Goal: Task Accomplishment & Management: Manage account settings

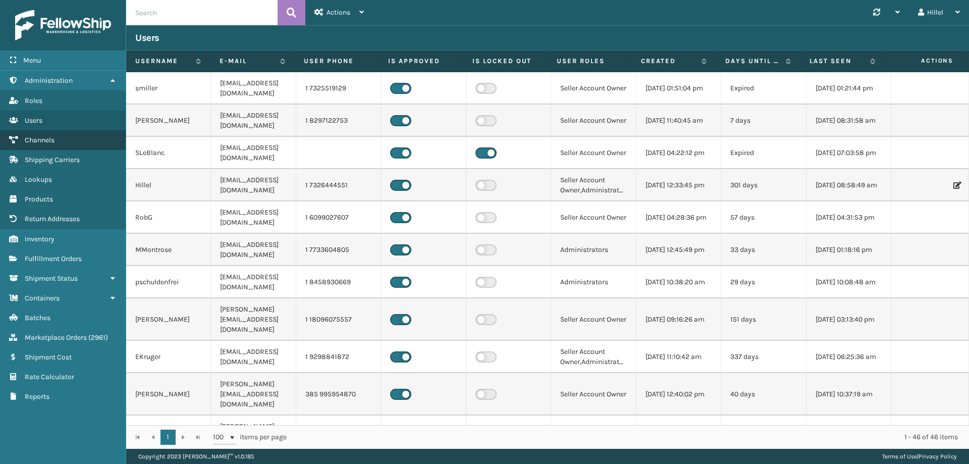
click at [49, 133] on link "Channels" at bounding box center [63, 140] width 126 height 20
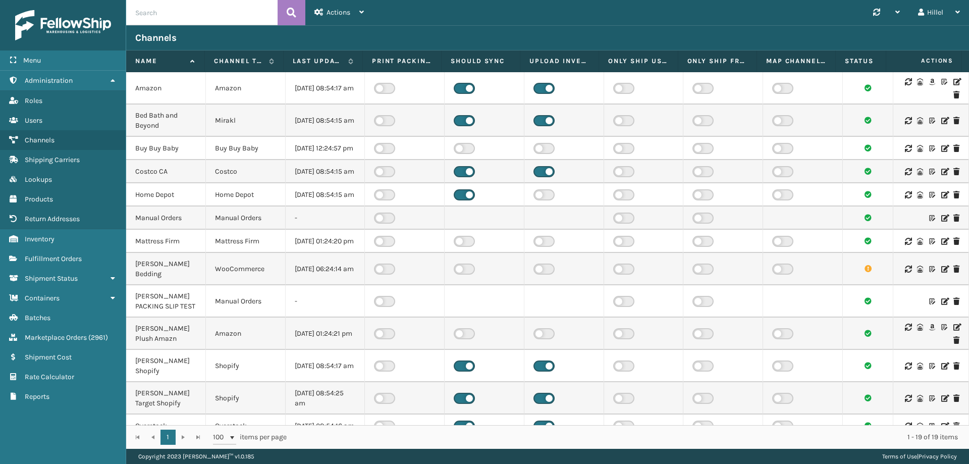
click at [954, 83] on icon at bounding box center [957, 81] width 6 height 7
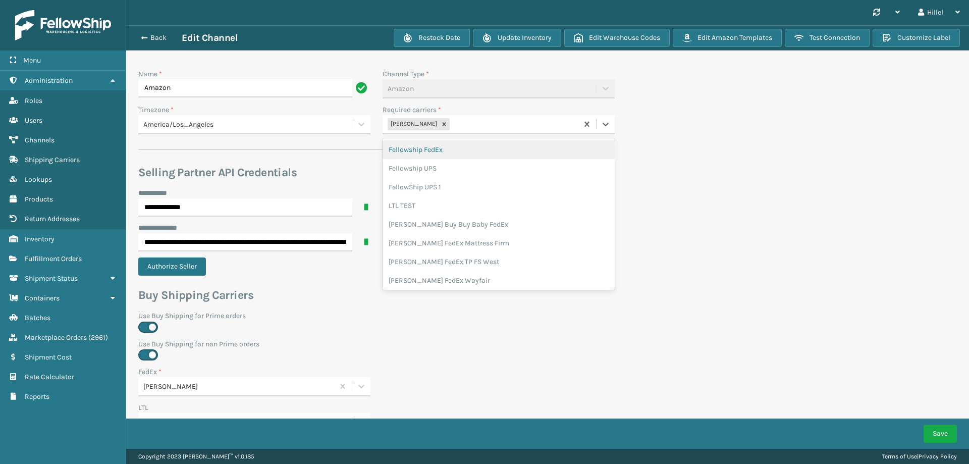
click at [469, 125] on div "[PERSON_NAME]" at bounding box center [480, 124] width 195 height 17
type input "whit"
click at [476, 143] on div "[PERSON_NAME] UPS Whitestone" at bounding box center [499, 149] width 232 height 19
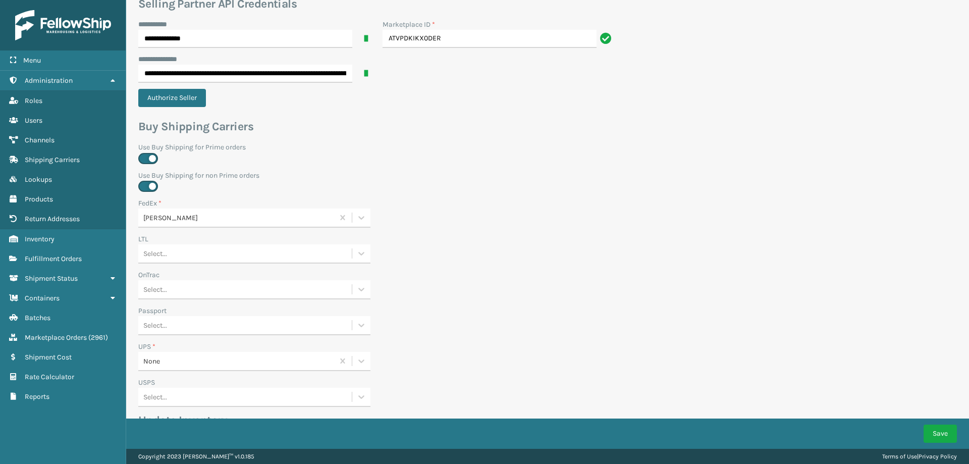
scroll to position [303, 0]
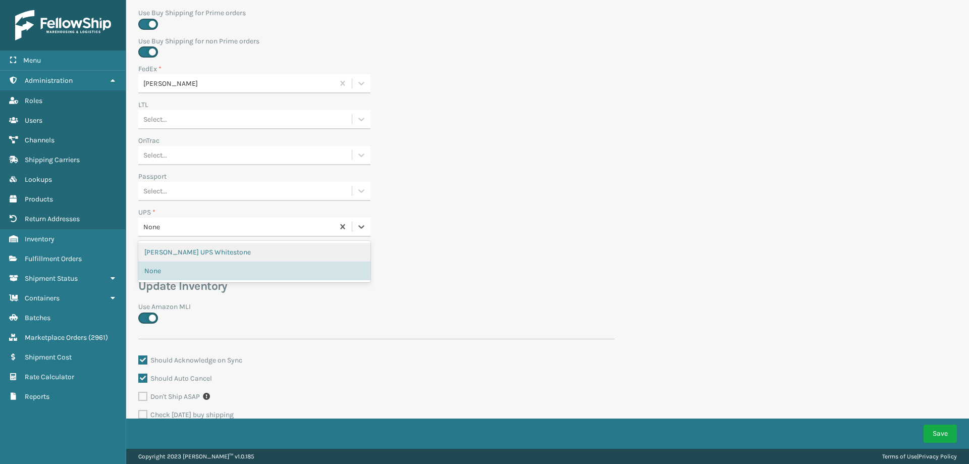
click at [187, 227] on div "None" at bounding box center [238, 227] width 191 height 11
click at [193, 249] on div "[PERSON_NAME] UPS Whitestone" at bounding box center [254, 252] width 232 height 19
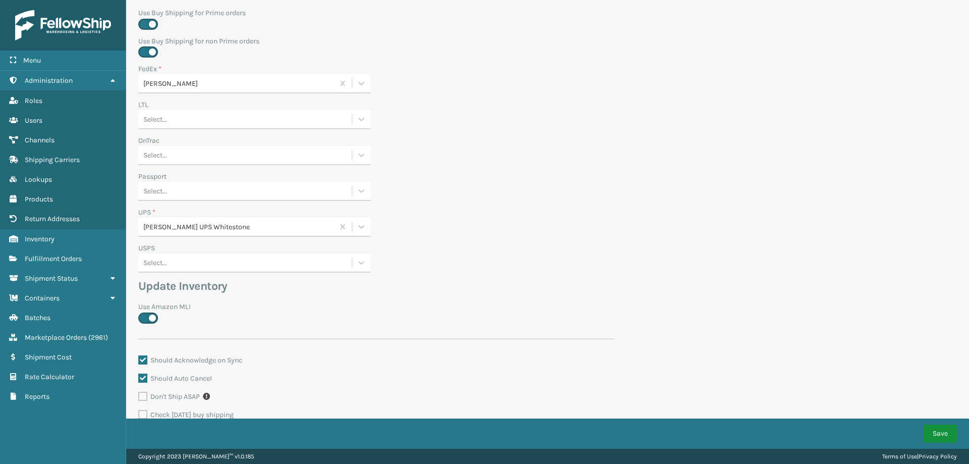
click at [942, 430] on button "Save" at bounding box center [940, 434] width 33 height 18
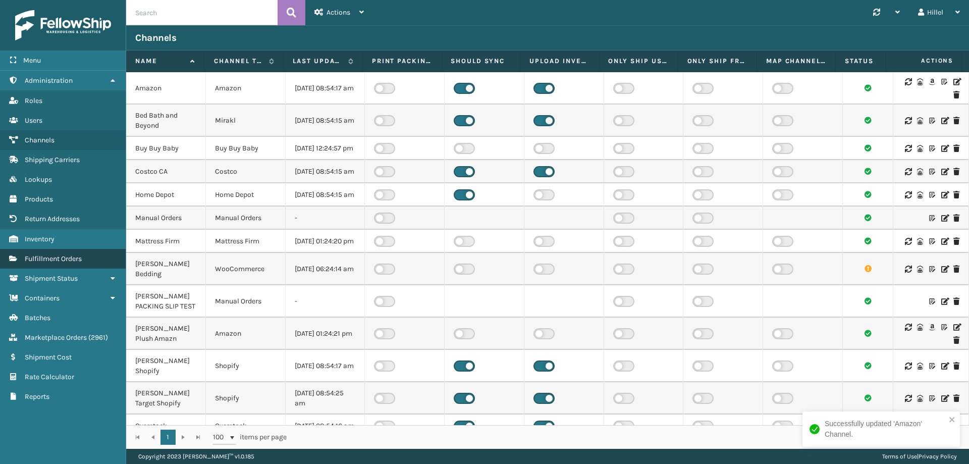
drag, startPoint x: 67, startPoint y: 258, endPoint x: 102, endPoint y: 248, distance: 36.6
click at [67, 258] on span "Fulfillment Orders" at bounding box center [53, 258] width 57 height 9
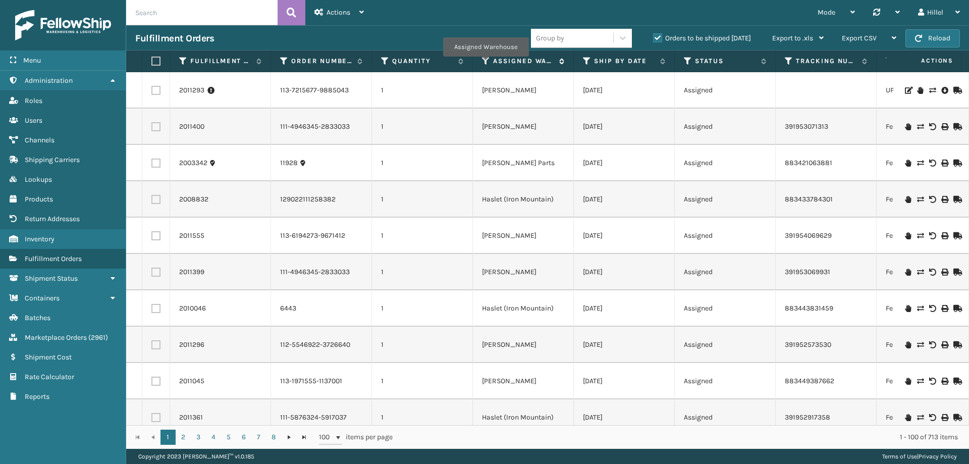
click at [486, 64] on icon at bounding box center [486, 61] width 8 height 9
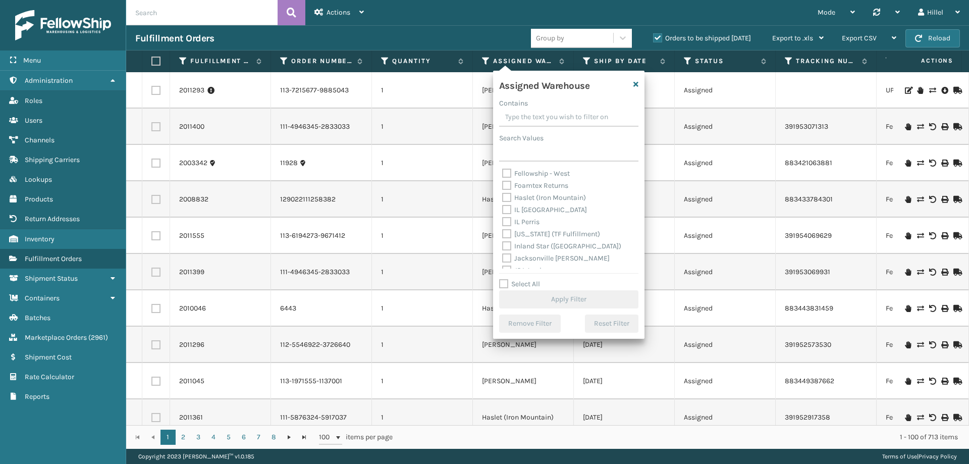
scroll to position [250, 0]
click at [522, 239] on label "TFM" at bounding box center [514, 238] width 25 height 9
click at [503, 239] on input "TFM" at bounding box center [502, 235] width 1 height 7
checkbox input "true"
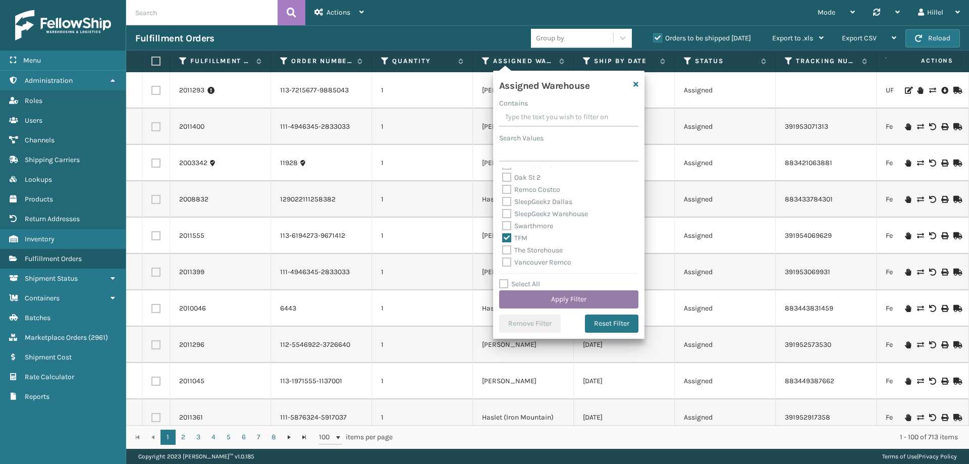
click at [560, 291] on button "Apply Filter" at bounding box center [568, 299] width 139 height 18
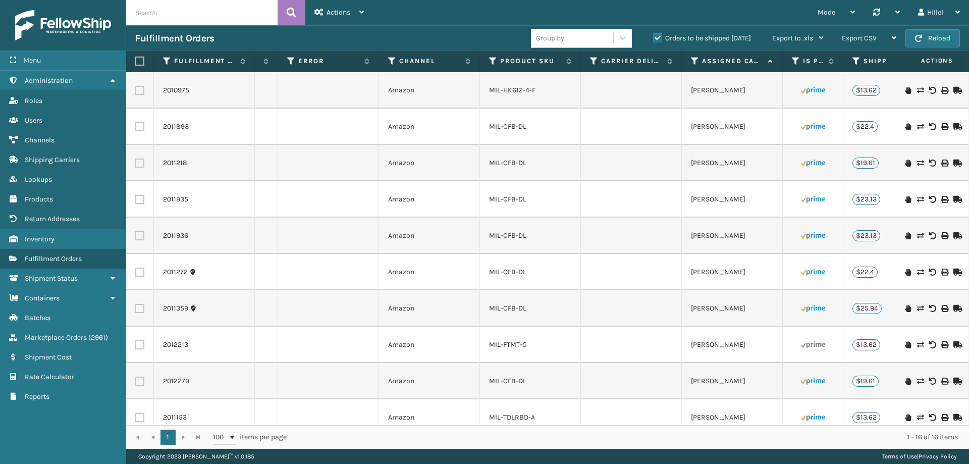
scroll to position [0, 801]
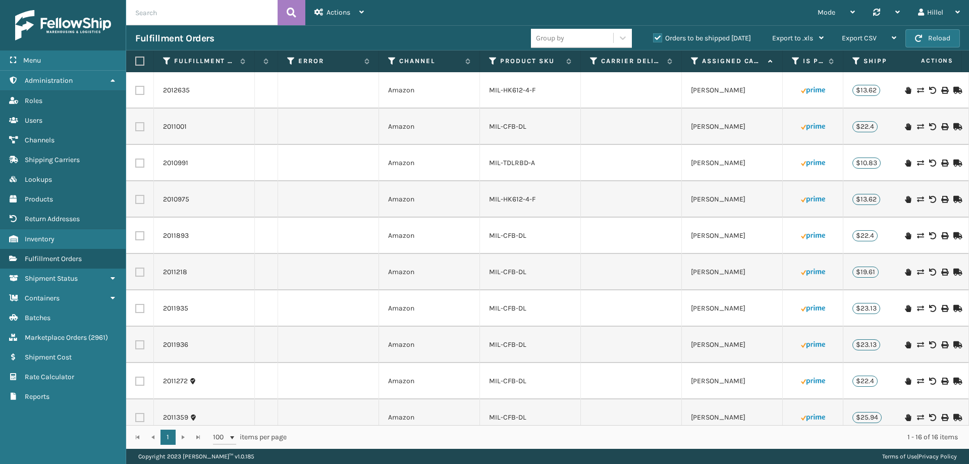
click at [651, 39] on div "Orders to be shipped [DATE]" at bounding box center [703, 38] width 119 height 12
click at [656, 39] on label "Orders to be shipped [DATE]" at bounding box center [702, 38] width 98 height 9
click at [654, 39] on input "Orders to be shipped [DATE]" at bounding box center [653, 35] width 1 height 7
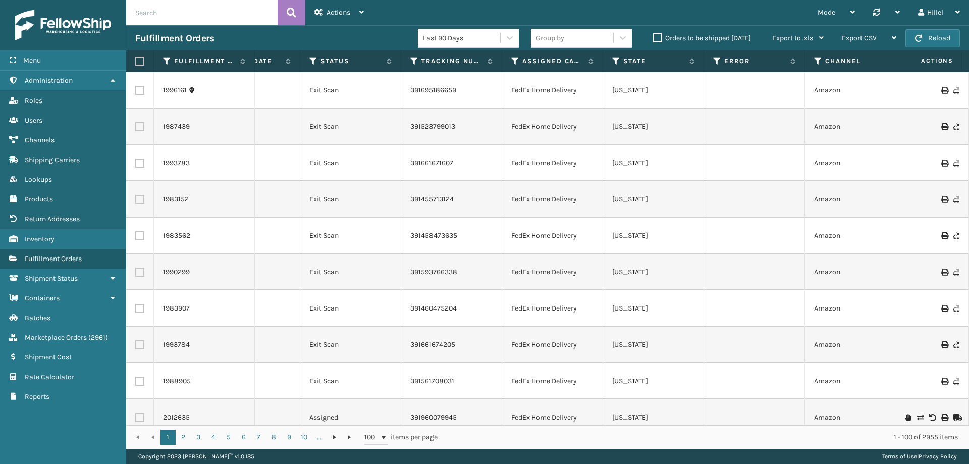
scroll to position [0, 199]
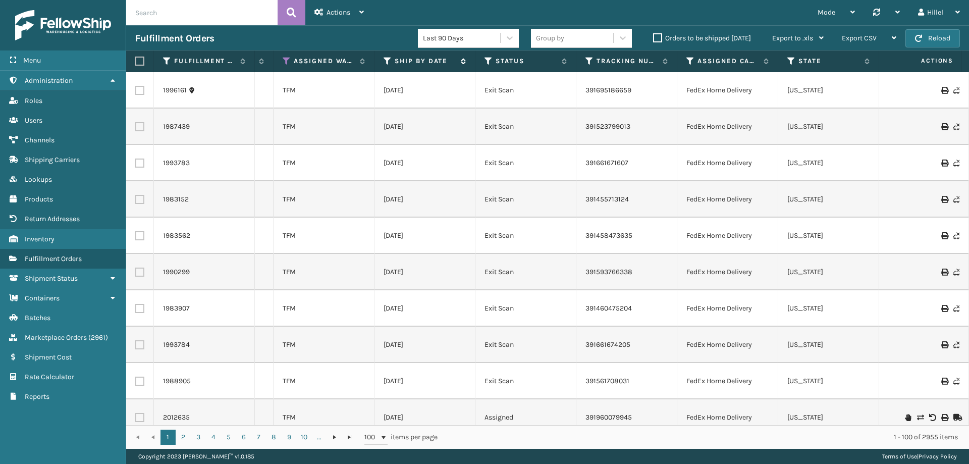
click at [387, 58] on icon at bounding box center [388, 61] width 8 height 9
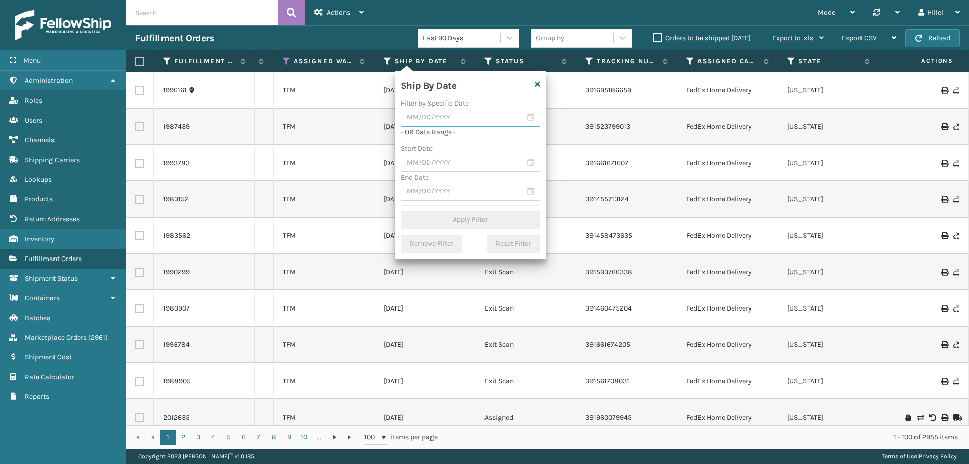
click at [436, 118] on input "text" at bounding box center [470, 118] width 139 height 18
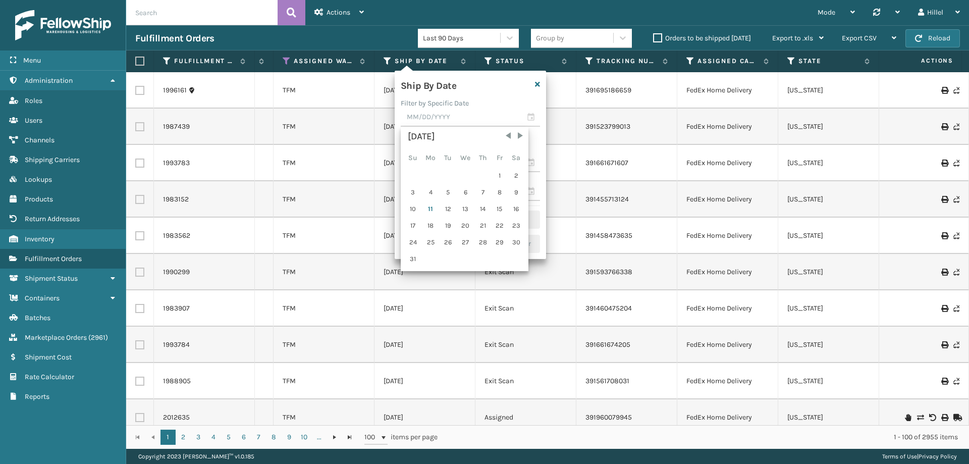
drag, startPoint x: 411, startPoint y: 209, endPoint x: 419, endPoint y: 188, distance: 22.7
click at [413, 209] on div "10" at bounding box center [413, 208] width 16 height 15
type input "[DATE]"
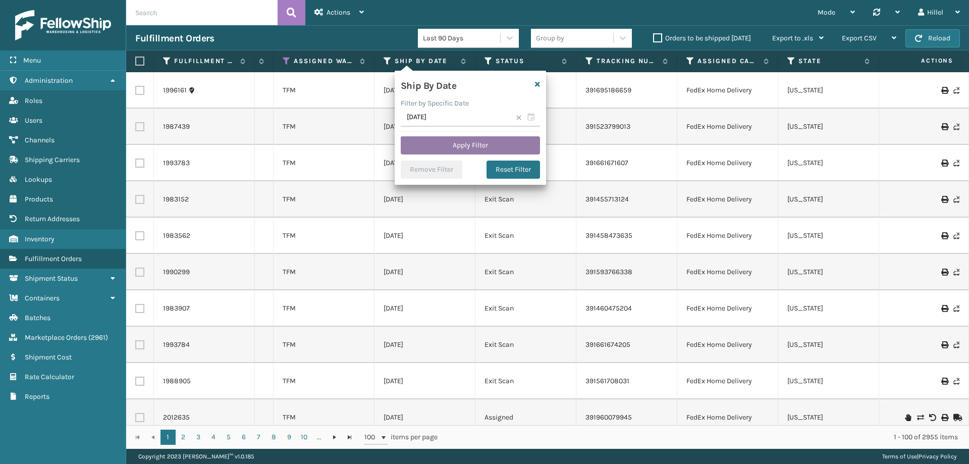
click at [442, 145] on button "Apply Filter" at bounding box center [470, 145] width 139 height 18
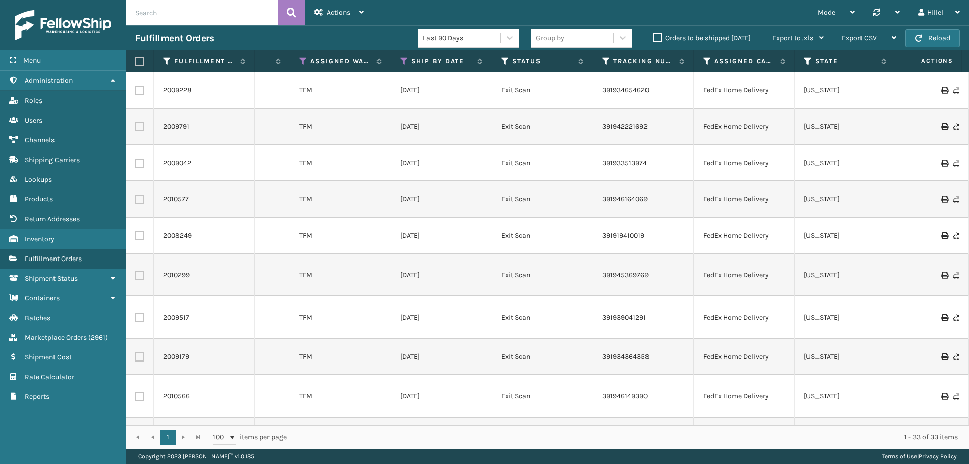
scroll to position [0, 0]
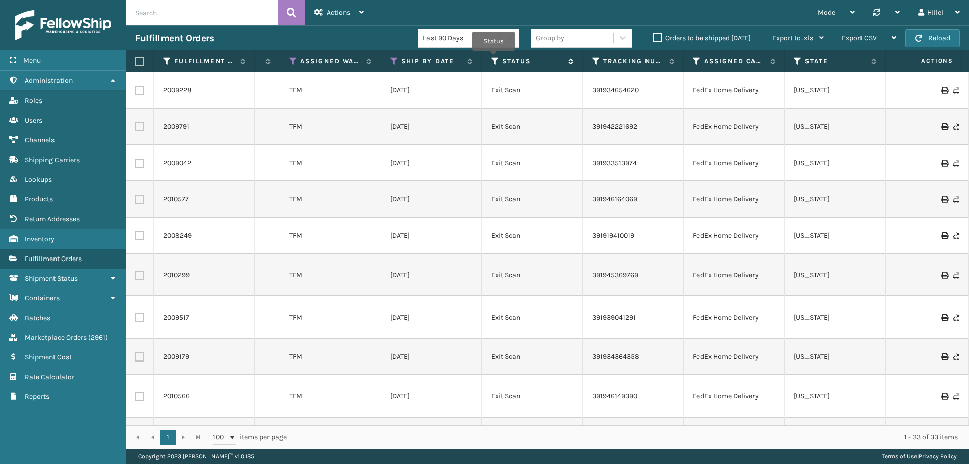
click at [494, 58] on icon at bounding box center [495, 61] width 8 height 9
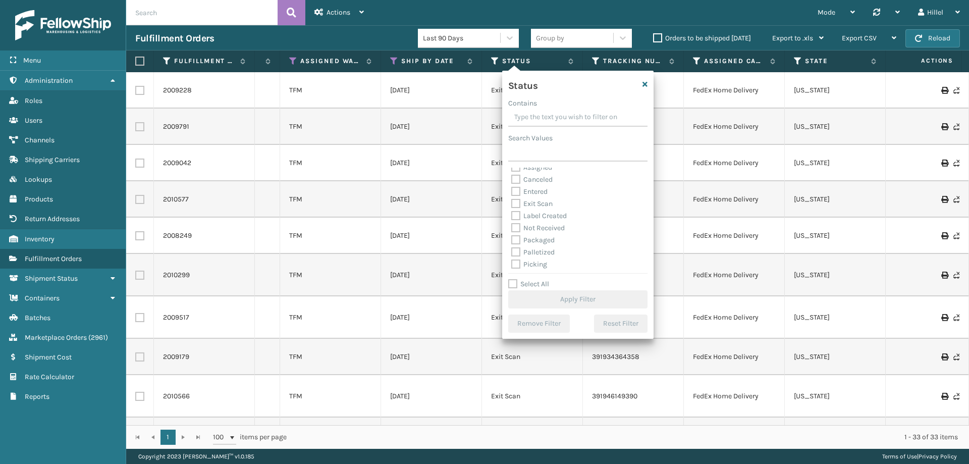
click at [554, 213] on label "Label Created" at bounding box center [539, 216] width 56 height 9
click at [512, 213] on input "Label Created" at bounding box center [511, 213] width 1 height 7
checkbox input "true"
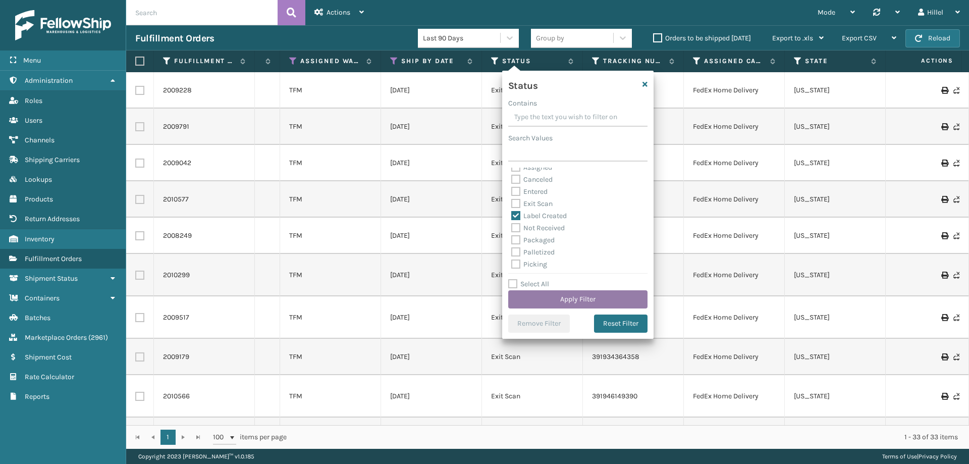
click at [594, 300] on button "Apply Filter" at bounding box center [577, 299] width 139 height 18
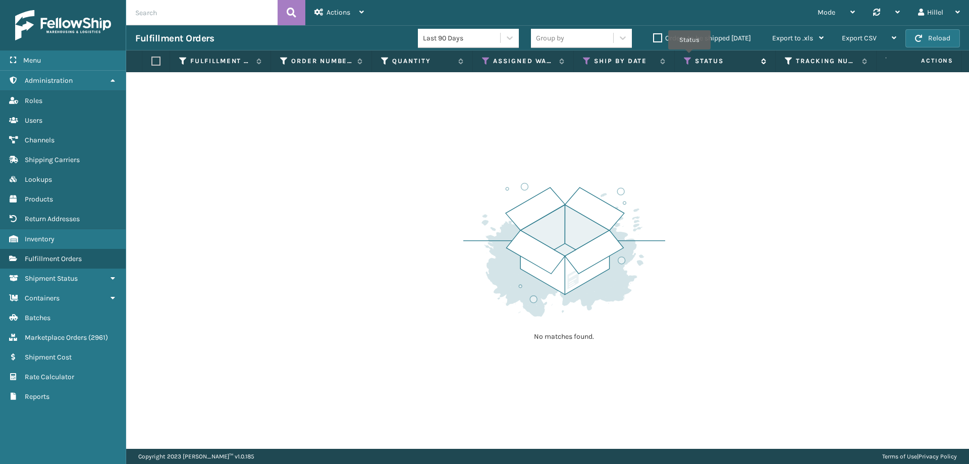
click at [690, 57] on icon at bounding box center [688, 61] width 8 height 9
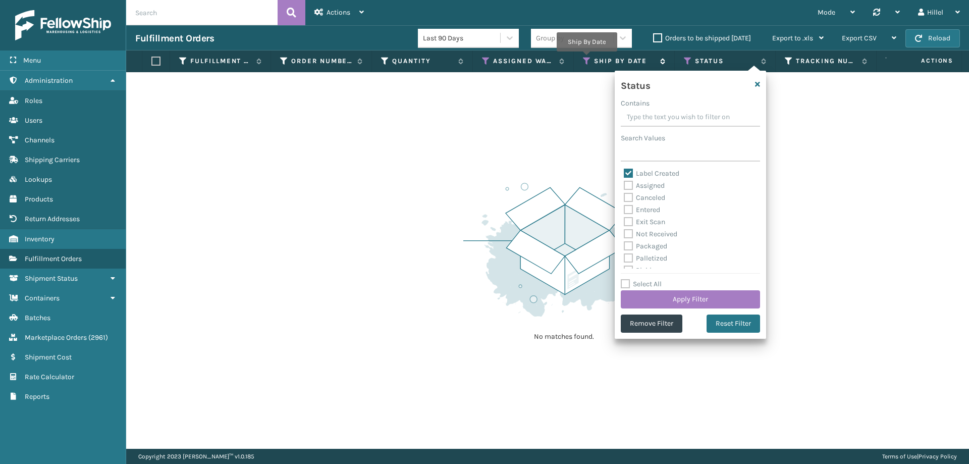
click at [587, 59] on icon at bounding box center [587, 61] width 8 height 9
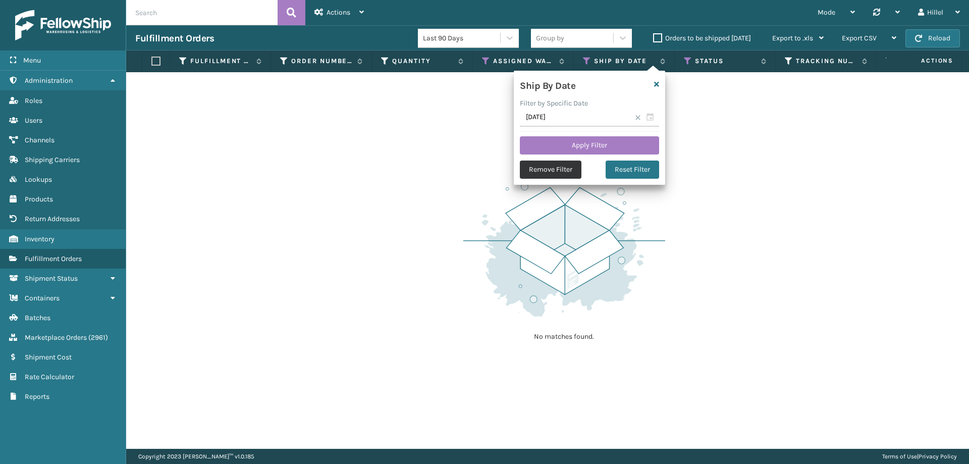
click at [555, 170] on button "Remove Filter" at bounding box center [551, 170] width 62 height 18
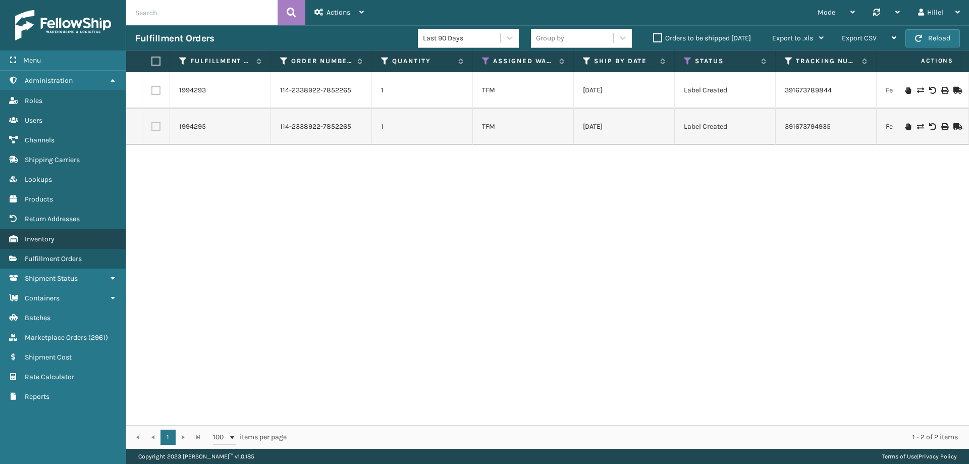
click at [36, 247] on link "Inventory" at bounding box center [63, 239] width 126 height 20
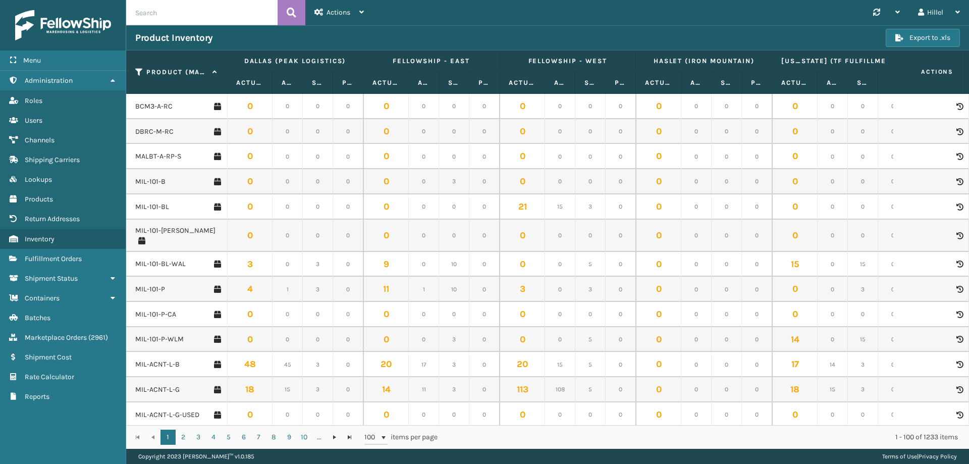
click at [227, 16] on input "text" at bounding box center [201, 12] width 151 height 25
type input "arc"
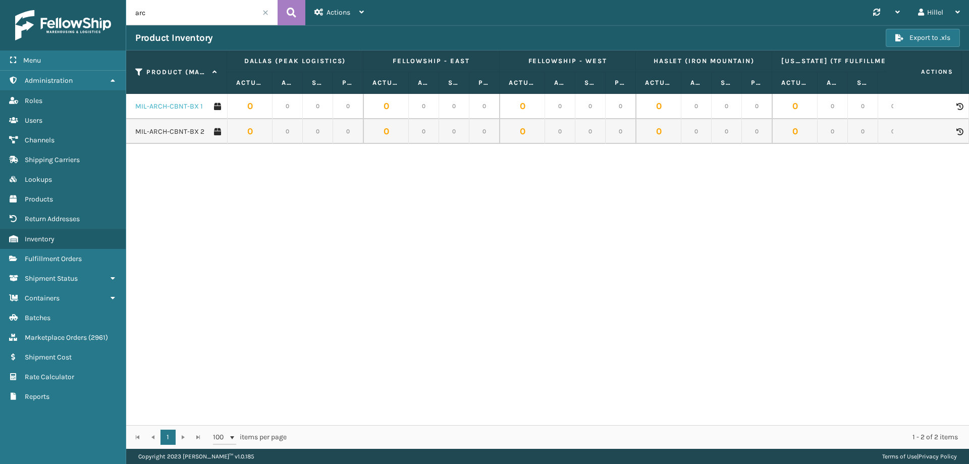
click at [178, 106] on link "MIL-ARCH-CBNT-BX 1" at bounding box center [169, 106] width 68 height 10
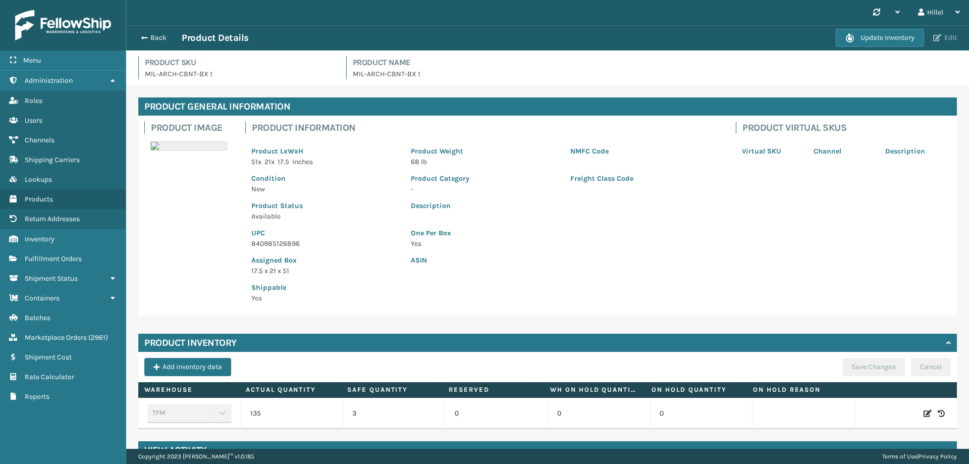
click at [936, 42] on button "Edit" at bounding box center [946, 37] width 30 height 9
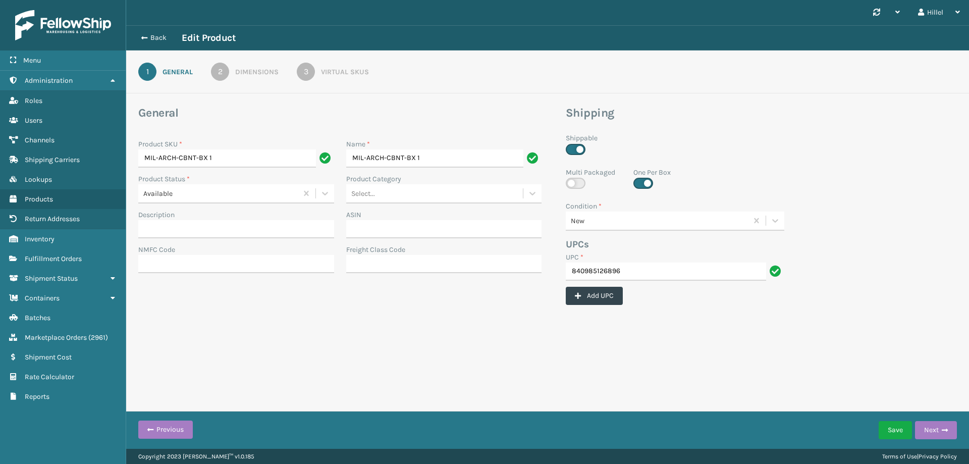
click at [327, 69] on div "Virtual SKUs" at bounding box center [345, 72] width 48 height 11
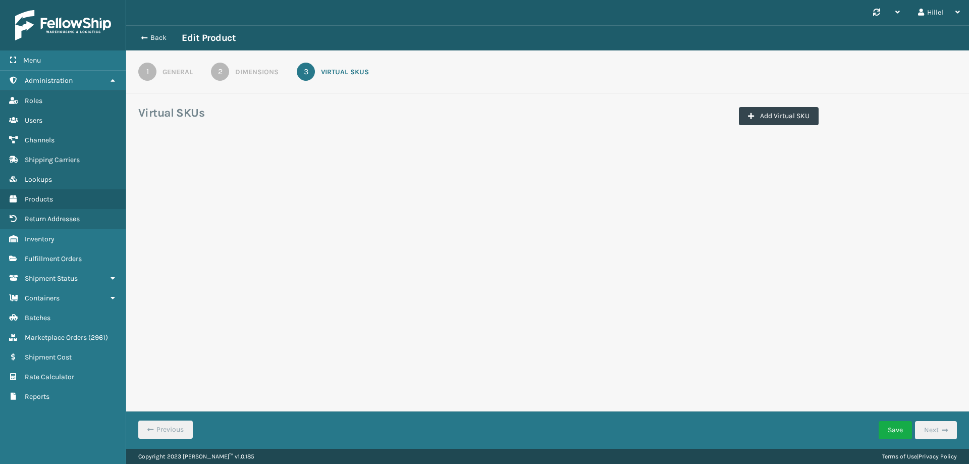
click at [338, 67] on div "Virtual SKUs" at bounding box center [345, 72] width 48 height 11
click at [142, 38] on icon at bounding box center [143, 37] width 6 height 7
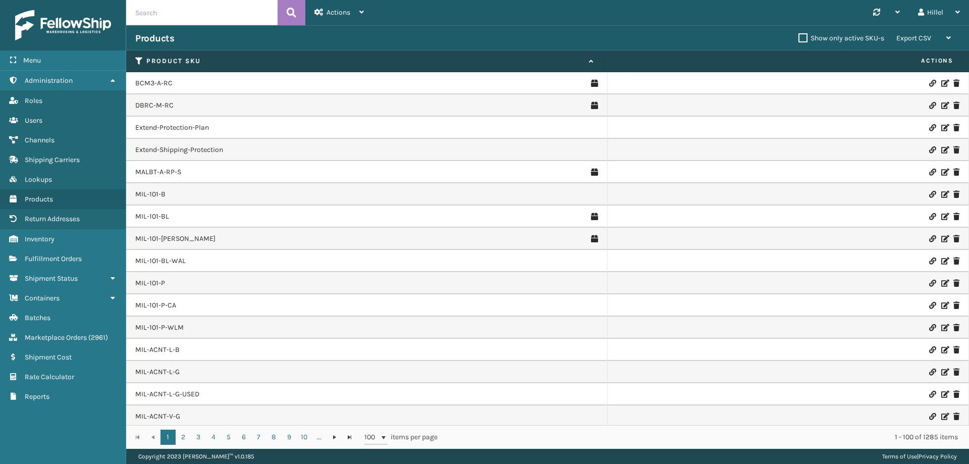
click at [172, 12] on input "text" at bounding box center [201, 12] width 151 height 25
click at [72, 254] on link "Fulfillment Orders" at bounding box center [63, 259] width 126 height 20
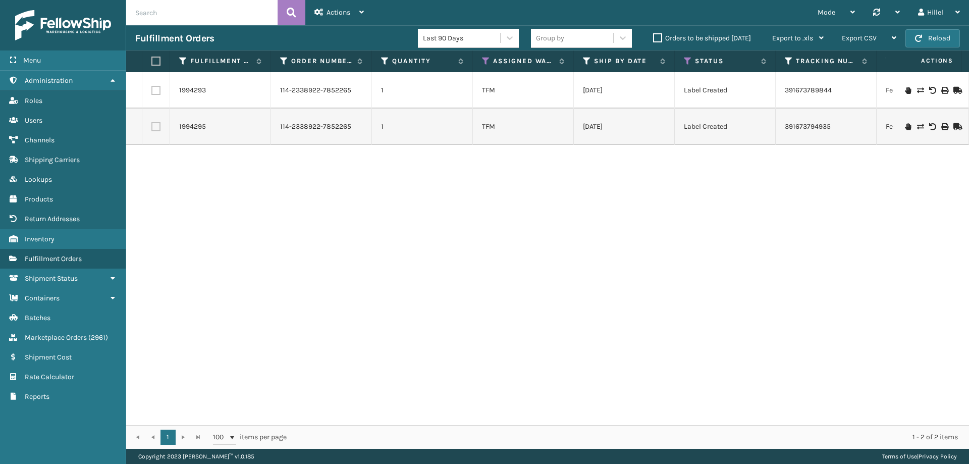
click at [189, 7] on input "text" at bounding box center [201, 12] width 151 height 25
click at [64, 238] on link "Inventory" at bounding box center [63, 239] width 126 height 20
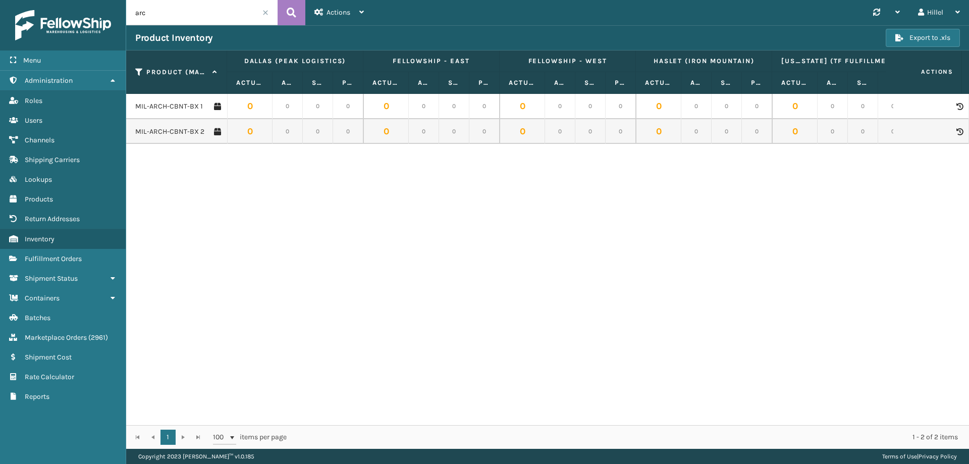
click at [238, 9] on input "arc" at bounding box center [201, 12] width 151 height 25
click at [161, 109] on link "MIL-ARCH-CBNT-BX 1" at bounding box center [169, 106] width 68 height 10
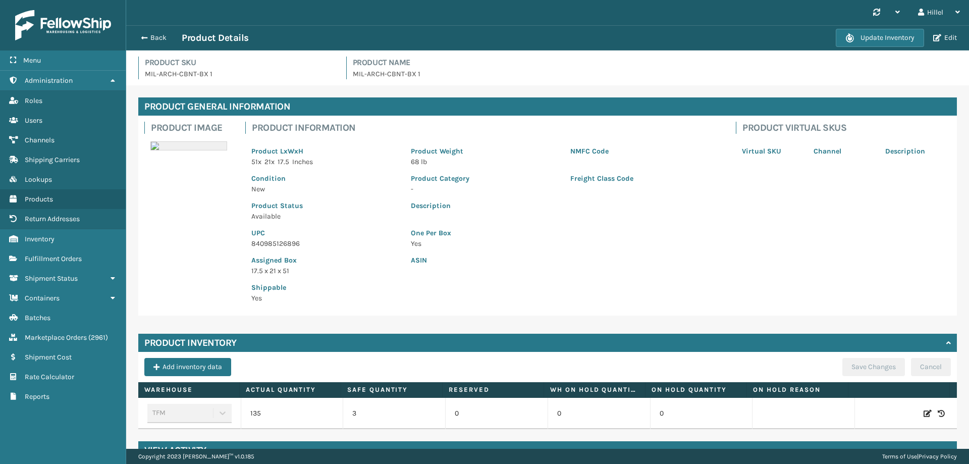
click at [142, 32] on div "Back Product Details" at bounding box center [485, 38] width 701 height 12
click at [143, 35] on span "button" at bounding box center [143, 37] width 6 height 7
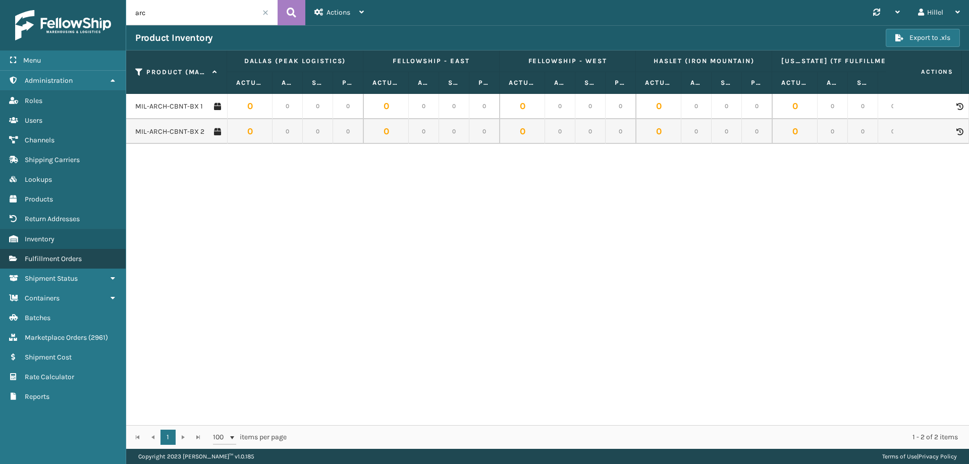
click at [81, 260] on span "Fulfillment Orders" at bounding box center [53, 258] width 57 height 9
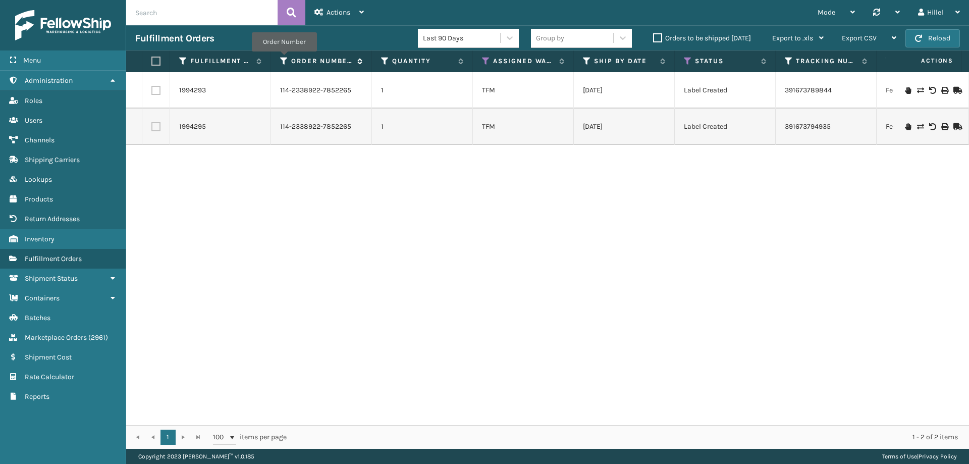
click at [284, 59] on icon at bounding box center [284, 61] width 8 height 9
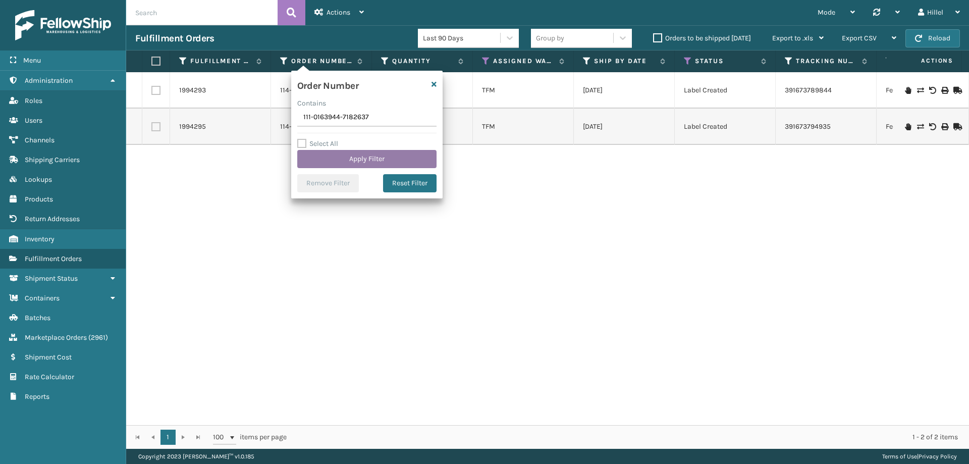
type input "111-0163944-7182637"
click at [369, 153] on button "Apply Filter" at bounding box center [366, 159] width 139 height 18
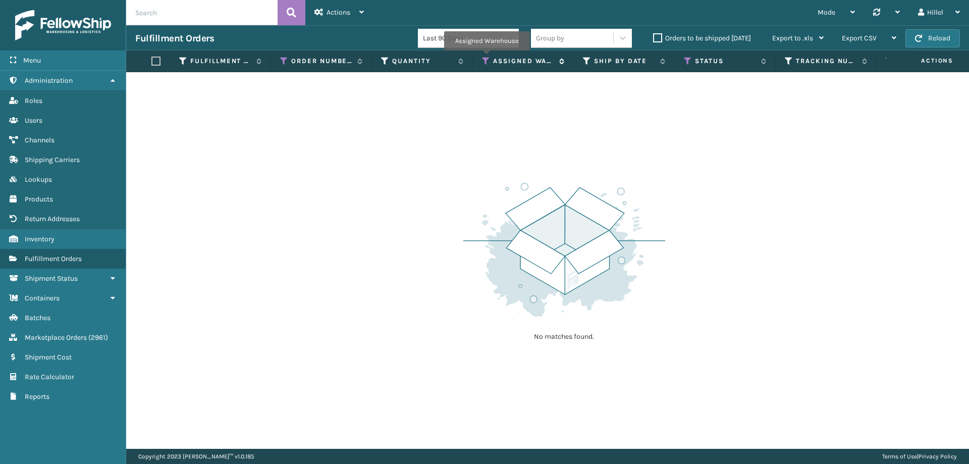
click at [487, 58] on icon at bounding box center [486, 61] width 8 height 9
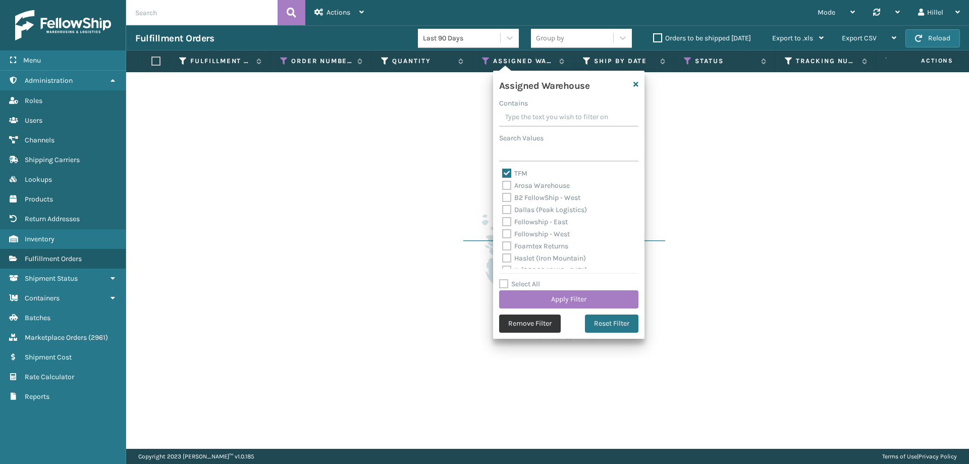
click at [530, 320] on button "Remove Filter" at bounding box center [530, 324] width 62 height 18
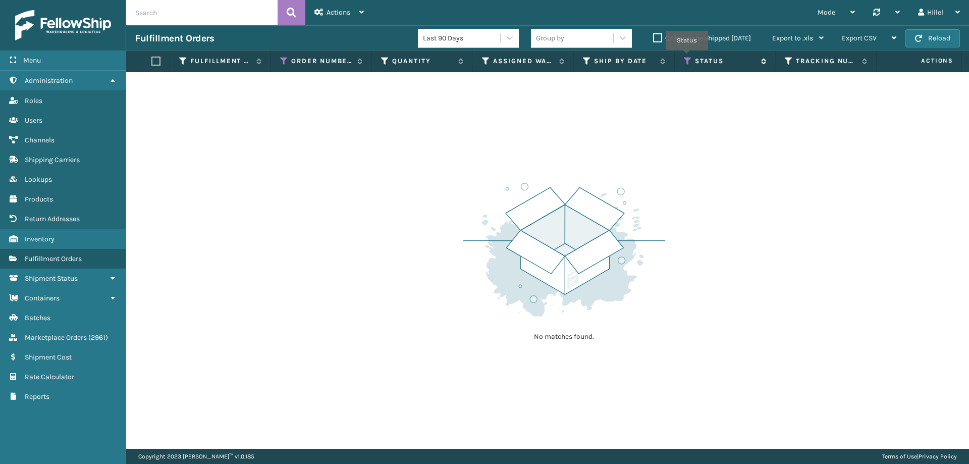
click at [687, 57] on icon at bounding box center [688, 61] width 8 height 9
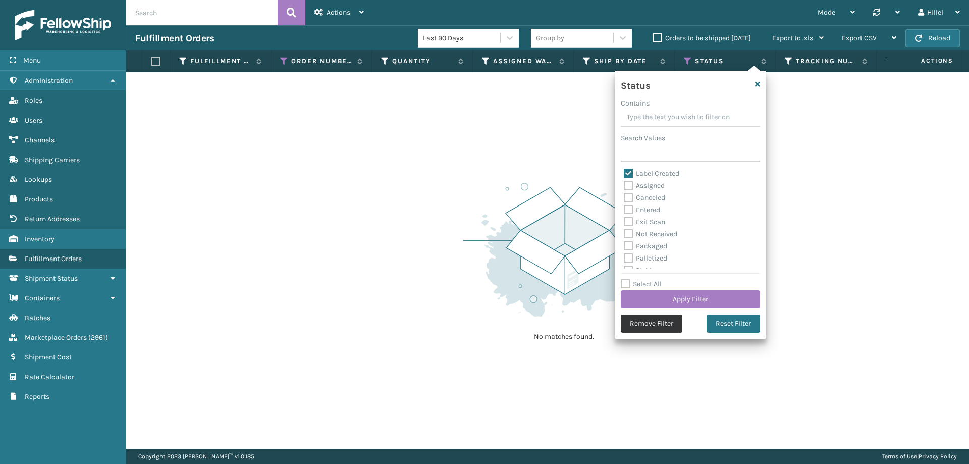
click at [660, 321] on button "Remove Filter" at bounding box center [652, 324] width 62 height 18
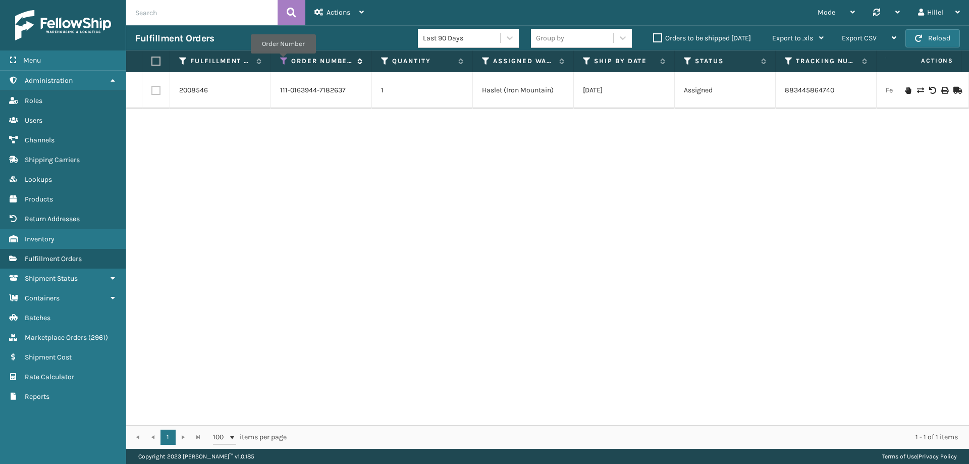
click at [283, 61] on icon at bounding box center [284, 61] width 8 height 9
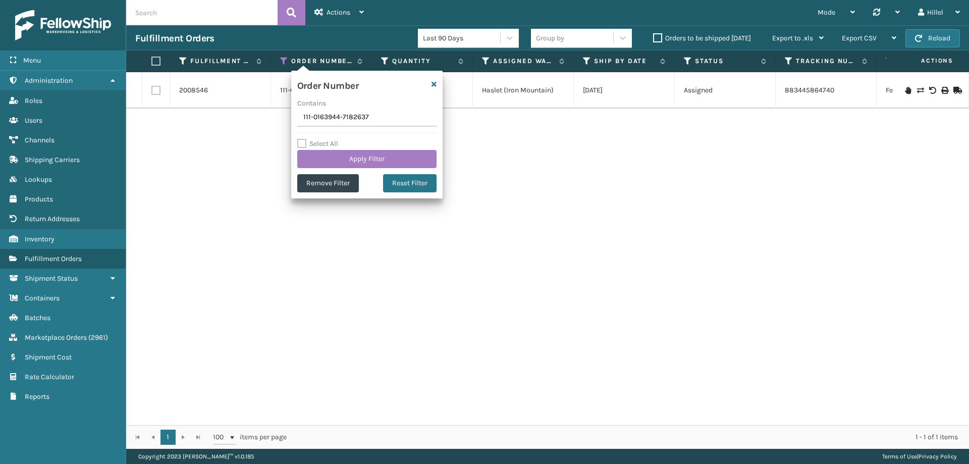
drag, startPoint x: 389, startPoint y: 121, endPoint x: 272, endPoint y: 122, distance: 117.1
click at [272, 122] on section "Fulfillment Orders Last 90 Days Group by Orders to be shipped [DATE] Export to …" at bounding box center [547, 237] width 843 height 424
type input "112-5640572-6884245"
click at [382, 161] on button "Apply Filter" at bounding box center [366, 159] width 139 height 18
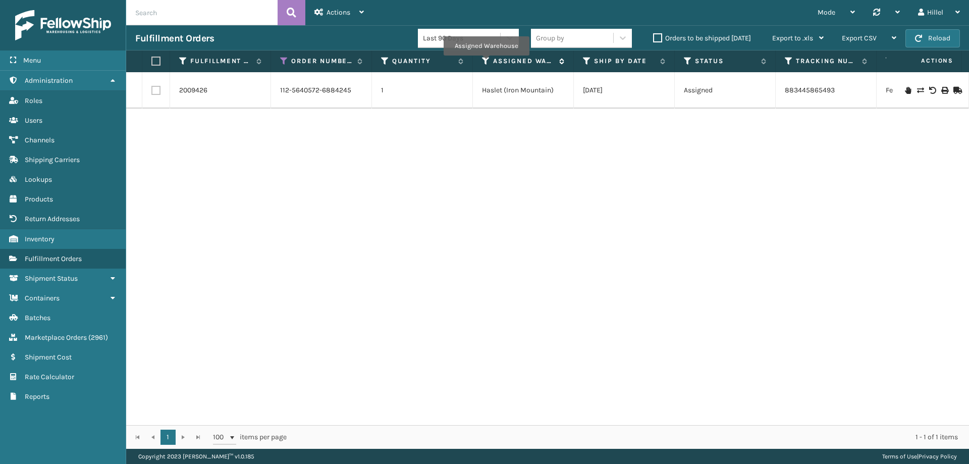
click at [486, 63] on icon at bounding box center [486, 61] width 8 height 9
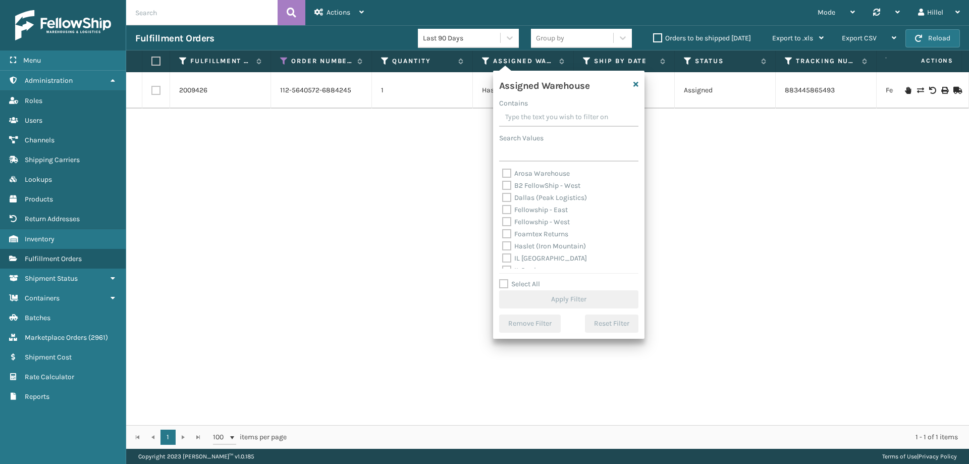
click at [526, 118] on input "Contains" at bounding box center [568, 118] width 139 height 18
click at [522, 195] on label "Haslet (Iron Mountain)" at bounding box center [544, 195] width 84 height 9
click at [503, 195] on input "Haslet (Iron Mountain)" at bounding box center [502, 193] width 1 height 7
checkbox input "true"
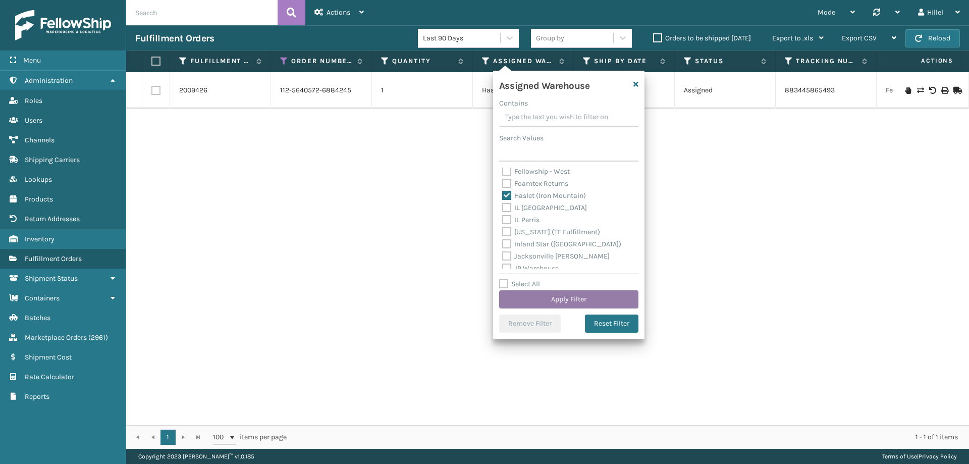
click at [572, 295] on button "Apply Filter" at bounding box center [568, 299] width 139 height 18
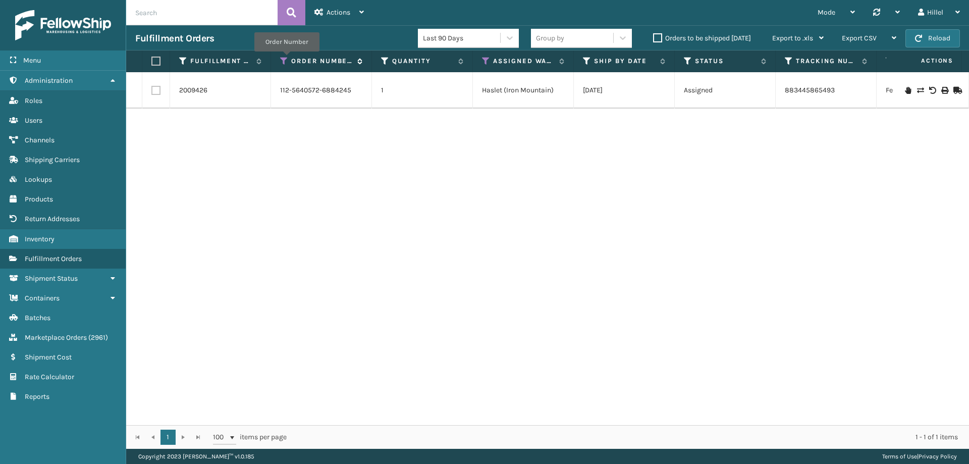
click at [287, 59] on icon at bounding box center [284, 61] width 8 height 9
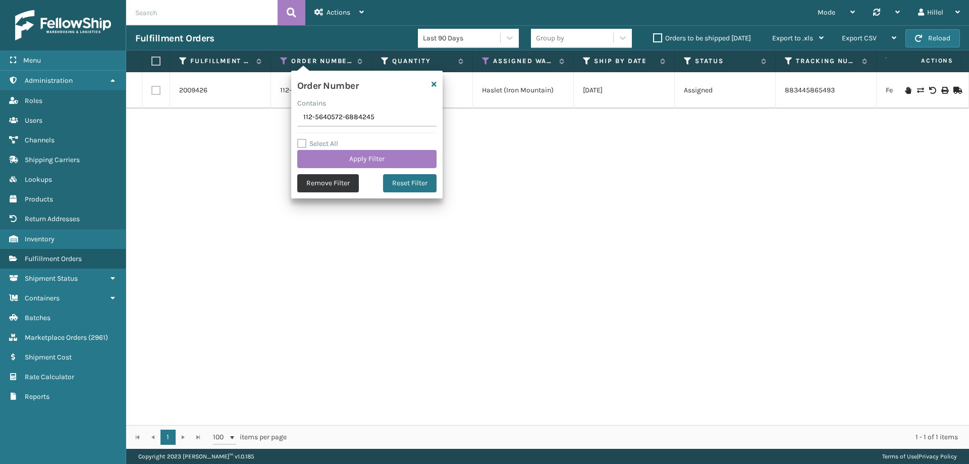
click at [337, 181] on button "Remove Filter" at bounding box center [328, 183] width 62 height 18
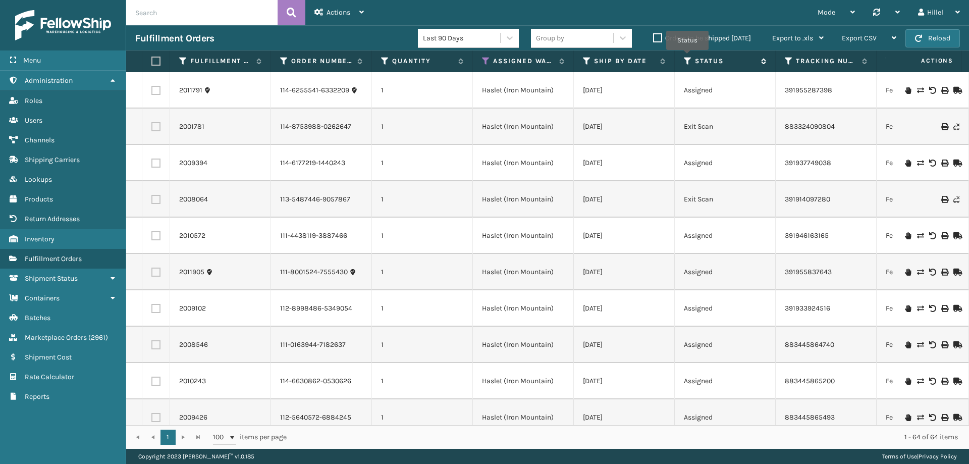
click at [688, 57] on icon at bounding box center [688, 61] width 8 height 9
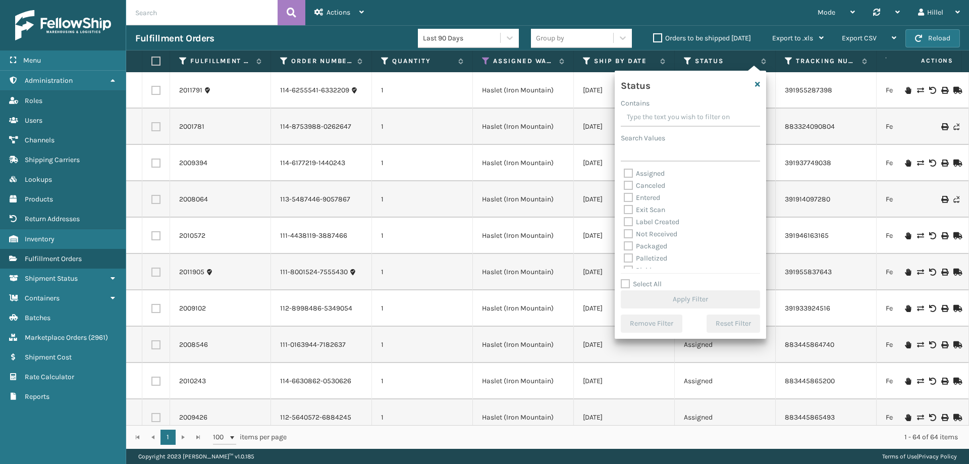
click at [643, 172] on label "Assigned" at bounding box center [644, 173] width 41 height 9
click at [625, 172] on input "Assigned" at bounding box center [624, 171] width 1 height 7
checkbox input "true"
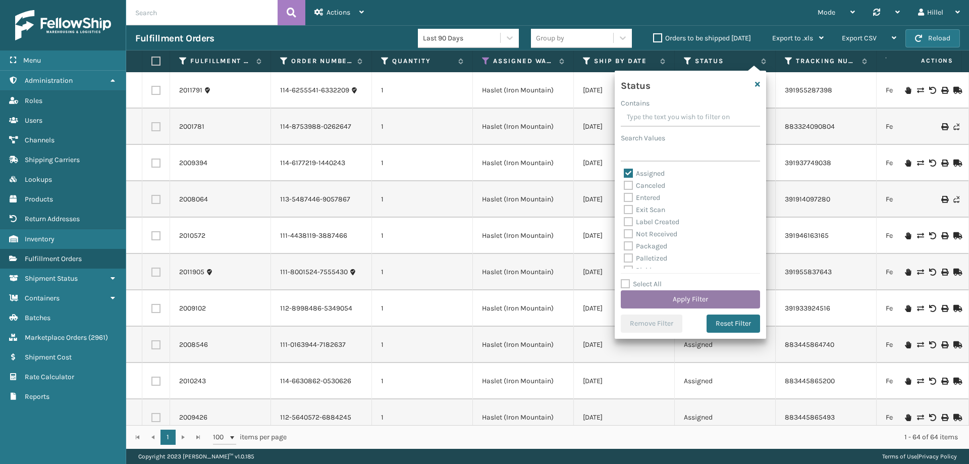
click at [697, 297] on button "Apply Filter" at bounding box center [690, 299] width 139 height 18
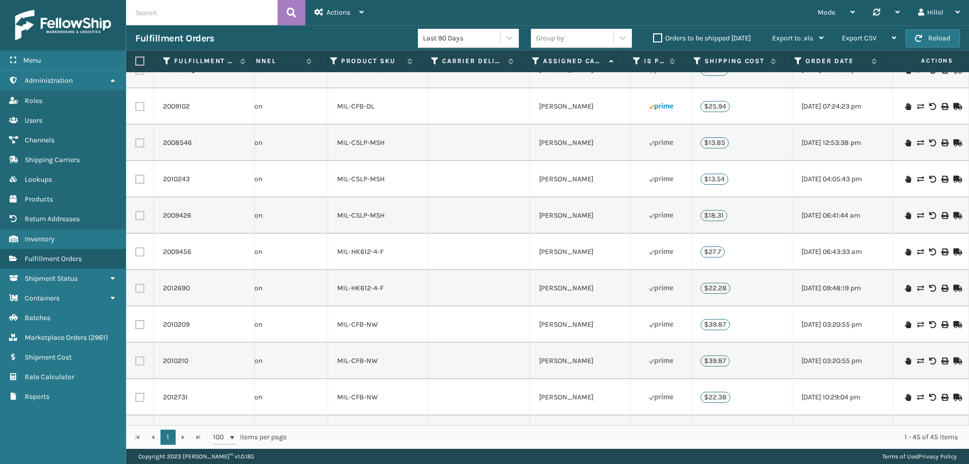
scroll to position [0, 960]
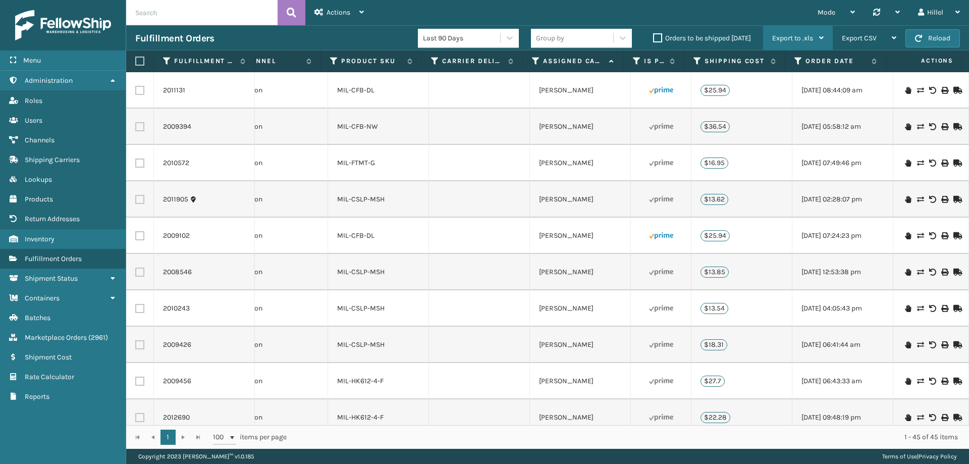
click at [780, 38] on span "Export to .xls" at bounding box center [793, 38] width 41 height 9
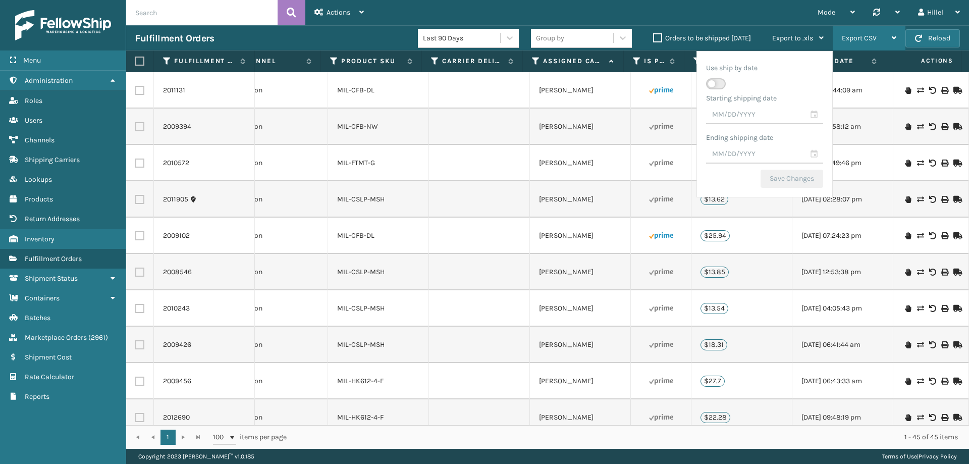
click at [874, 35] on span "Export CSV" at bounding box center [859, 38] width 35 height 9
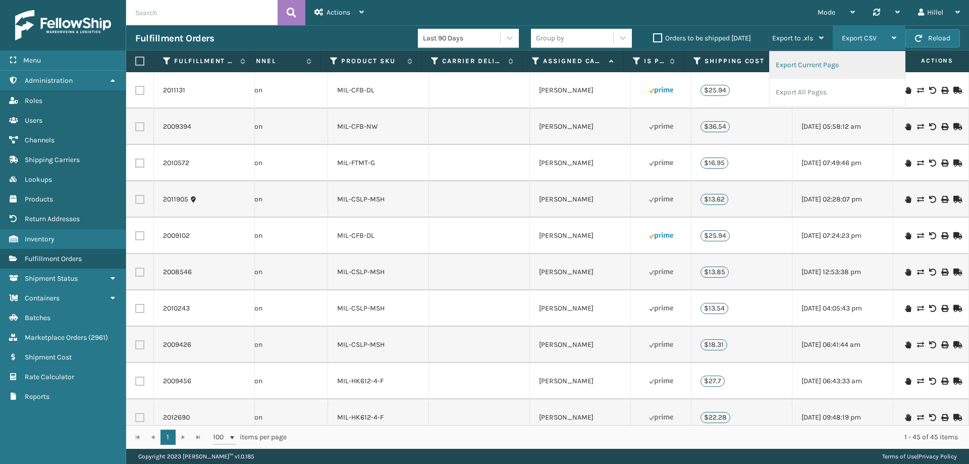
click at [823, 66] on li "Export Current Page" at bounding box center [837, 65] width 135 height 27
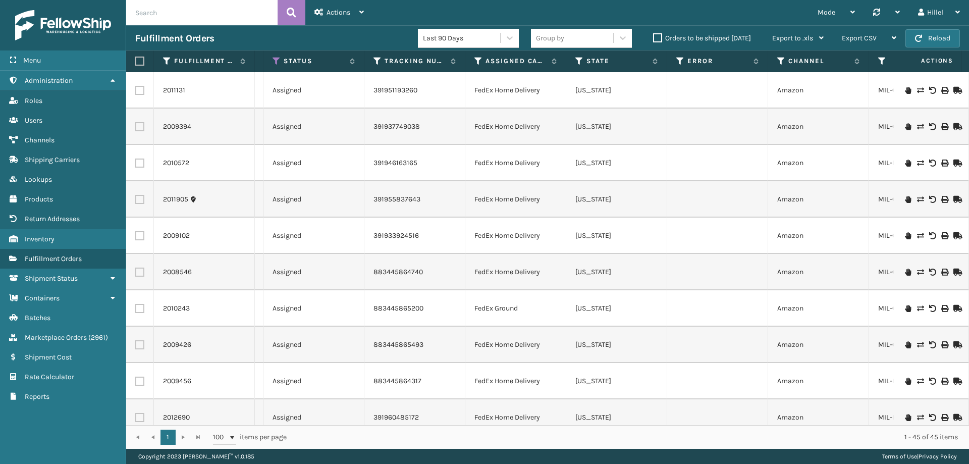
scroll to position [0, 262]
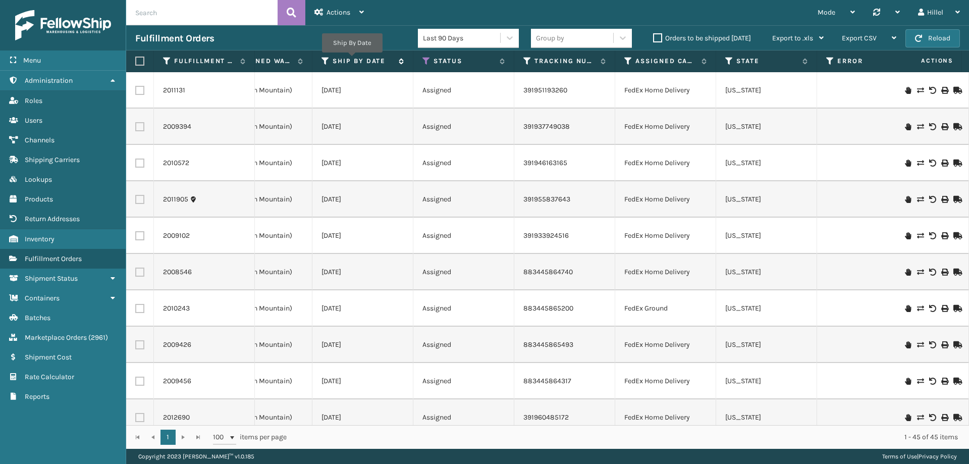
click at [352, 60] on label "Ship By Date" at bounding box center [363, 61] width 61 height 9
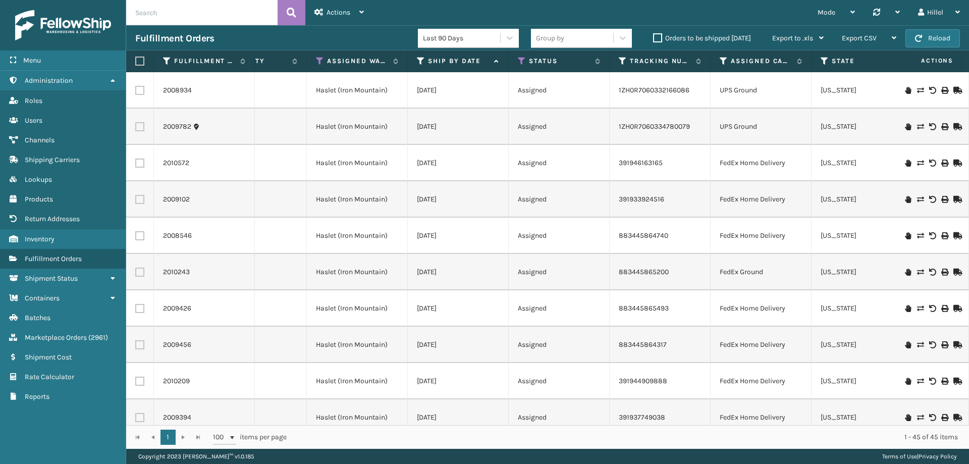
scroll to position [0, 104]
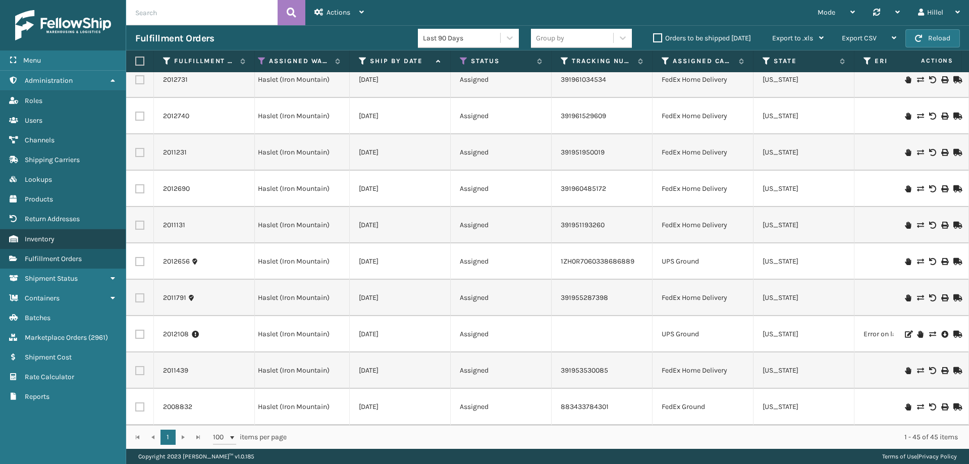
click at [74, 244] on link "Inventory" at bounding box center [63, 239] width 126 height 20
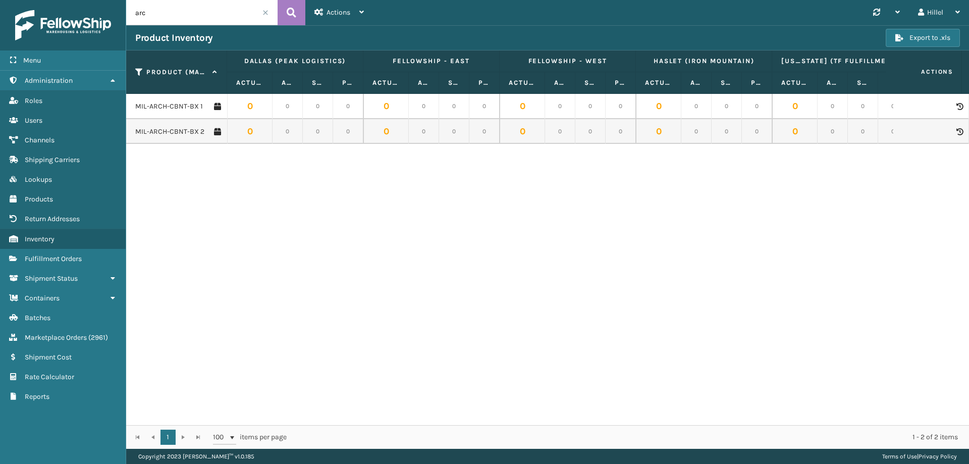
click at [200, 8] on input "arc" at bounding box center [201, 12] width 151 height 25
click at [190, 104] on link "MIL-ARCH-CBNT-BX 1" at bounding box center [169, 106] width 68 height 10
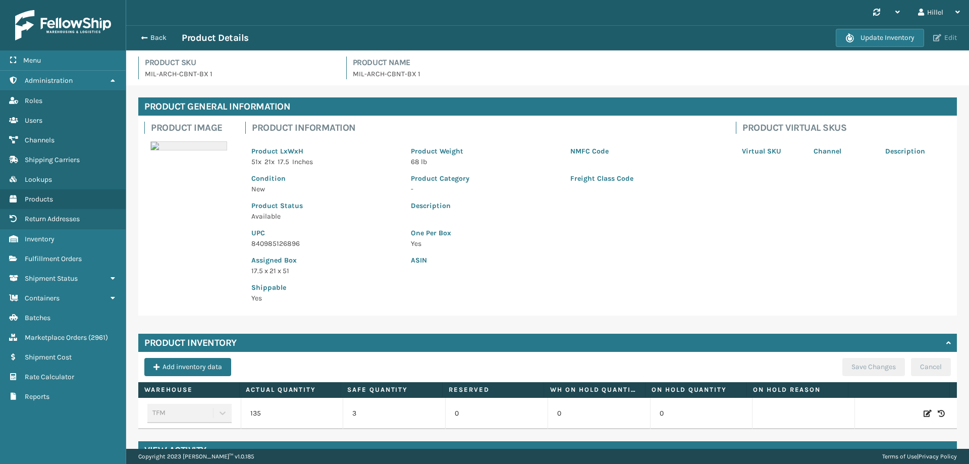
click at [942, 38] on button "Edit" at bounding box center [946, 37] width 30 height 9
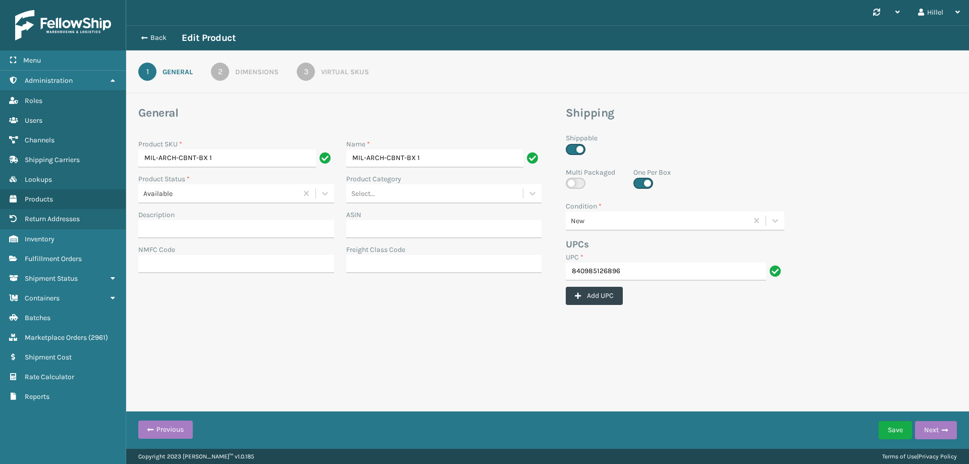
click at [324, 70] on div "Virtual SKUs" at bounding box center [345, 72] width 48 height 11
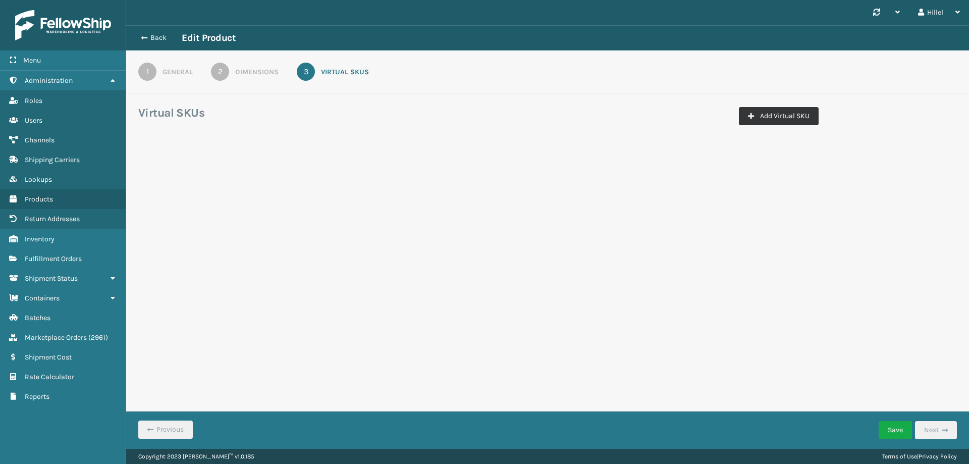
click at [798, 112] on button "Add Virtual SKU" at bounding box center [779, 116] width 80 height 18
click at [168, 179] on input "Virtual SKU *" at bounding box center [195, 177] width 101 height 18
click at [167, 175] on input "Virtual SKU *" at bounding box center [195, 177] width 101 height 18
click at [146, 36] on button "Back" at bounding box center [158, 37] width 46 height 9
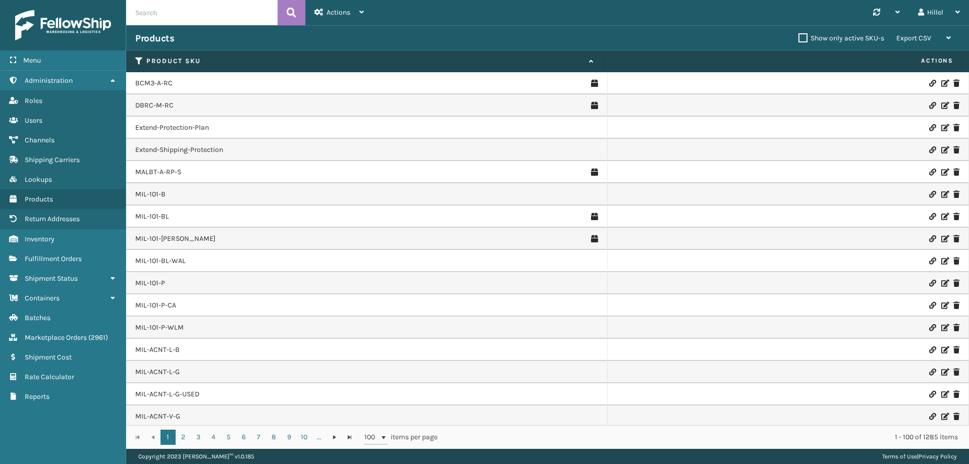
click at [706, 261] on div at bounding box center [788, 261] width 343 height 7
click at [54, 259] on span "Fulfillment Orders" at bounding box center [53, 258] width 57 height 9
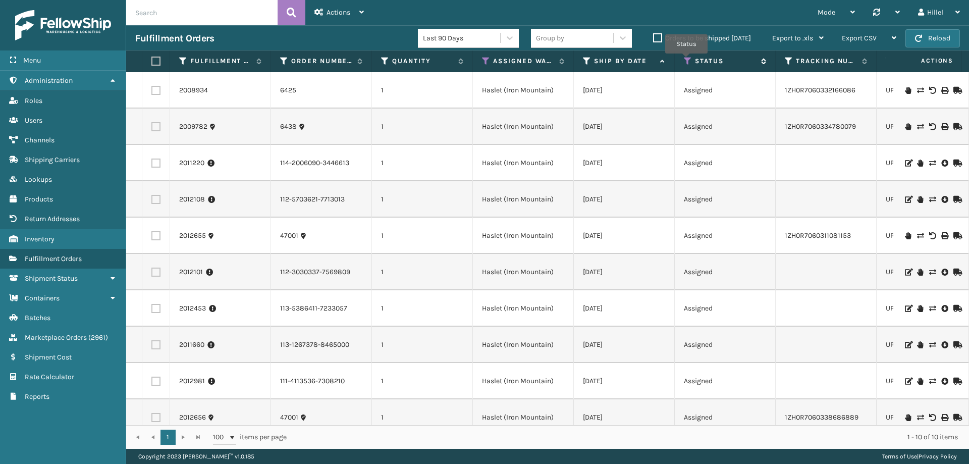
click at [687, 61] on icon at bounding box center [688, 61] width 8 height 9
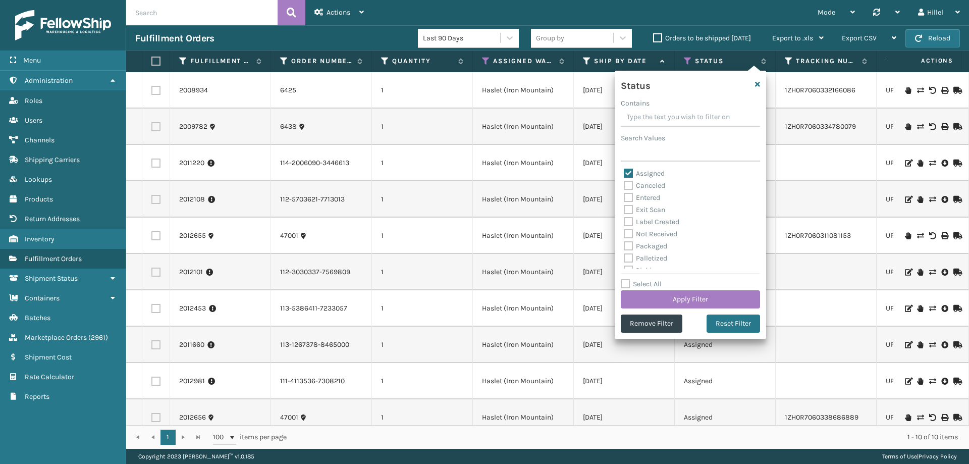
click at [648, 176] on label "Assigned" at bounding box center [644, 173] width 41 height 9
click at [625, 174] on input "Assigned" at bounding box center [624, 171] width 1 height 7
checkbox input "false"
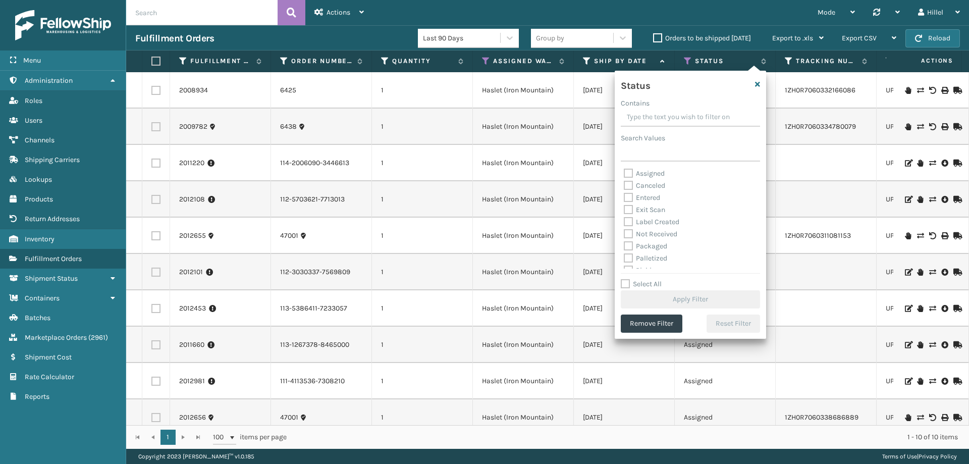
click at [657, 223] on label "Label Created" at bounding box center [652, 222] width 56 height 9
click at [625, 223] on input "Label Created" at bounding box center [624, 219] width 1 height 7
checkbox input "true"
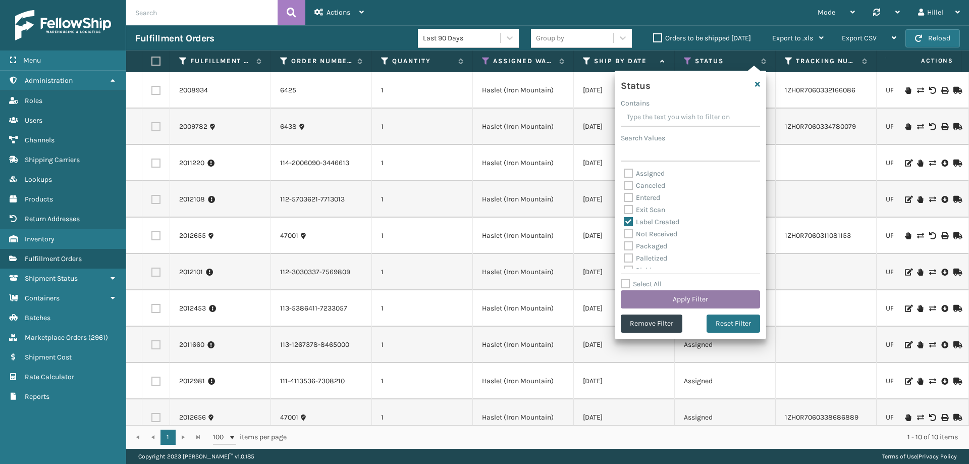
click at [694, 302] on button "Apply Filter" at bounding box center [690, 299] width 139 height 18
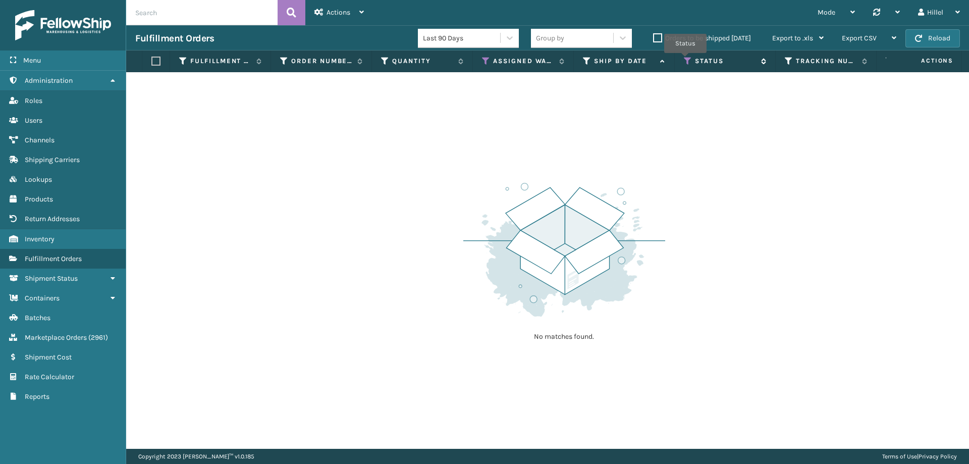
click at [686, 60] on icon at bounding box center [688, 61] width 8 height 9
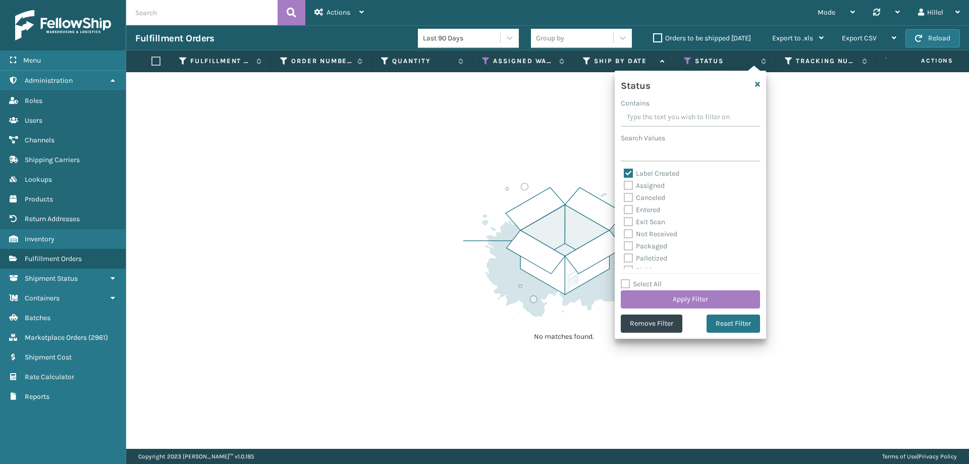
click at [653, 174] on label "Label Created" at bounding box center [652, 173] width 56 height 9
click at [625, 174] on input "Label Created" at bounding box center [624, 171] width 1 height 7
checkbox input "false"
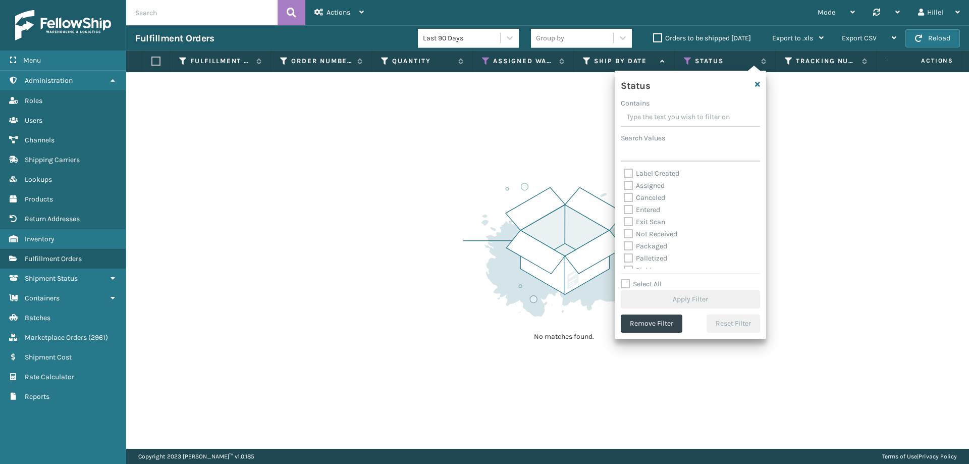
click at [653, 221] on label "Exit Scan" at bounding box center [644, 222] width 41 height 9
click at [625, 221] on input "Exit Scan" at bounding box center [624, 219] width 1 height 7
checkbox input "true"
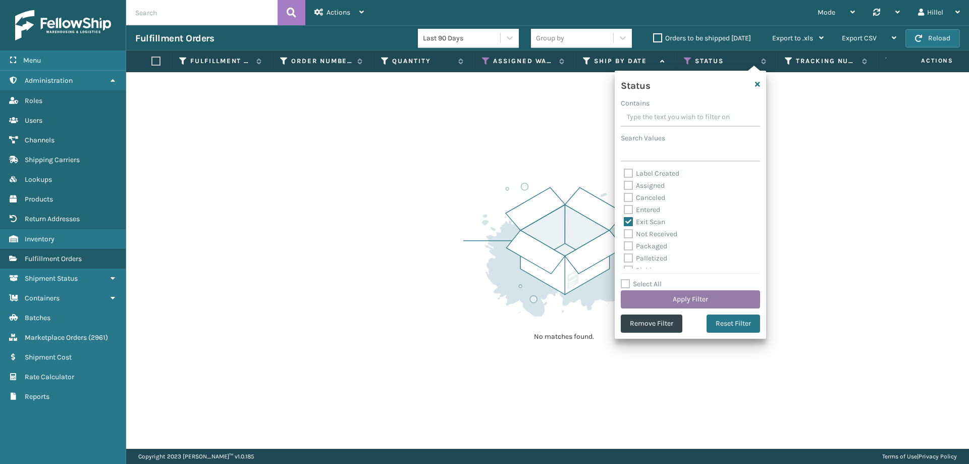
click at [689, 297] on button "Apply Filter" at bounding box center [690, 299] width 139 height 18
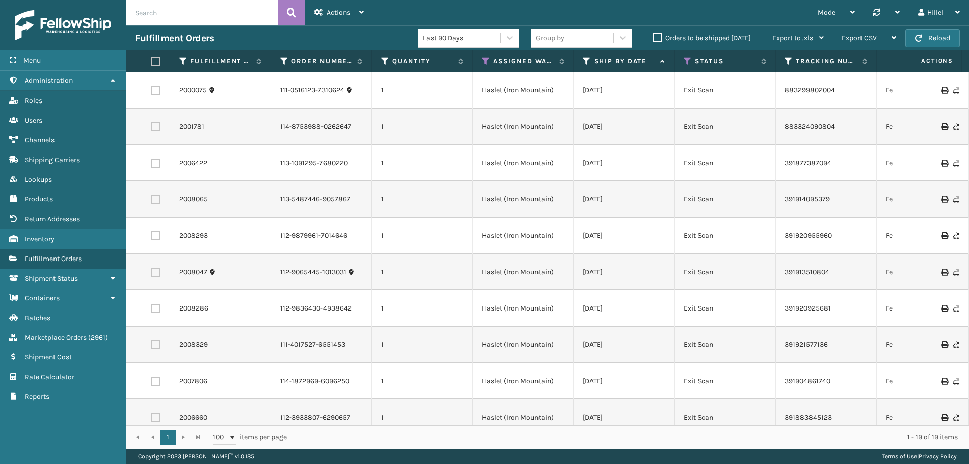
click at [622, 66] on th "Ship By Date" at bounding box center [624, 61] width 101 height 22
click at [621, 62] on label "Ship By Date" at bounding box center [624, 61] width 61 height 9
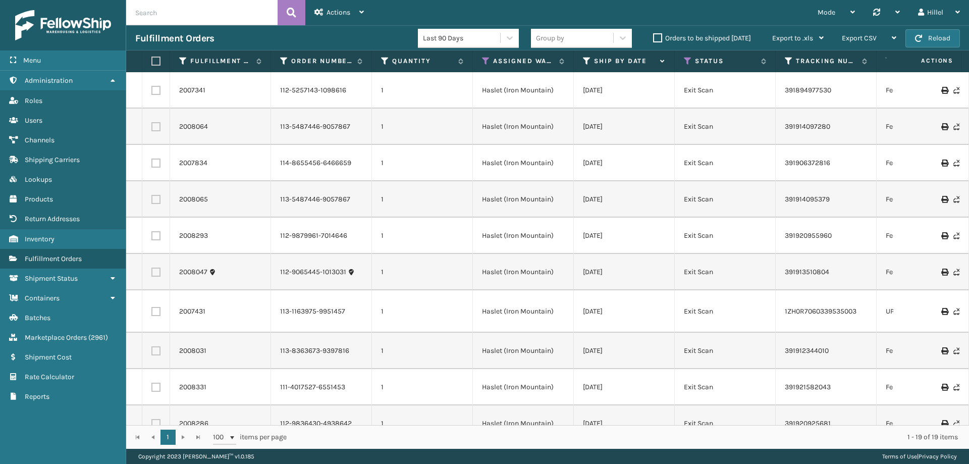
click at [626, 66] on th "Ship By Date" at bounding box center [624, 61] width 101 height 22
click at [617, 62] on label "Ship By Date" at bounding box center [624, 61] width 61 height 9
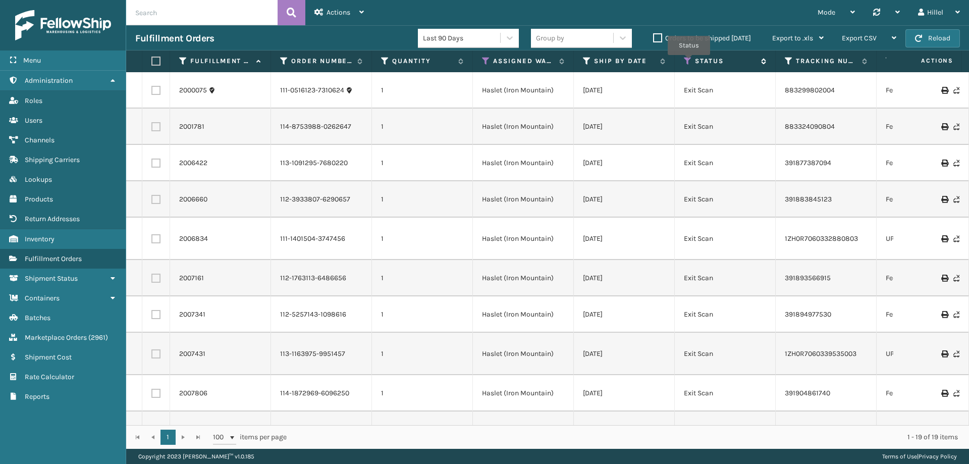
click at [689, 62] on icon at bounding box center [688, 61] width 8 height 9
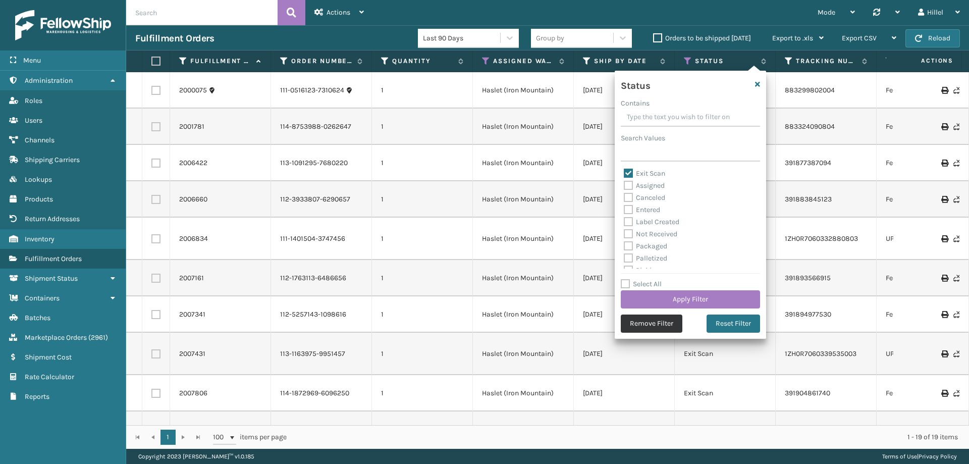
click at [641, 325] on button "Remove Filter" at bounding box center [652, 324] width 62 height 18
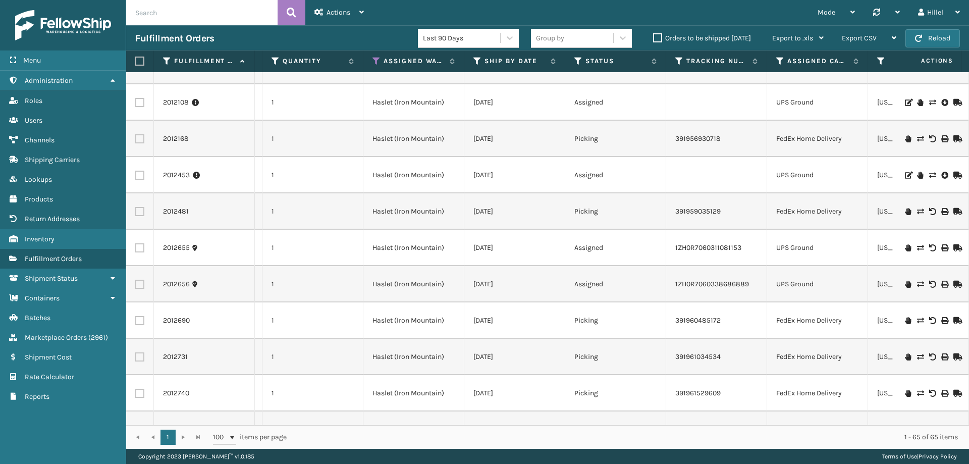
scroll to position [2030, 110]
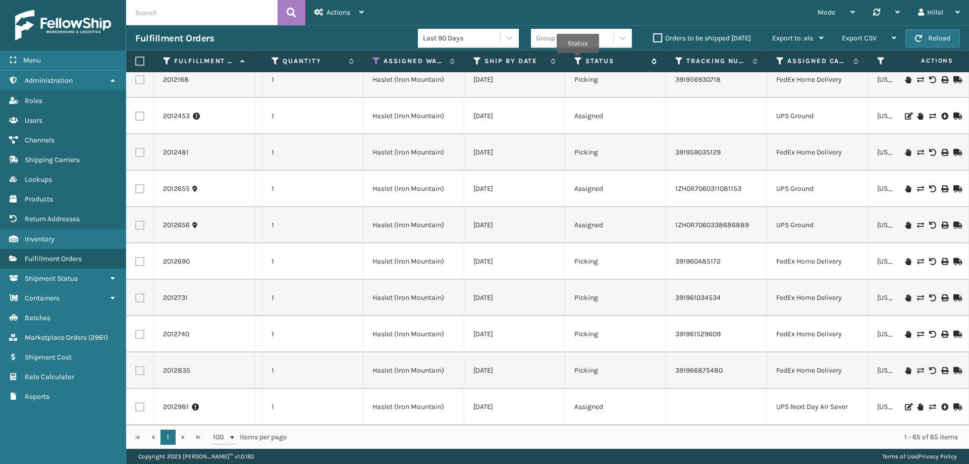
click at [578, 60] on icon at bounding box center [579, 61] width 8 height 9
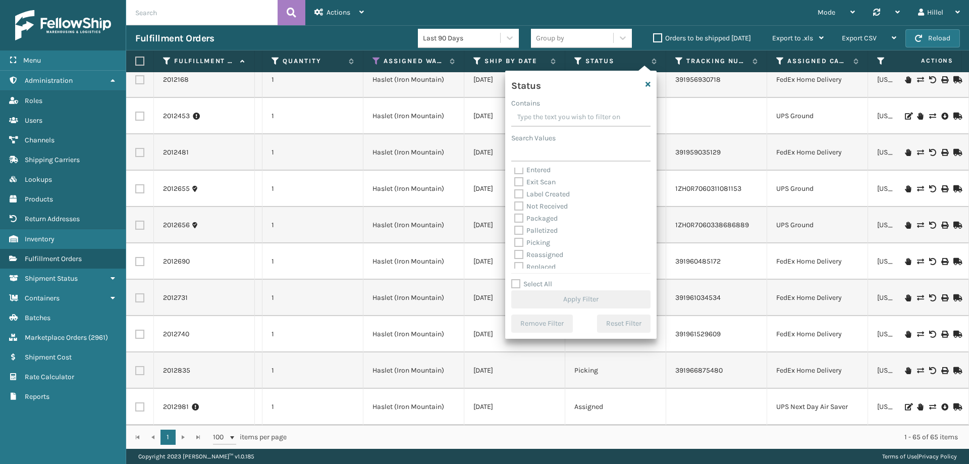
scroll to position [57, 0]
click at [539, 212] on label "Picking" at bounding box center [533, 214] width 36 height 9
click at [515, 212] on input "Picking" at bounding box center [515, 211] width 1 height 7
checkbox input "true"
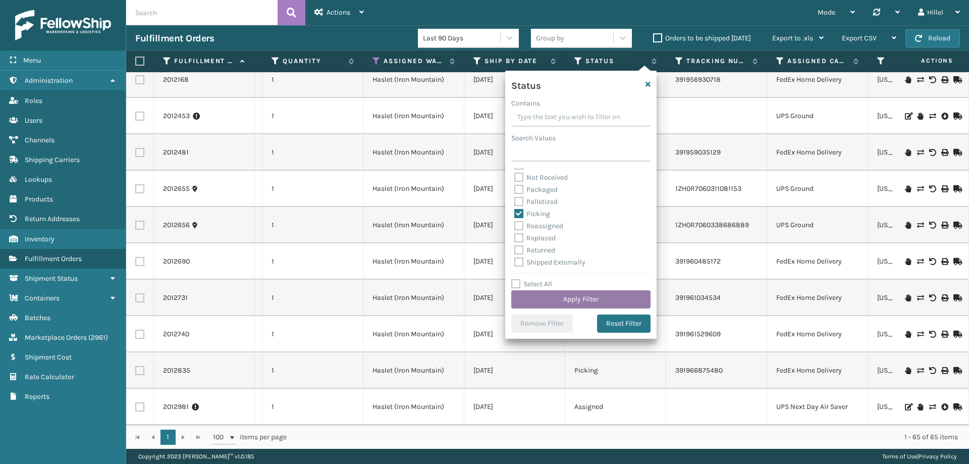
click at [605, 301] on button "Apply Filter" at bounding box center [580, 299] width 139 height 18
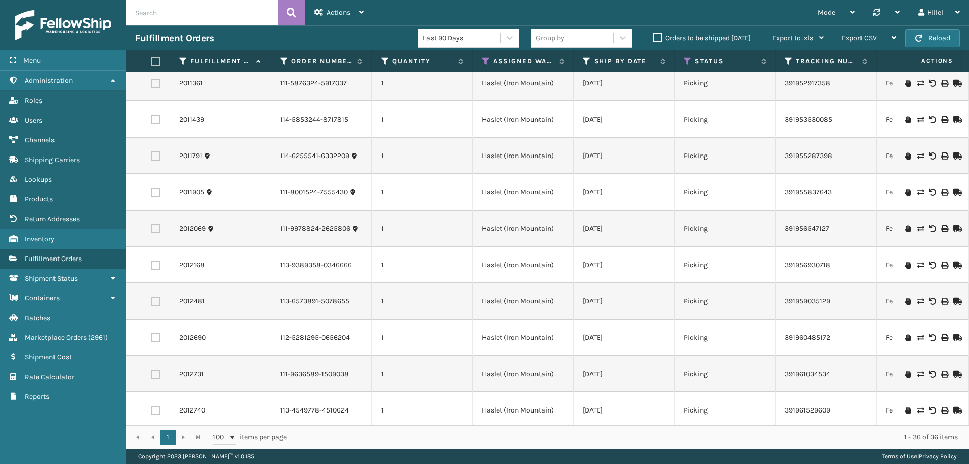
scroll to position [963, 0]
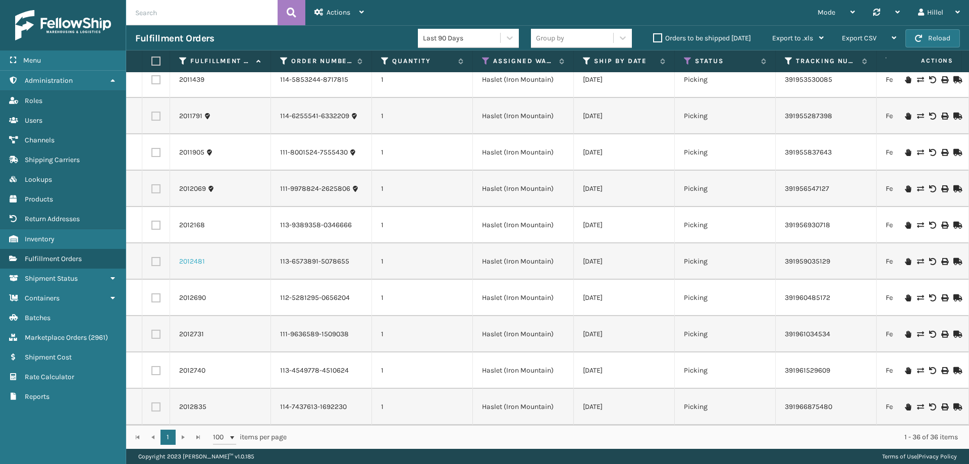
click at [191, 257] on link "2012481" at bounding box center [192, 262] width 26 height 10
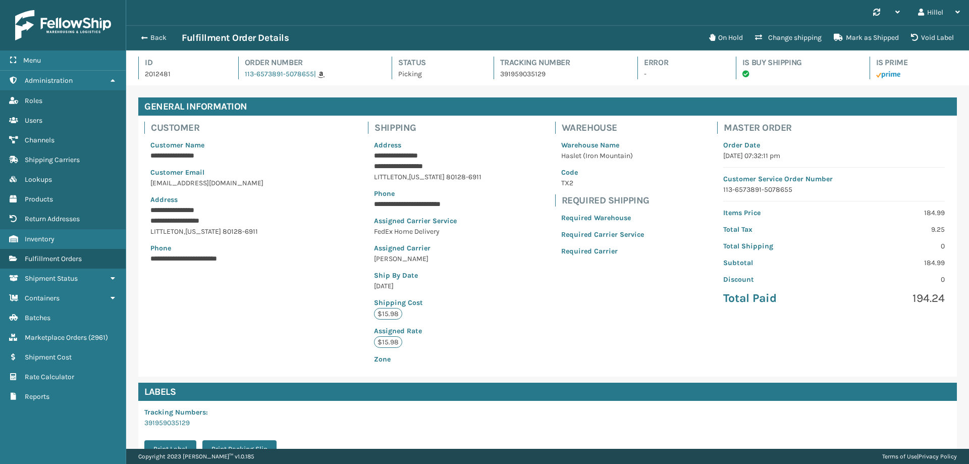
scroll to position [24, 843]
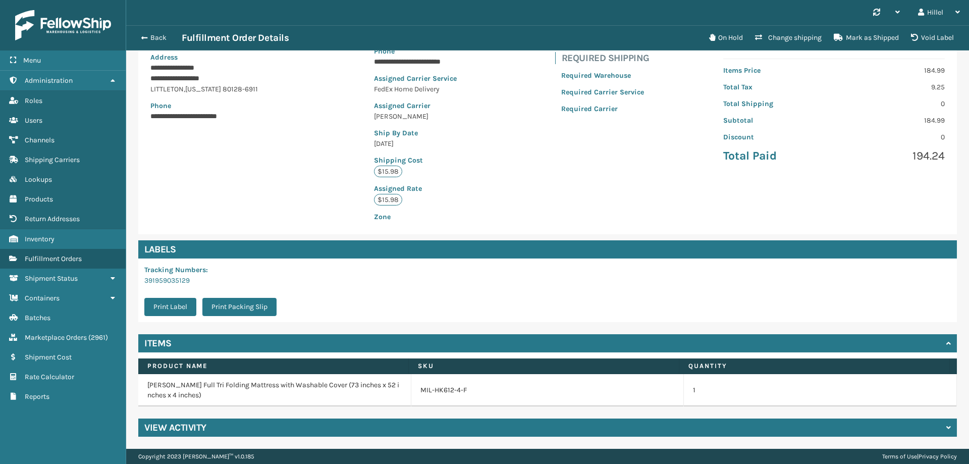
click at [179, 427] on h4 "View Activity" at bounding box center [175, 428] width 62 height 12
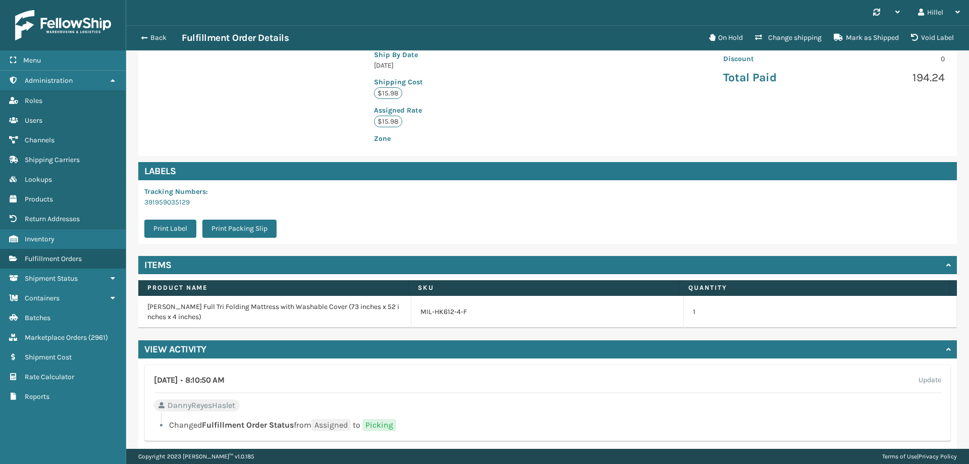
scroll to position [392, 0]
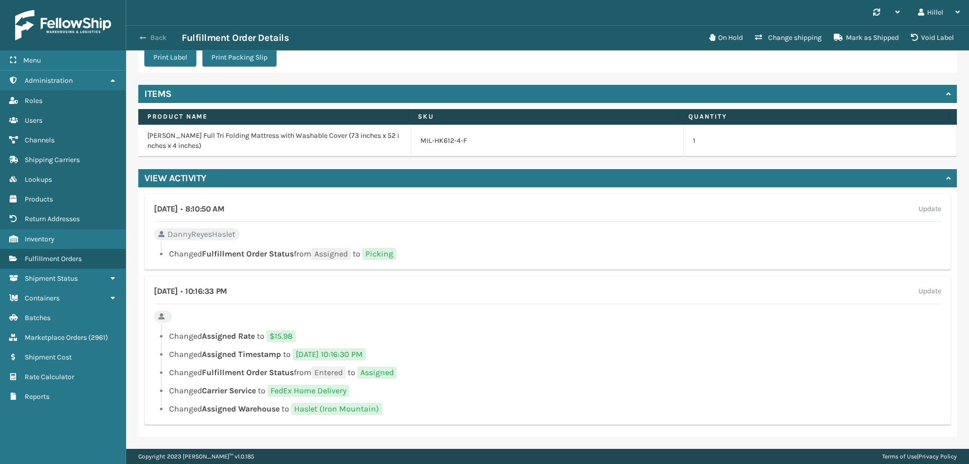
click at [144, 35] on span "button" at bounding box center [143, 37] width 6 height 7
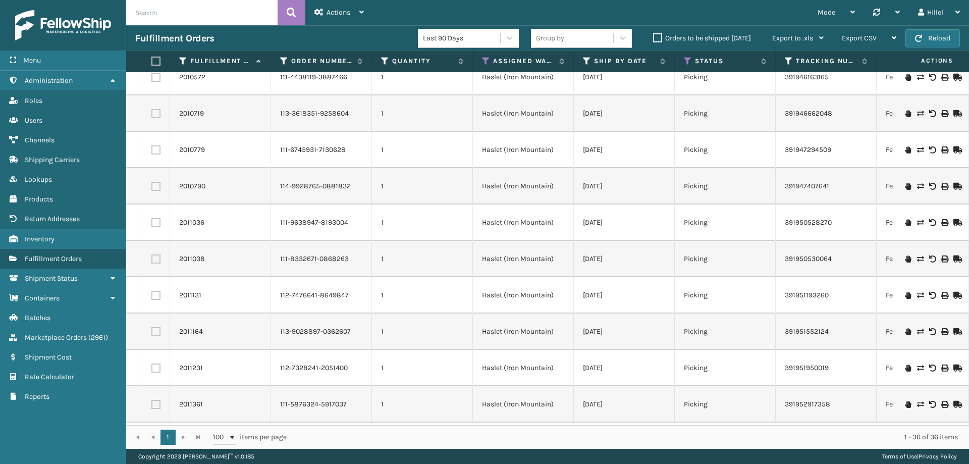
scroll to position [656, 0]
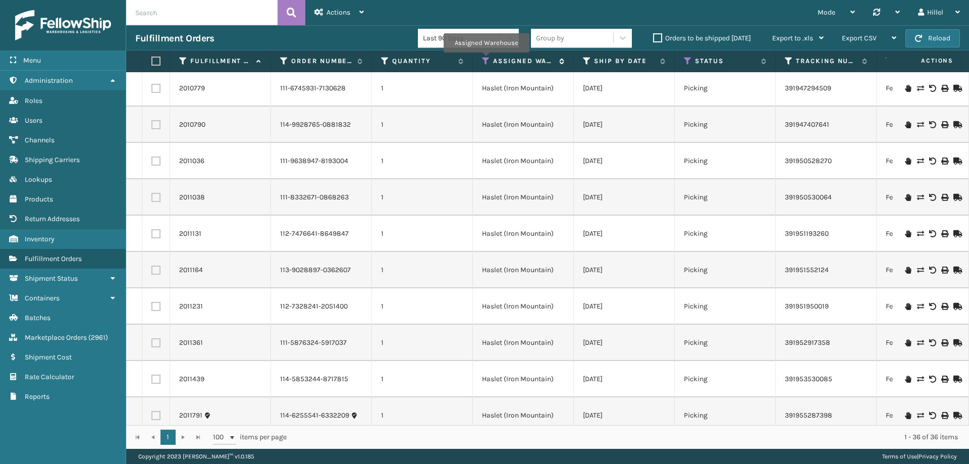
click at [486, 60] on icon at bounding box center [486, 61] width 8 height 9
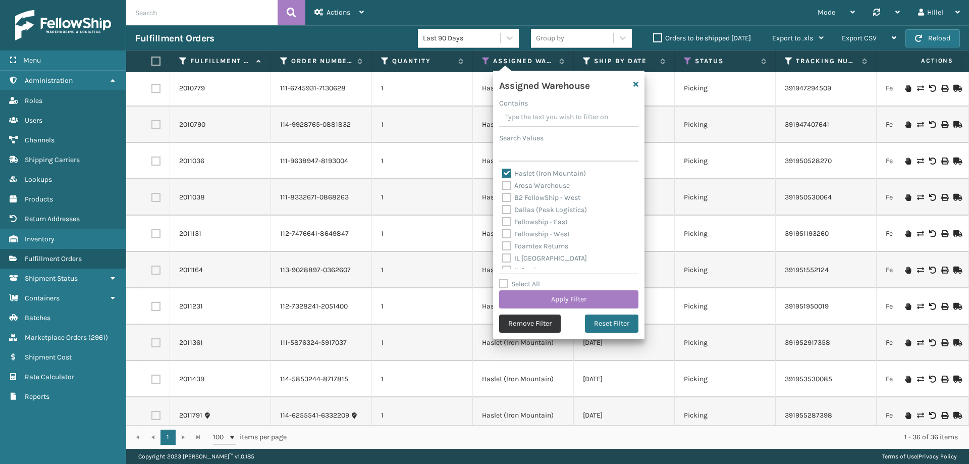
click at [550, 320] on button "Remove Filter" at bounding box center [530, 324] width 62 height 18
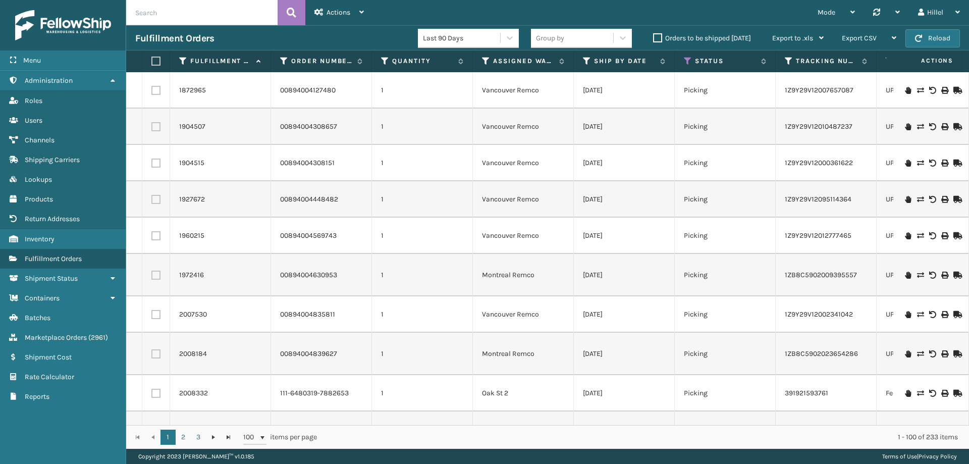
click at [711, 32] on div "Orders to be shipped [DATE]" at bounding box center [703, 38] width 119 height 12
click at [710, 39] on label "Orders to be shipped [DATE]" at bounding box center [702, 38] width 98 height 9
click at [654, 39] on input "Orders to be shipped [DATE]" at bounding box center [653, 35] width 1 height 7
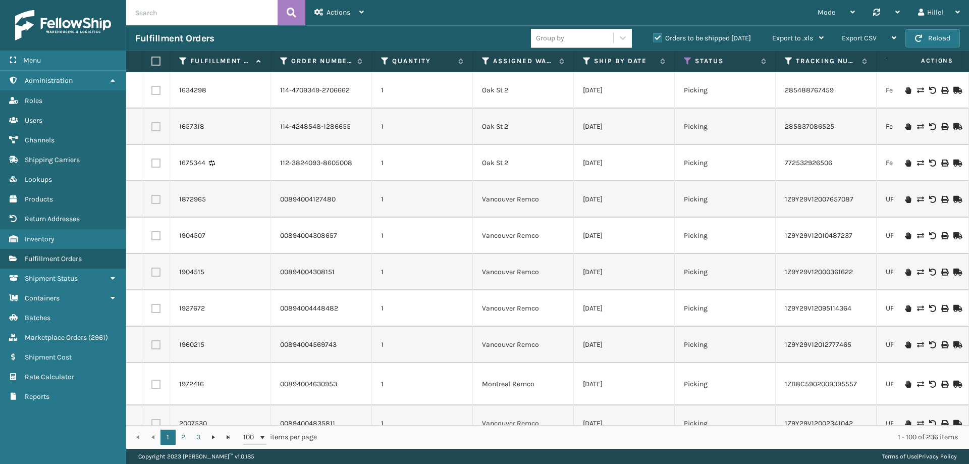
click at [689, 67] on th "Status" at bounding box center [725, 61] width 101 height 22
click at [687, 63] on icon at bounding box center [688, 61] width 8 height 9
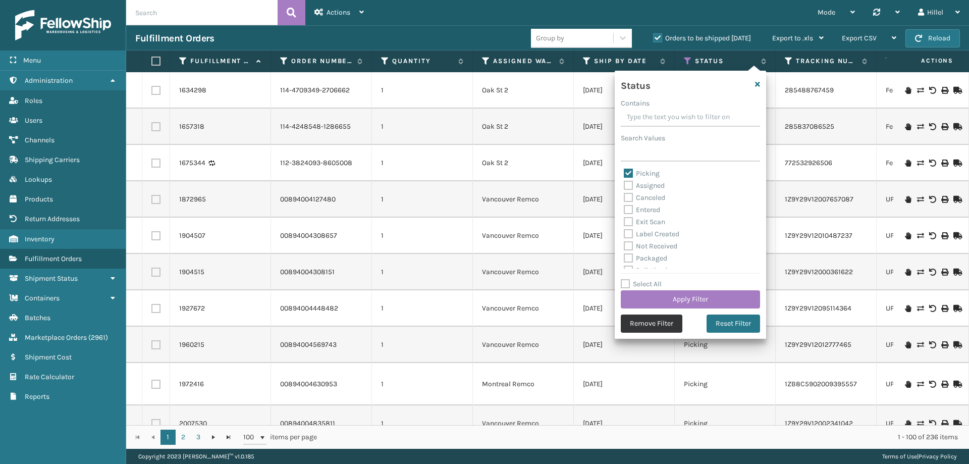
click at [656, 329] on button "Remove Filter" at bounding box center [652, 324] width 62 height 18
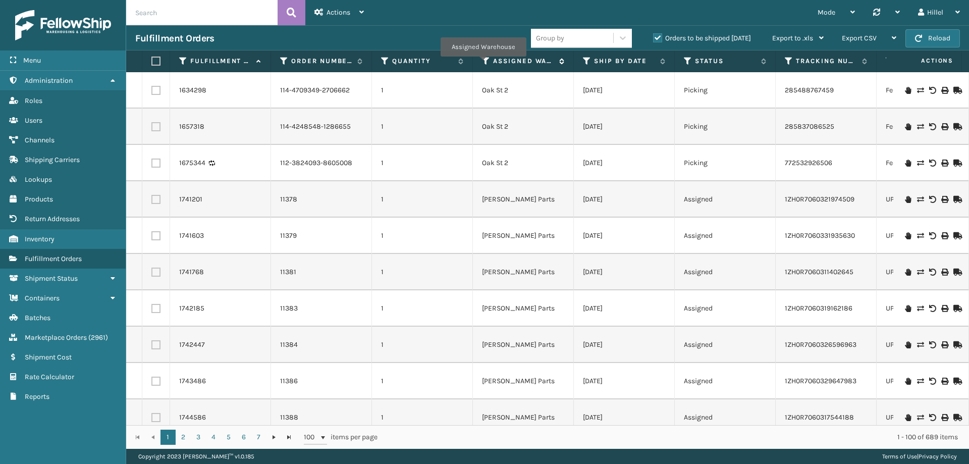
click at [483, 64] on icon at bounding box center [486, 61] width 8 height 9
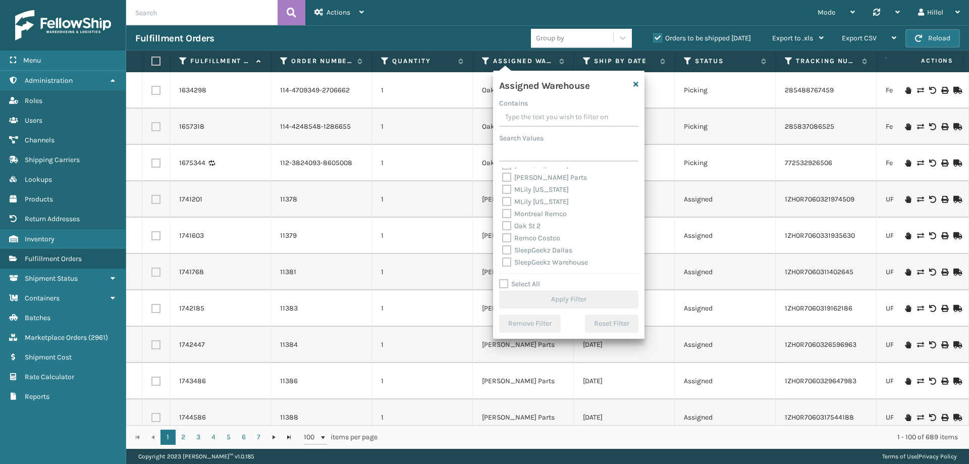
scroll to position [250, 0]
click at [535, 225] on label "Swarthmore" at bounding box center [527, 226] width 51 height 9
click at [503, 225] on input "Swarthmore" at bounding box center [502, 223] width 1 height 7
checkbox input "true"
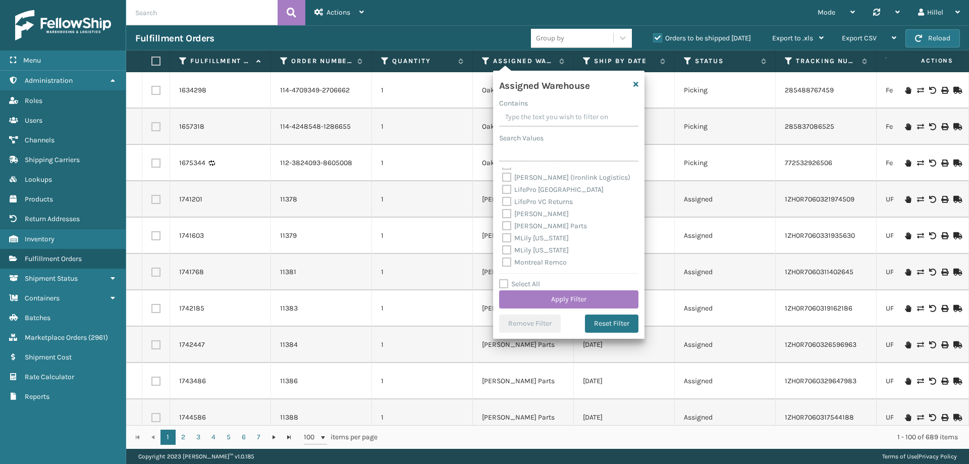
scroll to position [149, 0]
click at [540, 231] on label "[PERSON_NAME] Parts" at bounding box center [544, 230] width 85 height 9
click at [503, 231] on input "[PERSON_NAME] Parts" at bounding box center [502, 227] width 1 height 7
checkbox input "true"
click at [588, 299] on button "Apply Filter" at bounding box center [568, 299] width 139 height 18
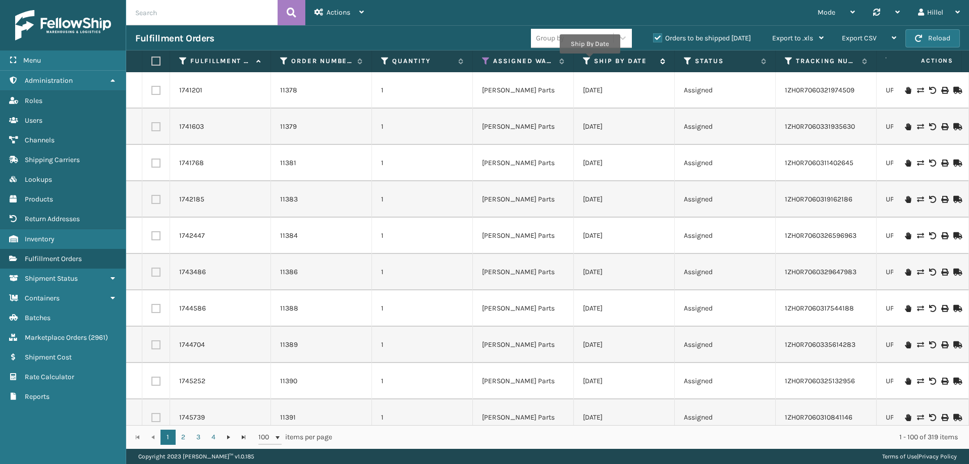
click at [590, 61] on icon at bounding box center [587, 61] width 8 height 9
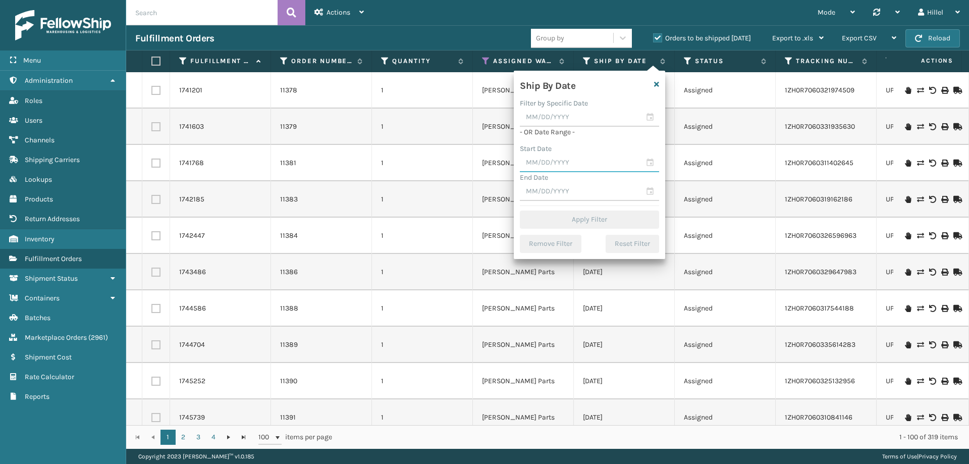
click at [564, 165] on input "text" at bounding box center [589, 163] width 139 height 18
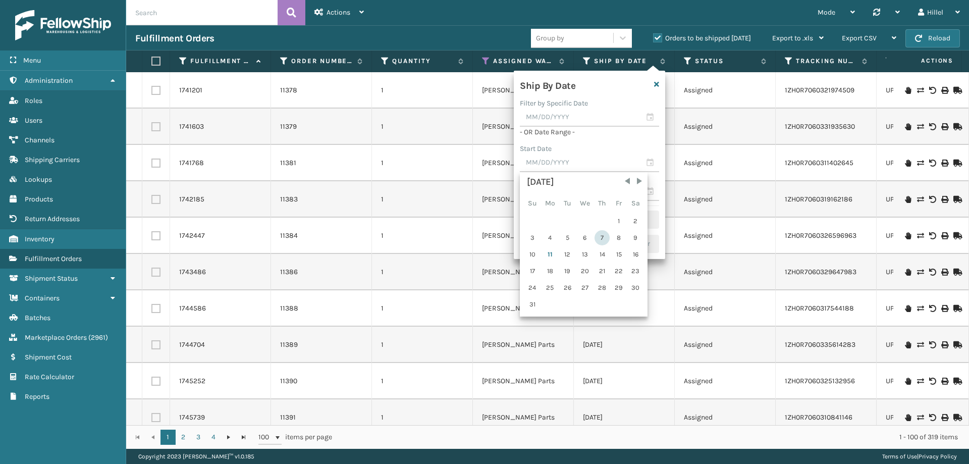
click at [604, 231] on div "7" at bounding box center [602, 237] width 15 height 15
type input "[DATE]"
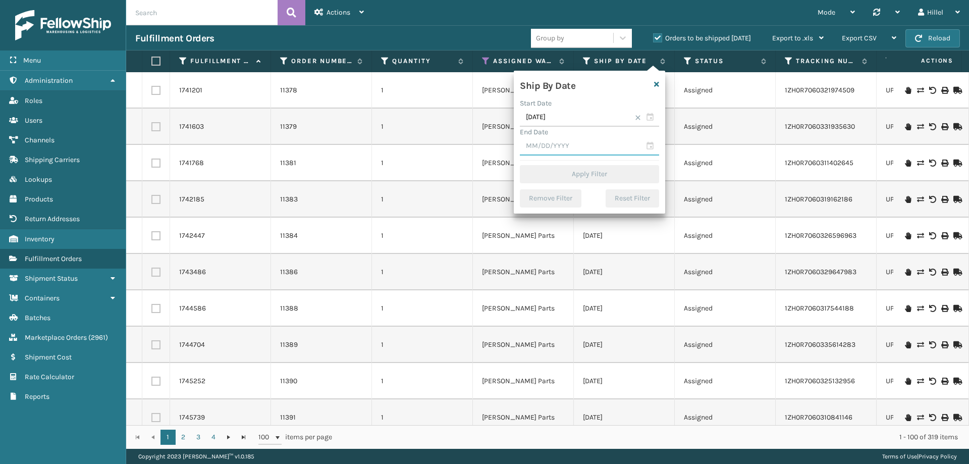
click at [553, 150] on input "text" at bounding box center [589, 146] width 139 height 18
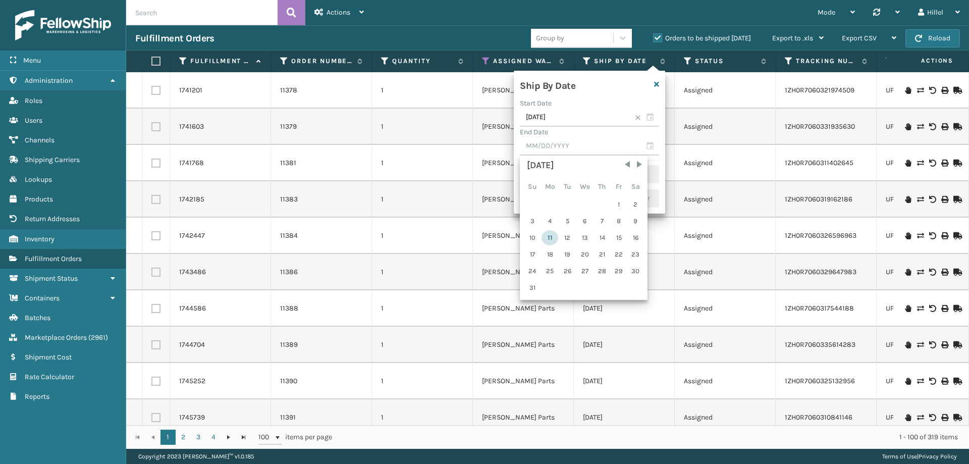
click at [549, 232] on div "11" at bounding box center [550, 237] width 17 height 15
type input "[DATE]"
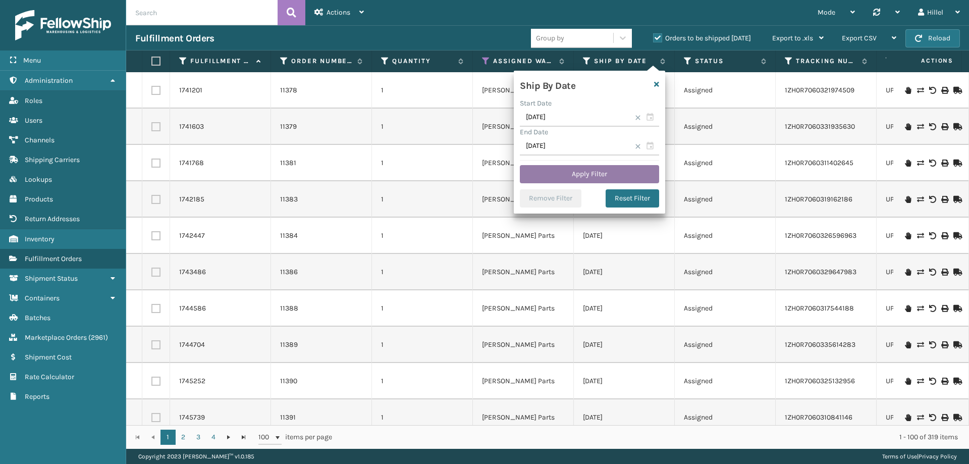
click at [548, 170] on button "Apply Filter" at bounding box center [589, 174] width 139 height 18
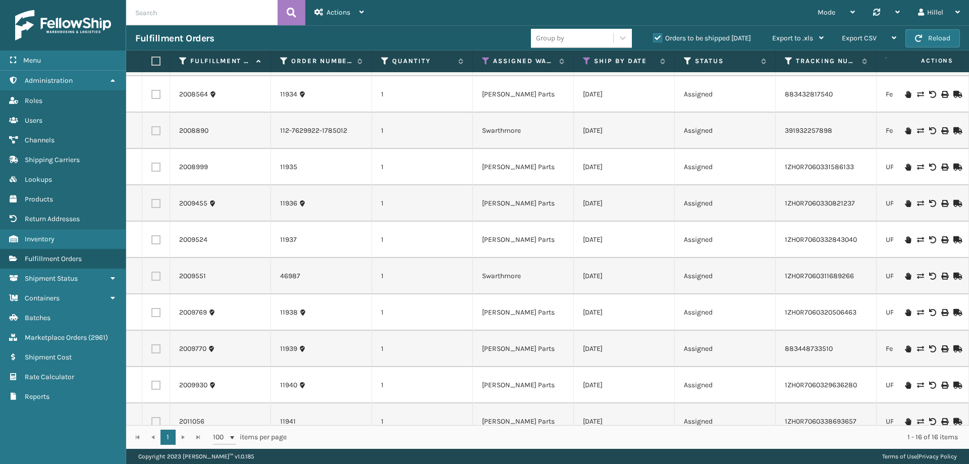
scroll to position [236, 0]
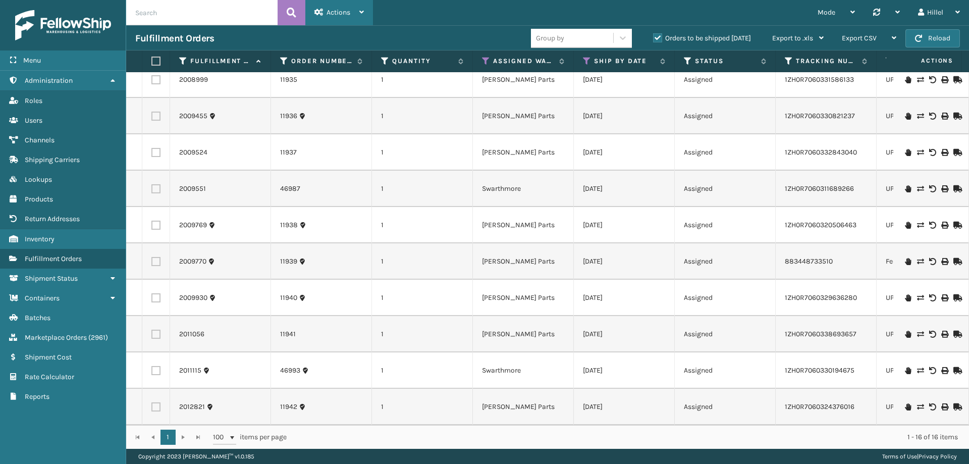
click at [344, 7] on div "Actions" at bounding box center [339, 12] width 49 height 25
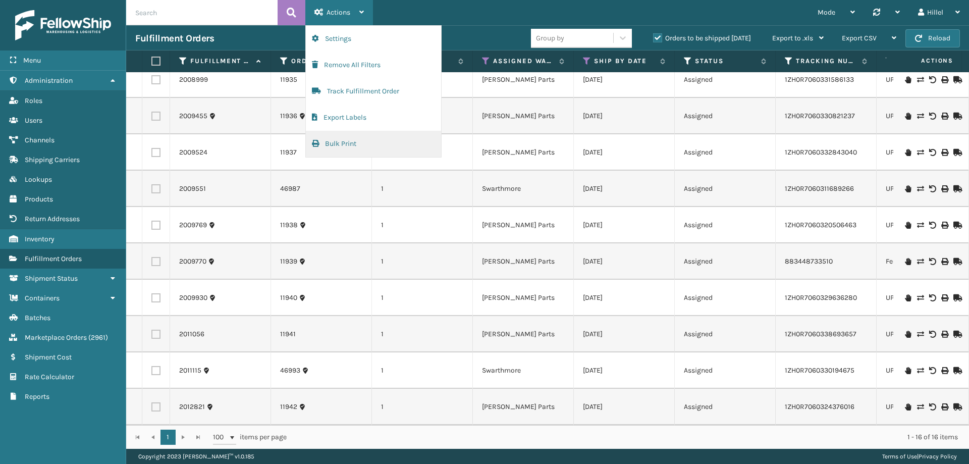
click at [333, 145] on button "Bulk Print" at bounding box center [373, 144] width 135 height 26
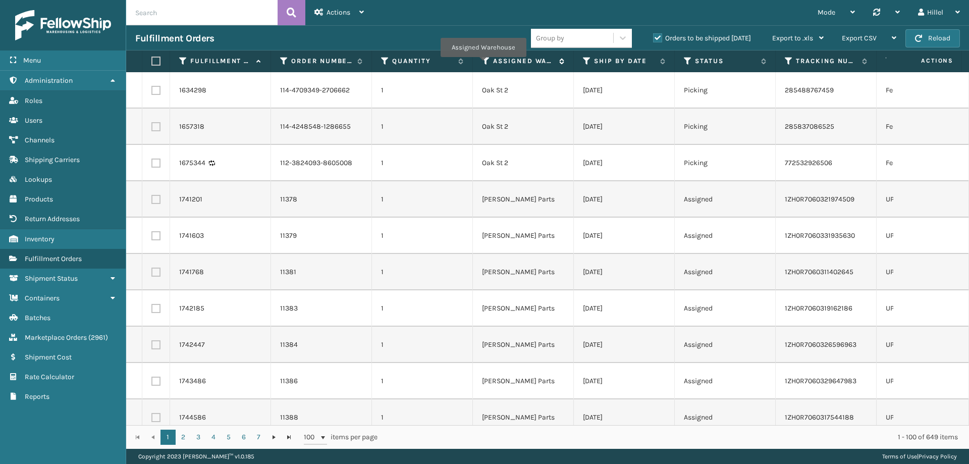
click at [484, 64] on icon at bounding box center [486, 61] width 8 height 9
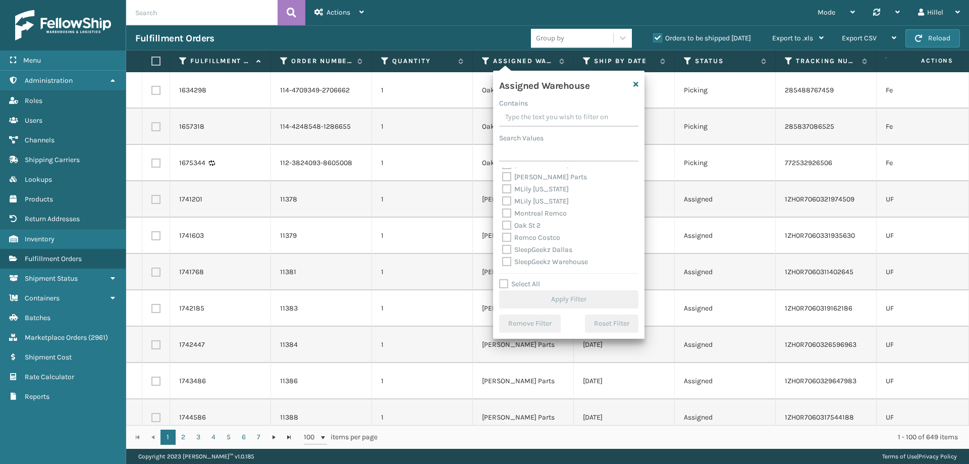
scroll to position [250, 0]
click at [542, 225] on label "Swarthmore" at bounding box center [527, 226] width 51 height 9
click at [503, 225] on input "Swarthmore" at bounding box center [502, 223] width 1 height 7
checkbox input "true"
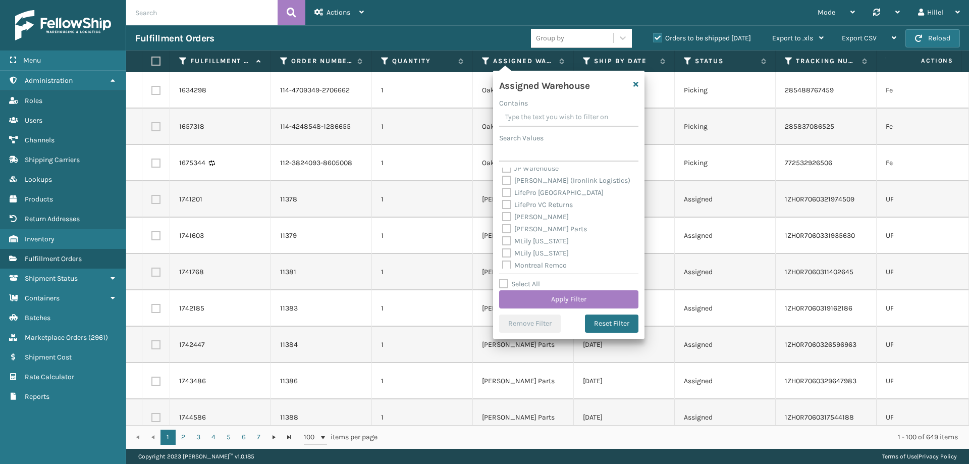
scroll to position [149, 0]
click at [548, 227] on label "[PERSON_NAME] Parts" at bounding box center [544, 230] width 85 height 9
click at [503, 227] on input "[PERSON_NAME] Parts" at bounding box center [502, 227] width 1 height 7
checkbox input "true"
click at [572, 302] on button "Apply Filter" at bounding box center [568, 299] width 139 height 18
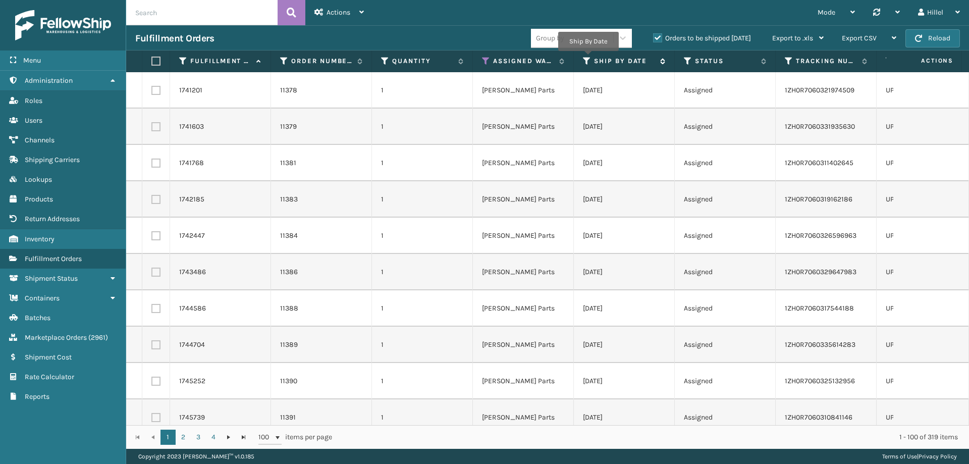
click at [588, 58] on icon at bounding box center [587, 61] width 8 height 9
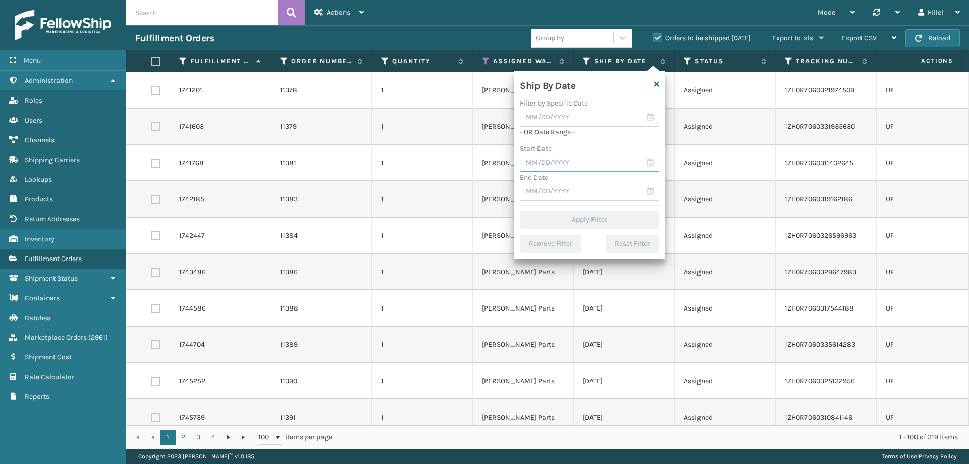
click at [572, 163] on input "text" at bounding box center [589, 163] width 139 height 18
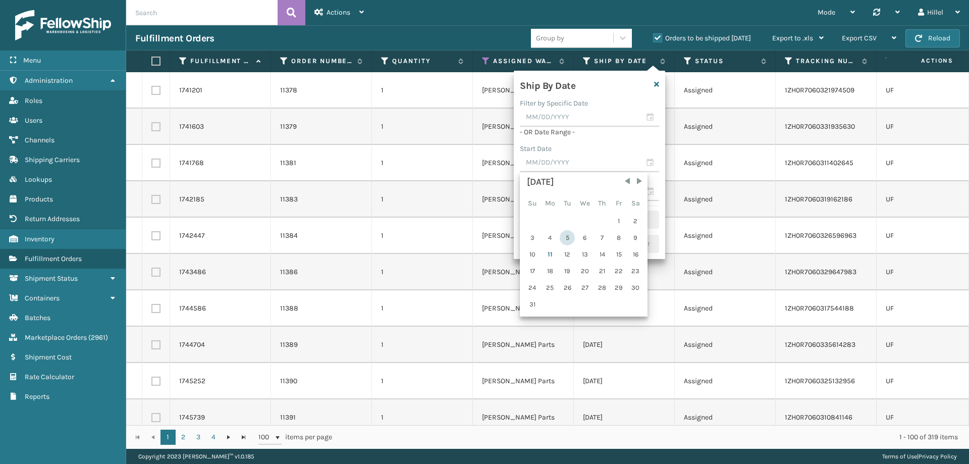
click at [566, 232] on div "5" at bounding box center [567, 237] width 15 height 15
type input "[DATE]"
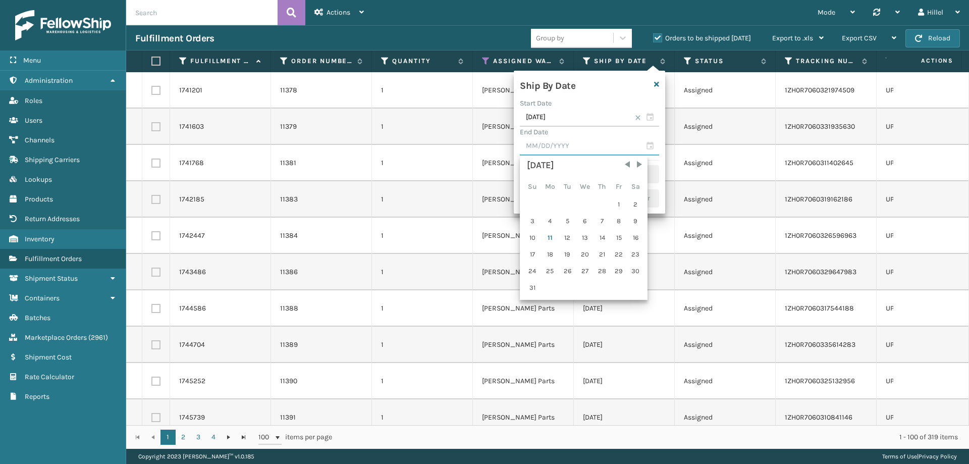
click at [550, 145] on input "text" at bounding box center [589, 146] width 139 height 18
click at [546, 237] on div "11" at bounding box center [550, 237] width 17 height 15
type input "[DATE]"
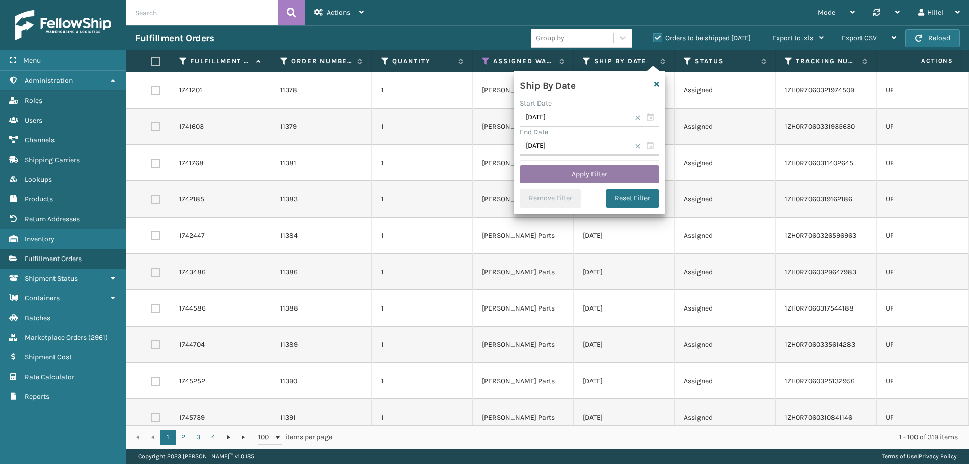
click at [549, 175] on button "Apply Filter" at bounding box center [589, 174] width 139 height 18
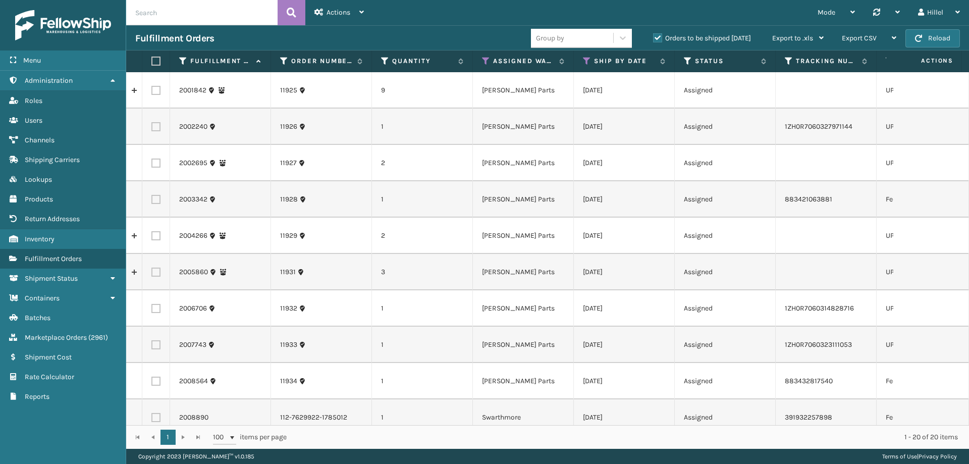
click at [151, 126] on label at bounding box center [155, 126] width 9 height 9
click at [151, 126] on input "checkbox" at bounding box center [151, 125] width 1 height 7
checkbox input "true"
click at [159, 196] on label at bounding box center [155, 199] width 9 height 9
click at [152, 196] on input "checkbox" at bounding box center [151, 198] width 1 height 7
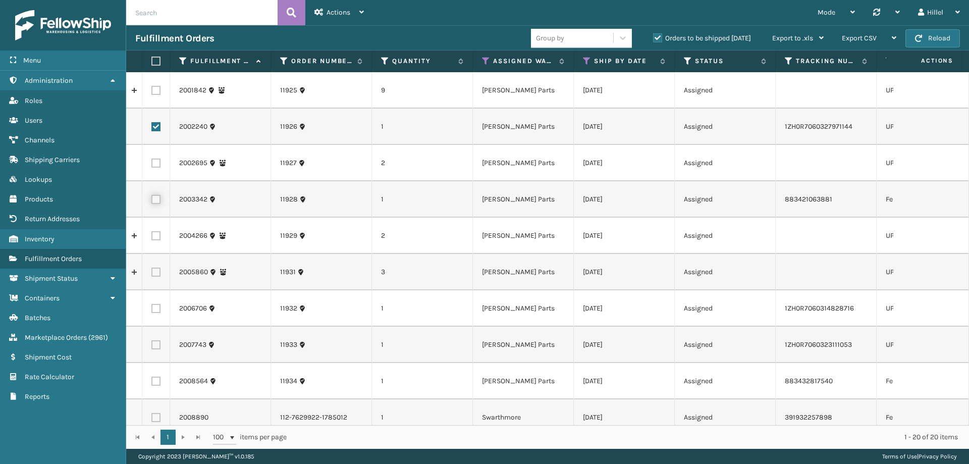
checkbox input "true"
click at [156, 309] on label at bounding box center [155, 308] width 9 height 9
click at [152, 309] on input "checkbox" at bounding box center [151, 307] width 1 height 7
checkbox input "true"
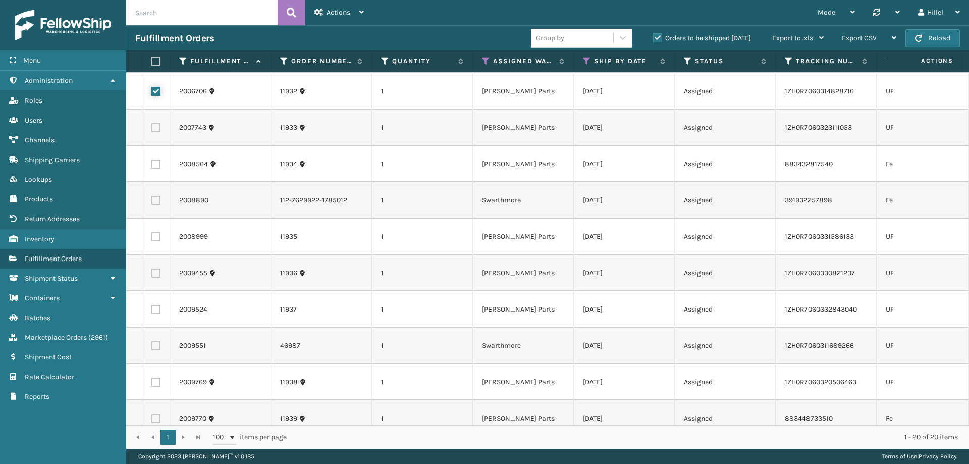
scroll to position [202, 0]
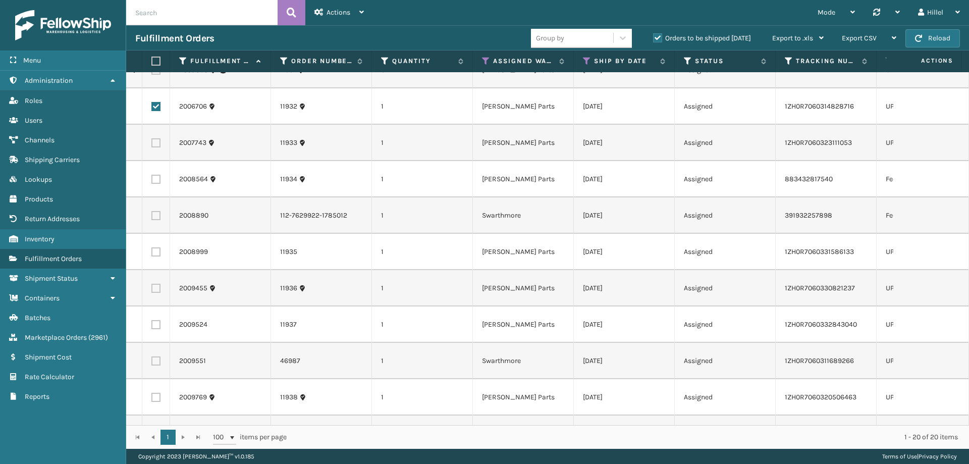
click at [155, 139] on label at bounding box center [155, 142] width 9 height 9
click at [152, 139] on input "checkbox" at bounding box center [151, 141] width 1 height 7
checkbox input "true"
click at [153, 179] on label at bounding box center [155, 179] width 9 height 9
click at [152, 179] on input "checkbox" at bounding box center [151, 178] width 1 height 7
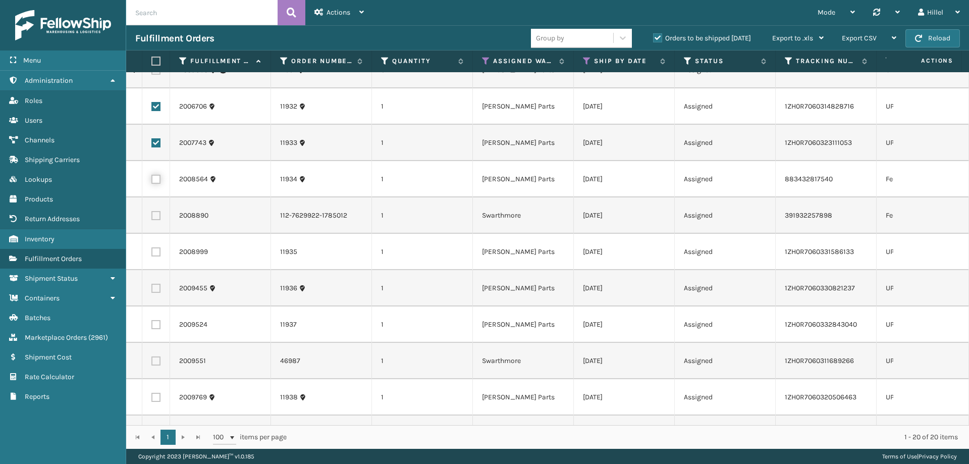
checkbox input "true"
click at [156, 211] on label at bounding box center [155, 215] width 9 height 9
click at [152, 211] on input "checkbox" at bounding box center [151, 214] width 1 height 7
checkbox input "true"
click at [160, 249] on label at bounding box center [155, 251] width 9 height 9
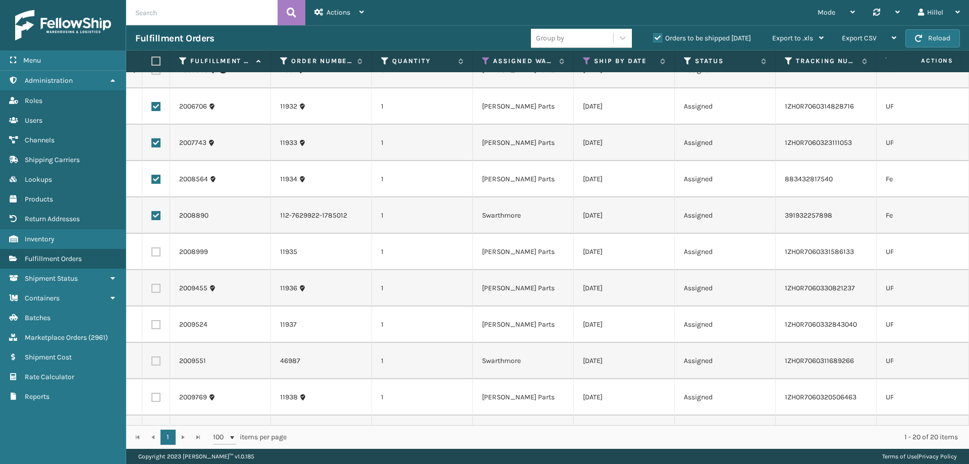
click at [152, 249] on input "checkbox" at bounding box center [151, 250] width 1 height 7
checkbox input "true"
click at [158, 286] on label at bounding box center [155, 288] width 9 height 9
click at [152, 286] on input "checkbox" at bounding box center [151, 287] width 1 height 7
checkbox input "true"
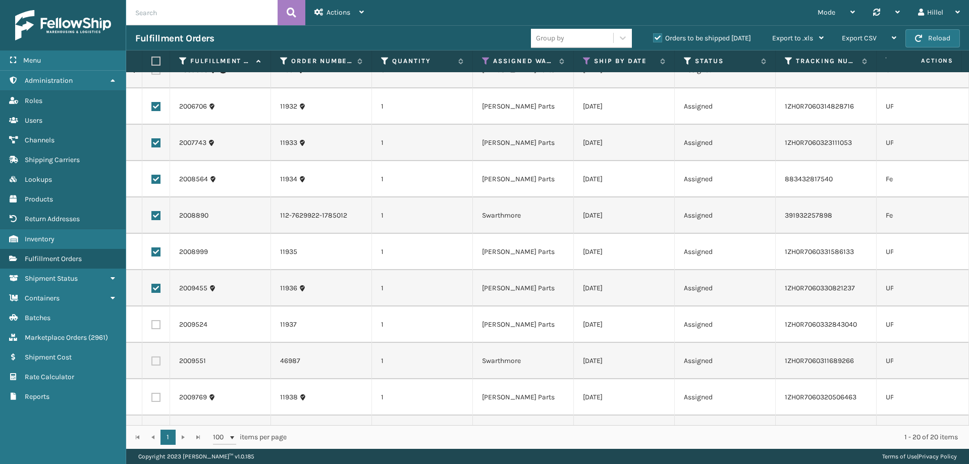
click at [158, 329] on td at bounding box center [156, 324] width 28 height 36
drag, startPoint x: 153, startPoint y: 365, endPoint x: 155, endPoint y: 359, distance: 5.6
click at [155, 365] on label at bounding box center [155, 360] width 9 height 9
click at [152, 363] on input "checkbox" at bounding box center [151, 359] width 1 height 7
checkbox input "true"
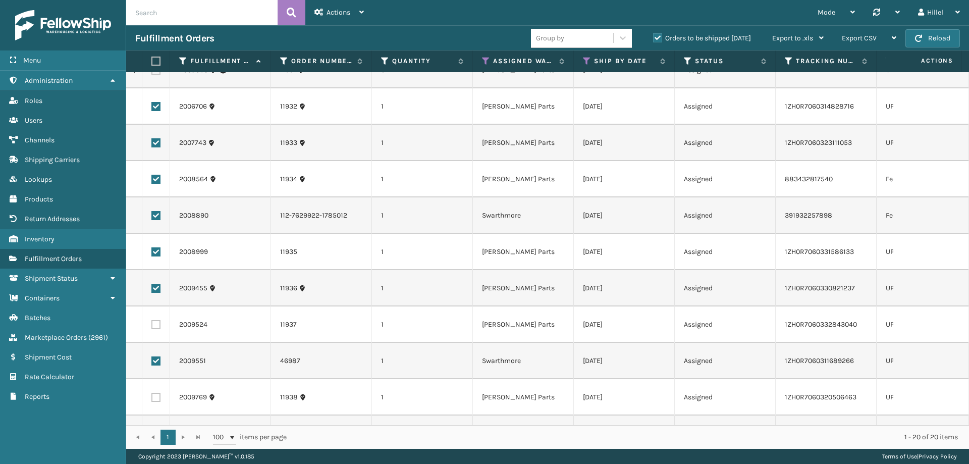
click at [155, 324] on label at bounding box center [155, 324] width 9 height 9
click at [152, 324] on input "checkbox" at bounding box center [151, 323] width 1 height 7
checkbox input "true"
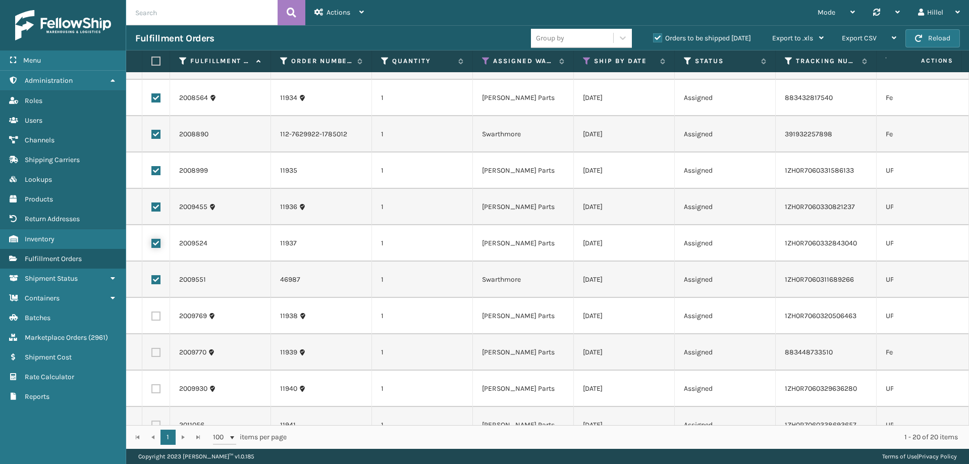
scroll to position [382, 0]
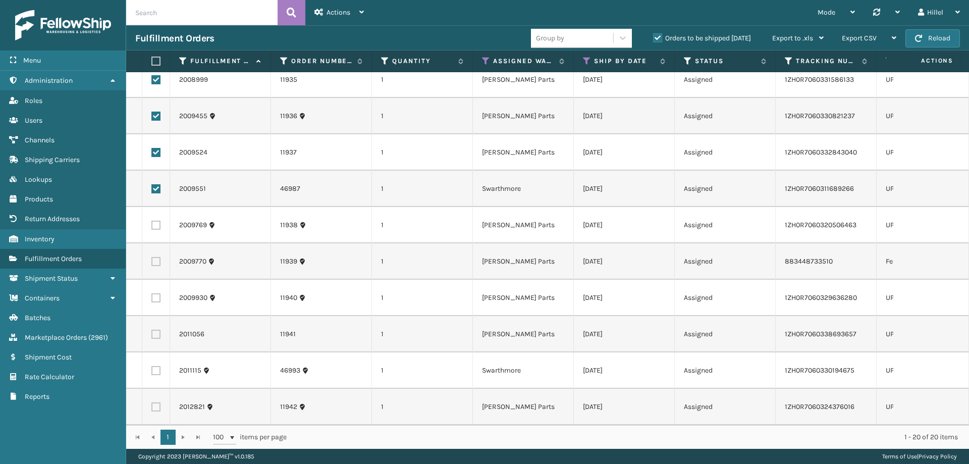
click at [154, 221] on label at bounding box center [155, 225] width 9 height 9
click at [152, 221] on input "checkbox" at bounding box center [151, 224] width 1 height 7
checkbox input "true"
click at [156, 257] on label at bounding box center [155, 261] width 9 height 9
click at [152, 257] on input "checkbox" at bounding box center [151, 260] width 1 height 7
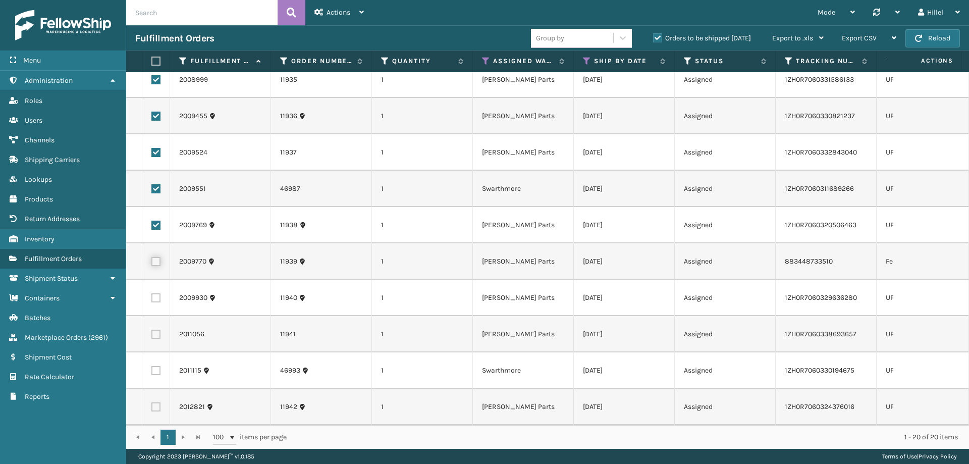
checkbox input "true"
click at [151, 280] on td at bounding box center [156, 298] width 28 height 36
click at [154, 293] on label at bounding box center [155, 297] width 9 height 9
click at [152, 293] on input "checkbox" at bounding box center [151, 296] width 1 height 7
checkbox input "true"
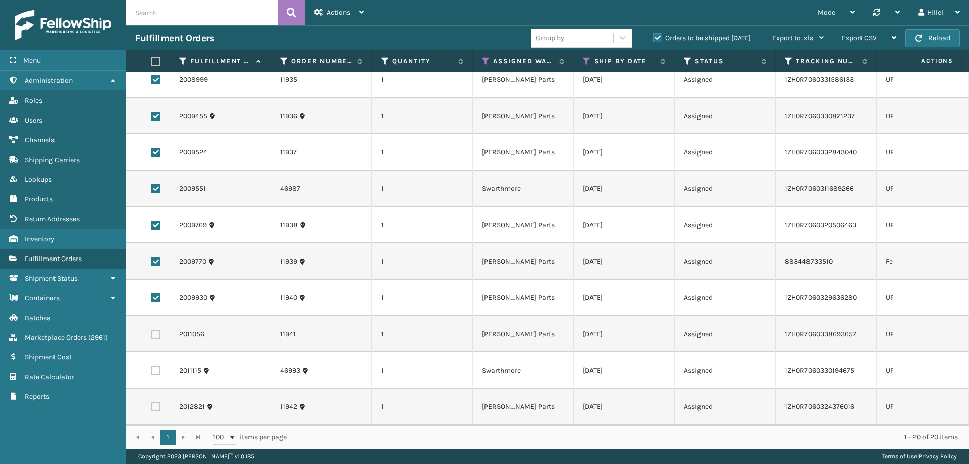
click at [158, 330] on label at bounding box center [155, 334] width 9 height 9
click at [152, 330] on input "checkbox" at bounding box center [151, 333] width 1 height 7
checkbox input "true"
drag, startPoint x: 159, startPoint y: 359, endPoint x: 158, endPoint y: 369, distance: 9.6
click at [159, 366] on label at bounding box center [155, 370] width 9 height 9
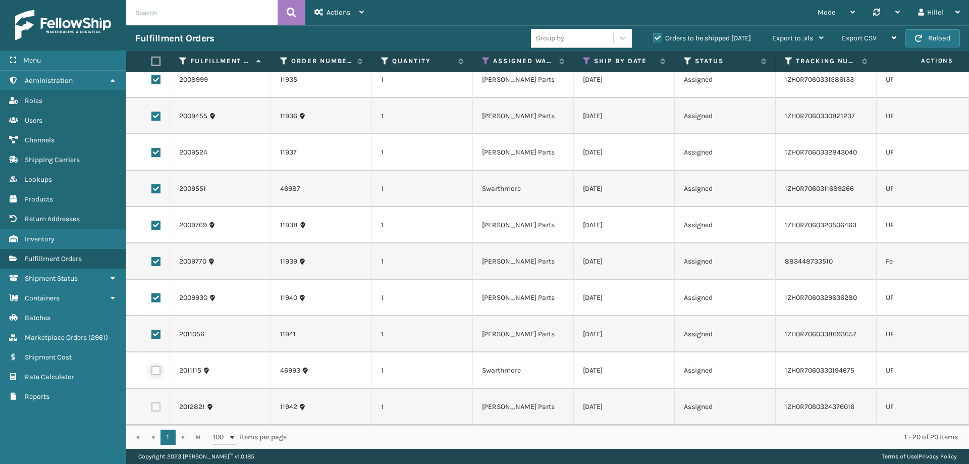
click at [152, 366] on input "checkbox" at bounding box center [151, 369] width 1 height 7
checkbox input "true"
click at [156, 402] on label at bounding box center [155, 406] width 9 height 9
click at [152, 402] on input "checkbox" at bounding box center [151, 405] width 1 height 7
checkbox input "true"
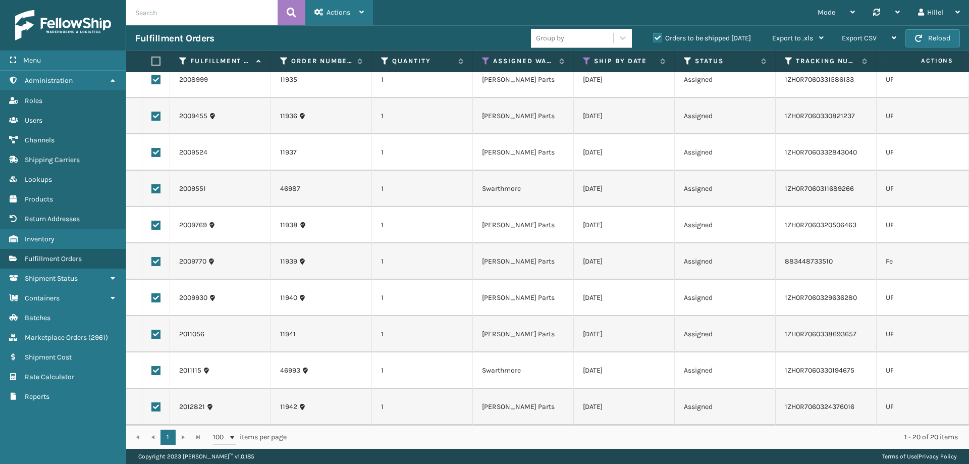
click at [349, 13] on span "Actions" at bounding box center [339, 12] width 24 height 9
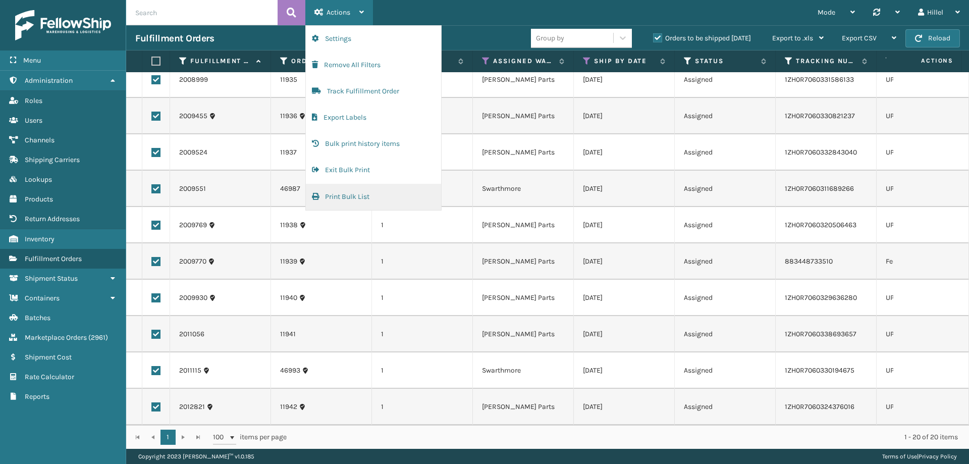
click at [369, 200] on button "Print Bulk List" at bounding box center [373, 197] width 135 height 26
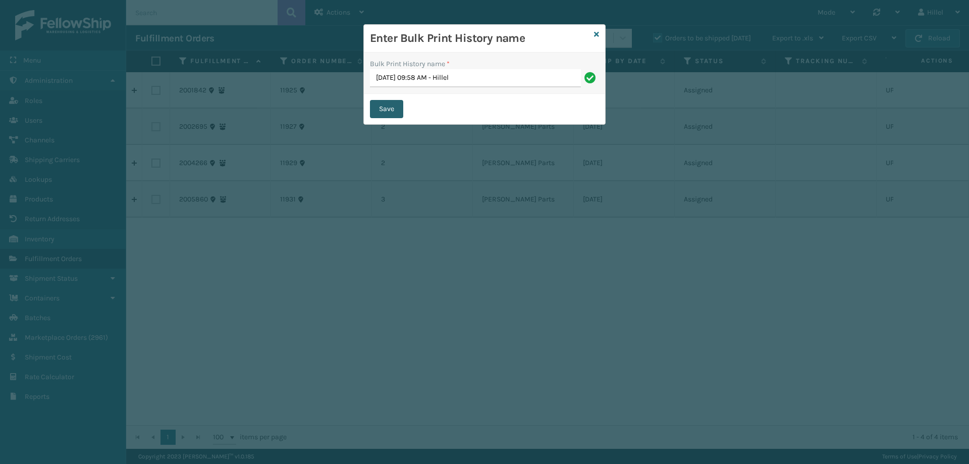
click at [382, 113] on button "Save" at bounding box center [386, 109] width 33 height 18
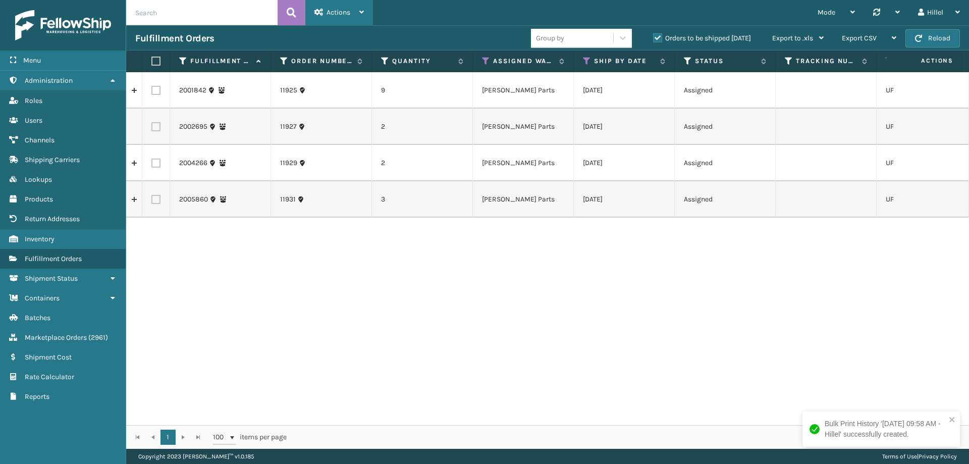
click at [320, 6] on div "Actions" at bounding box center [339, 12] width 49 height 25
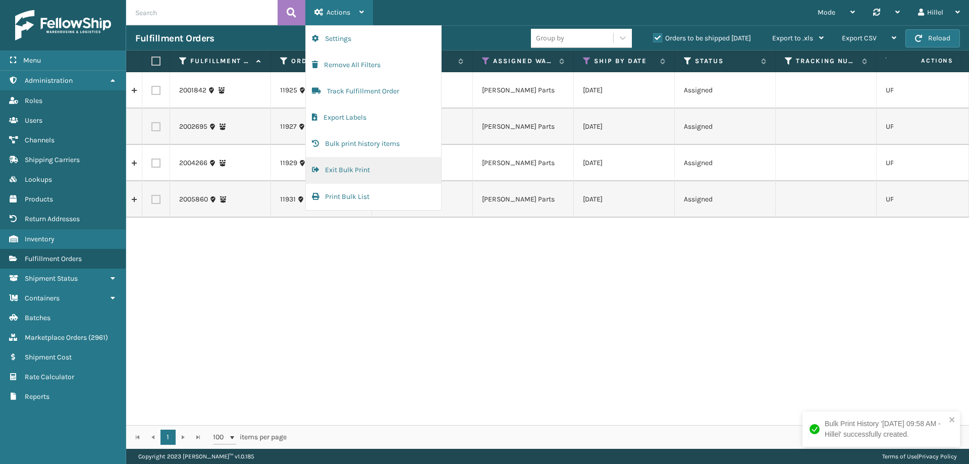
click at [349, 170] on button "Exit Bulk Print" at bounding box center [373, 170] width 135 height 26
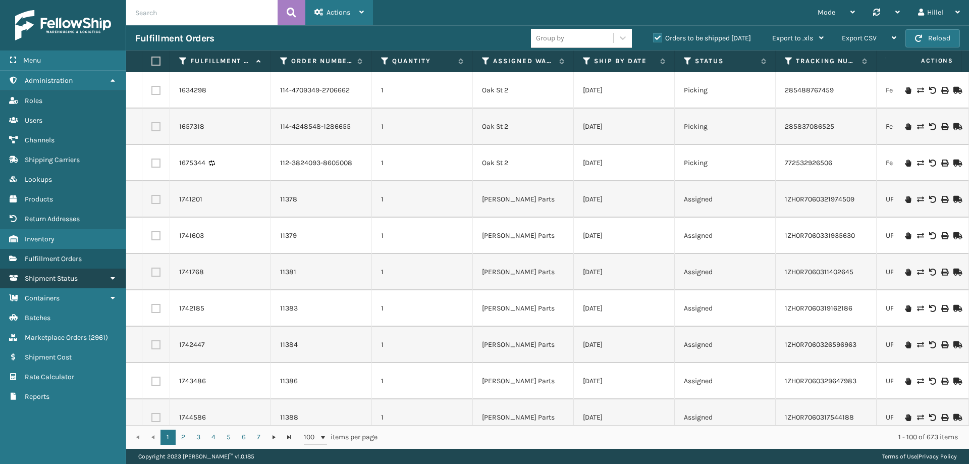
click at [75, 278] on span "Shipment Status" at bounding box center [51, 278] width 53 height 9
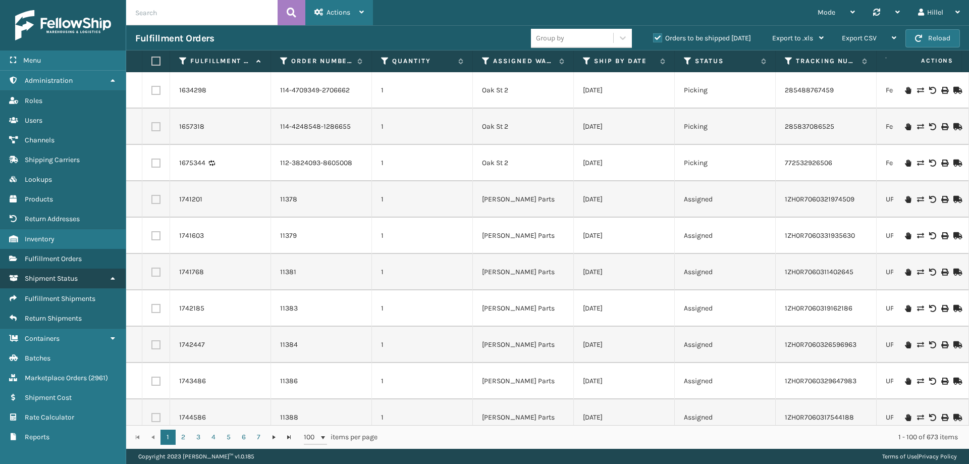
click at [76, 278] on span "Shipment Status" at bounding box center [51, 278] width 53 height 9
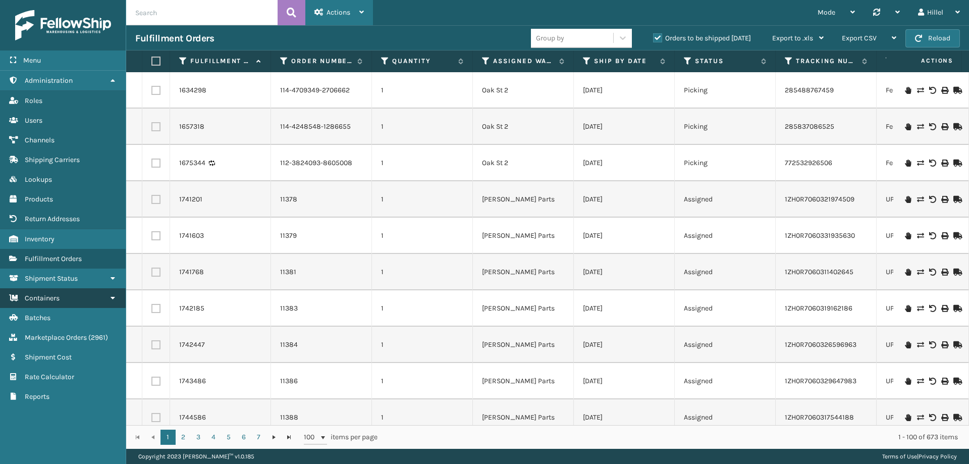
click at [62, 297] on link "Containers" at bounding box center [63, 298] width 126 height 20
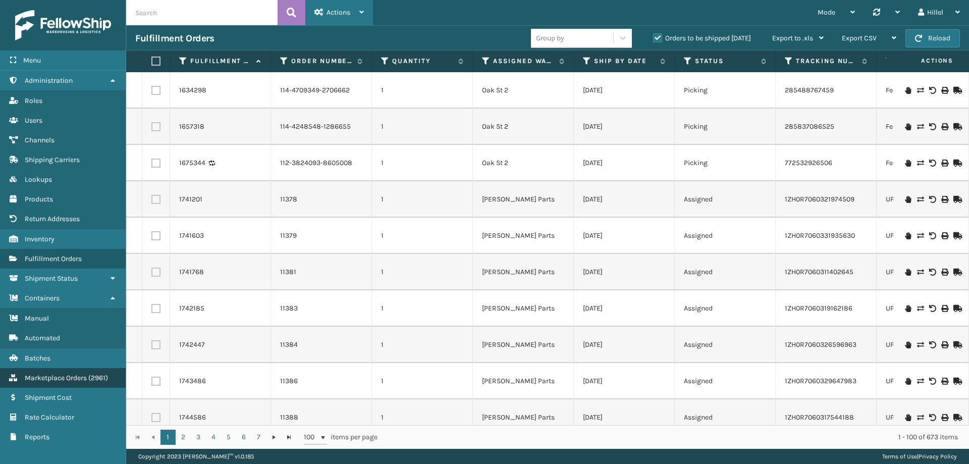
click at [71, 379] on span "Marketplace Orders" at bounding box center [56, 378] width 62 height 9
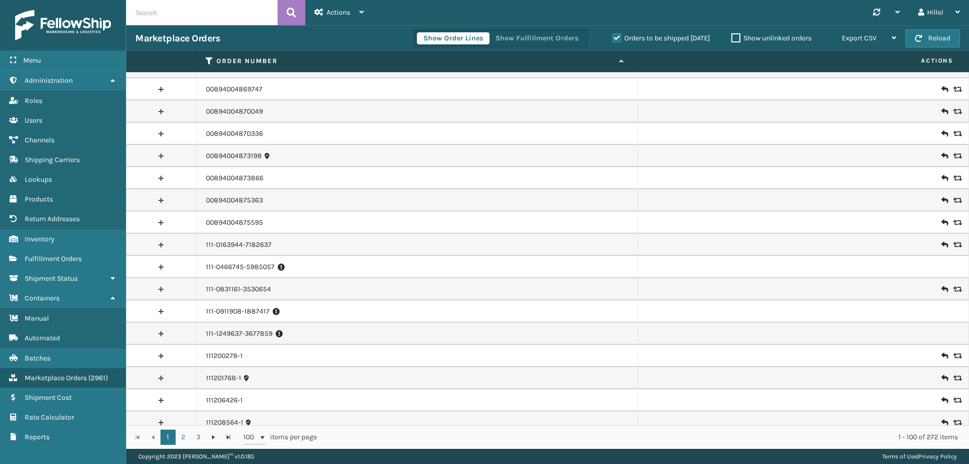
scroll to position [808, 0]
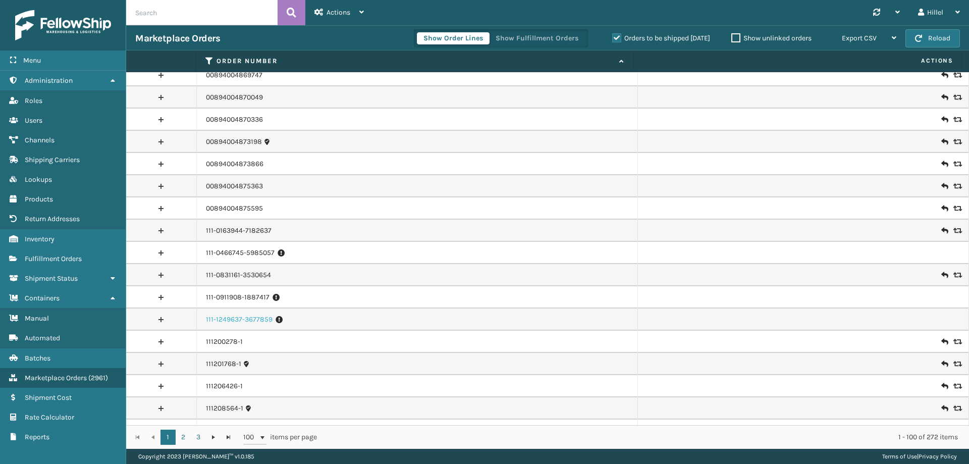
click at [239, 322] on link "111-1249637-3677859" at bounding box center [239, 320] width 67 height 10
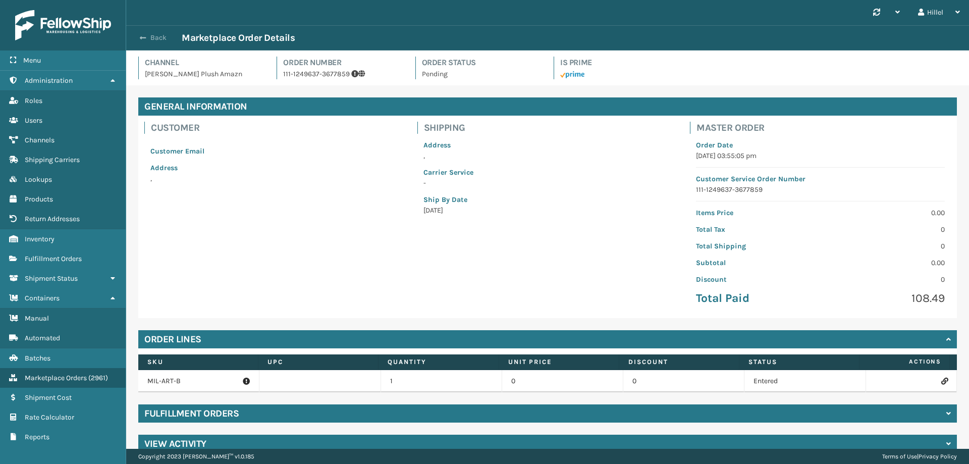
click at [138, 36] on button "Back" at bounding box center [158, 37] width 46 height 9
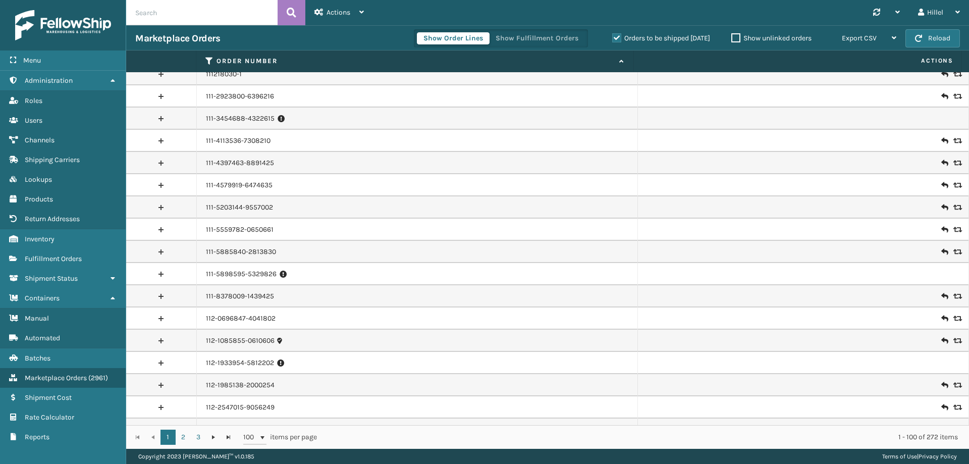
scroll to position [1262, 0]
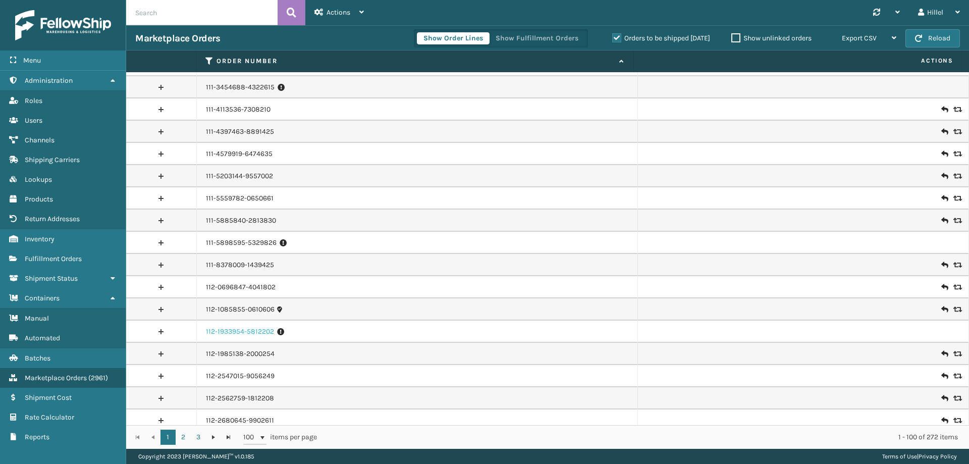
click at [261, 330] on link "112-1933954-5812202" at bounding box center [240, 332] width 68 height 10
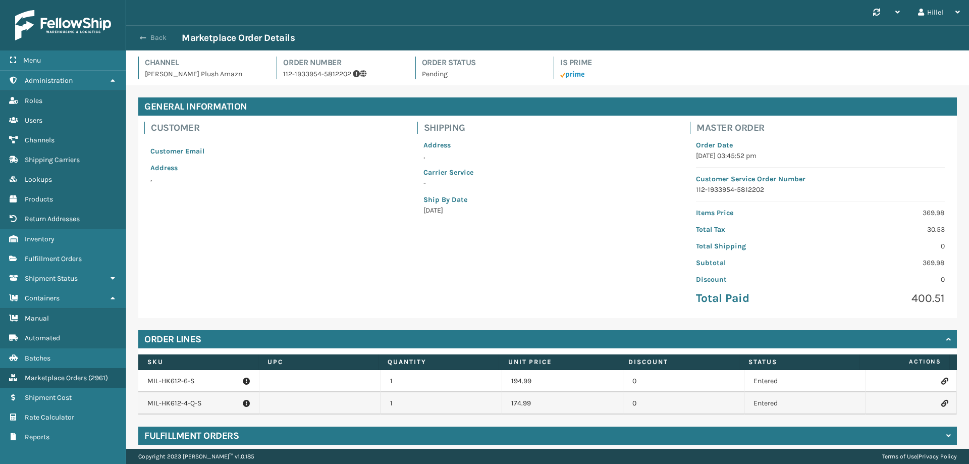
click at [144, 37] on span "button" at bounding box center [143, 37] width 6 height 7
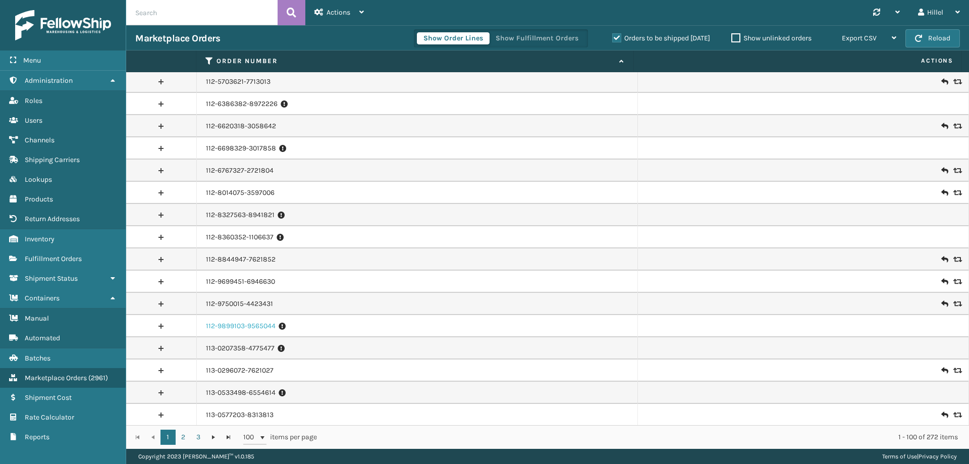
scroll to position [1869, 0]
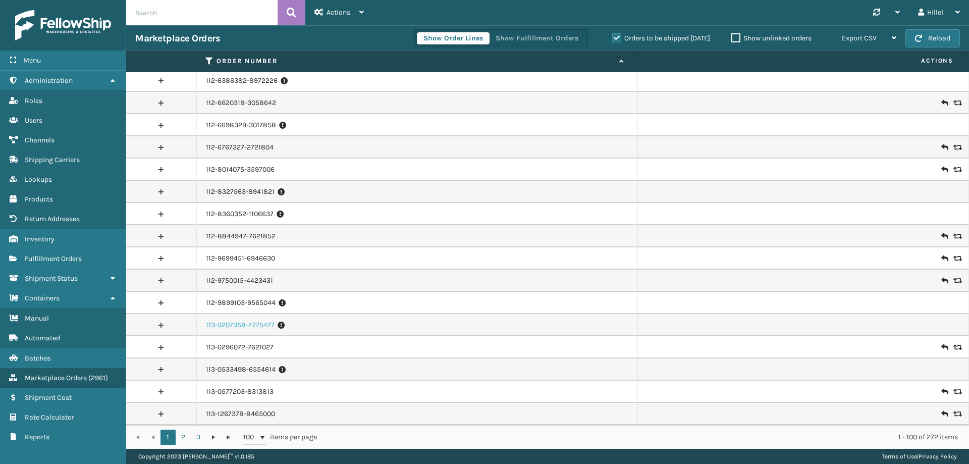
click at [260, 328] on link "113-0207358-4775477" at bounding box center [240, 325] width 69 height 10
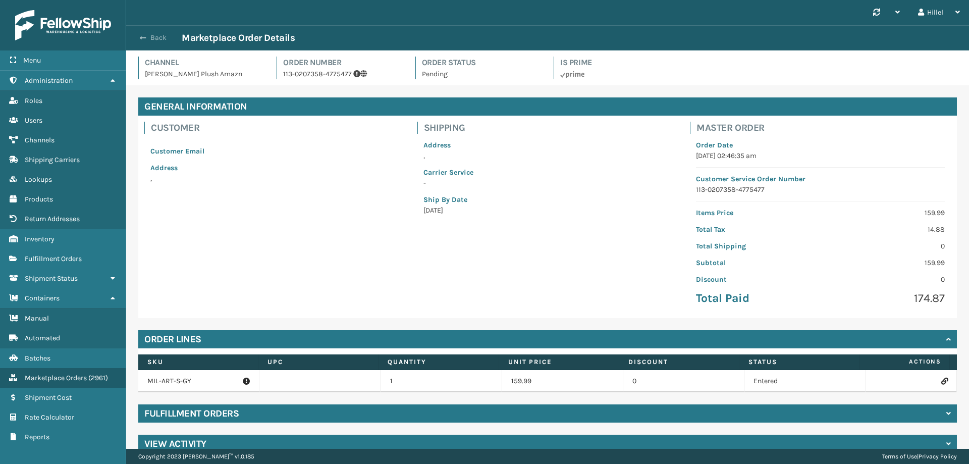
click at [143, 34] on span "button" at bounding box center [143, 37] width 6 height 7
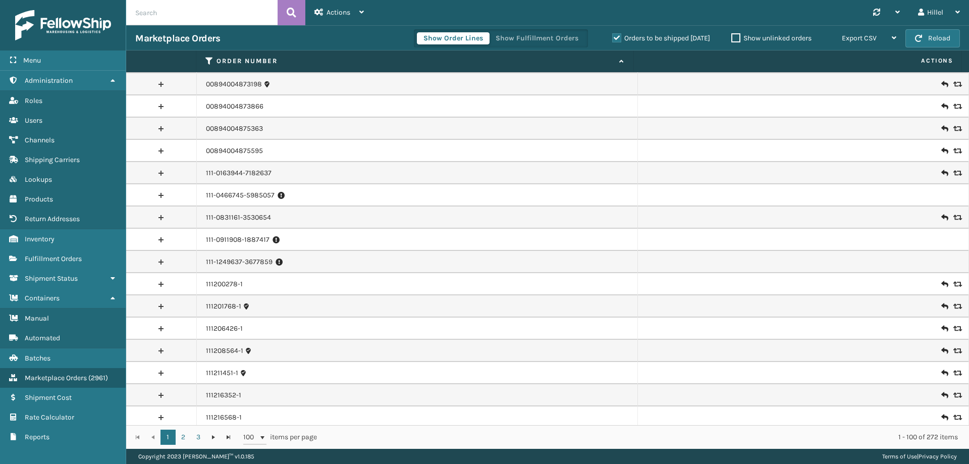
scroll to position [959, 0]
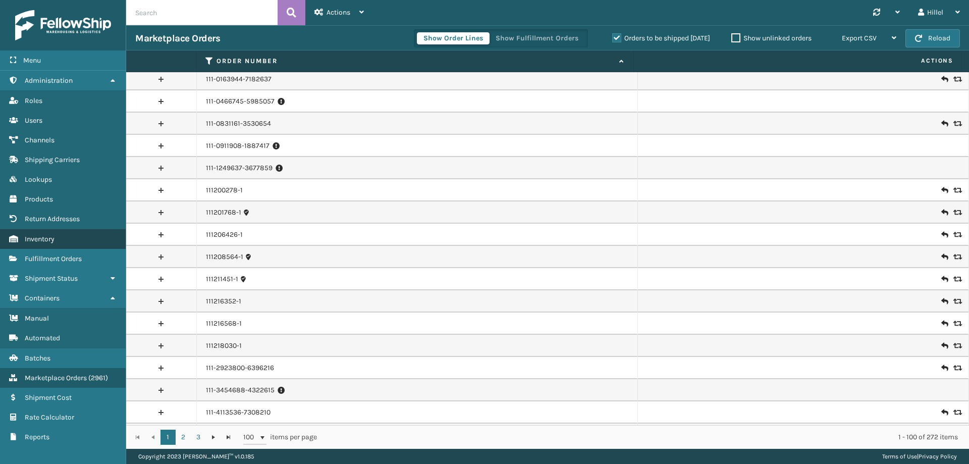
click at [61, 239] on link "Inventory" at bounding box center [63, 239] width 126 height 20
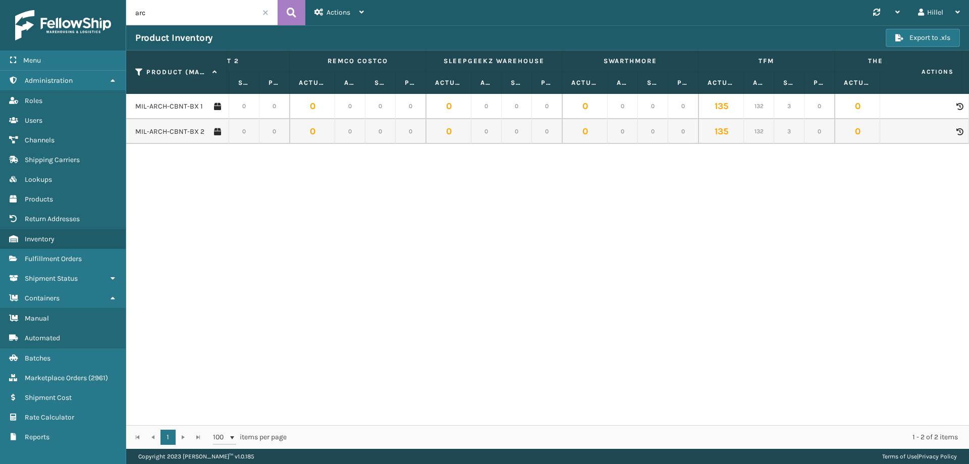
scroll to position [0, 1317]
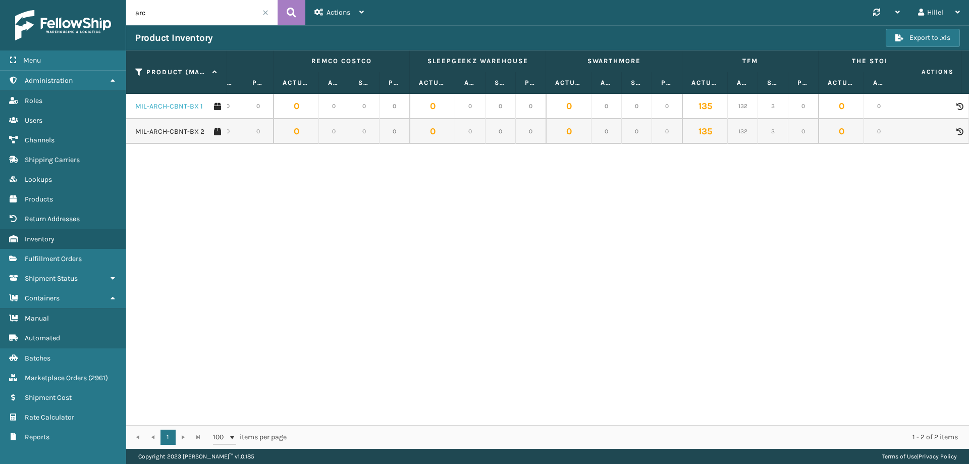
click at [188, 107] on link "MIL-ARCH-CBNT-BX 1" at bounding box center [169, 106] width 68 height 10
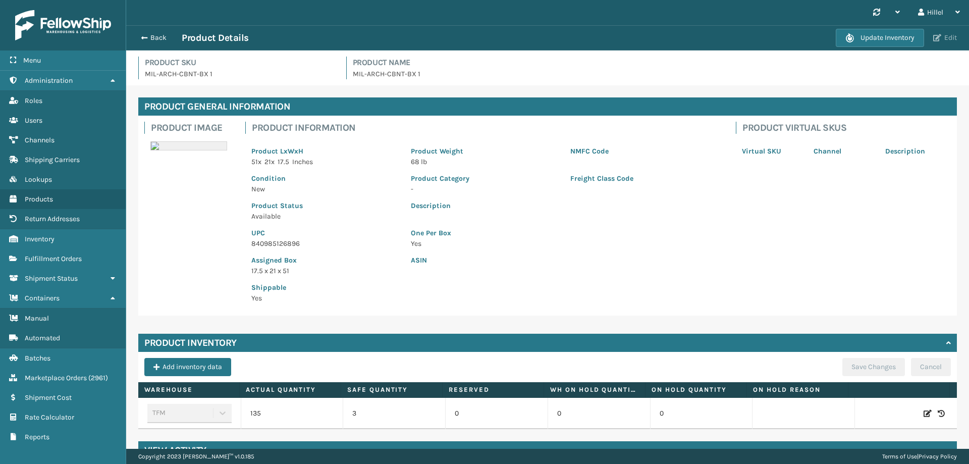
click at [945, 35] on button "Edit" at bounding box center [946, 37] width 30 height 9
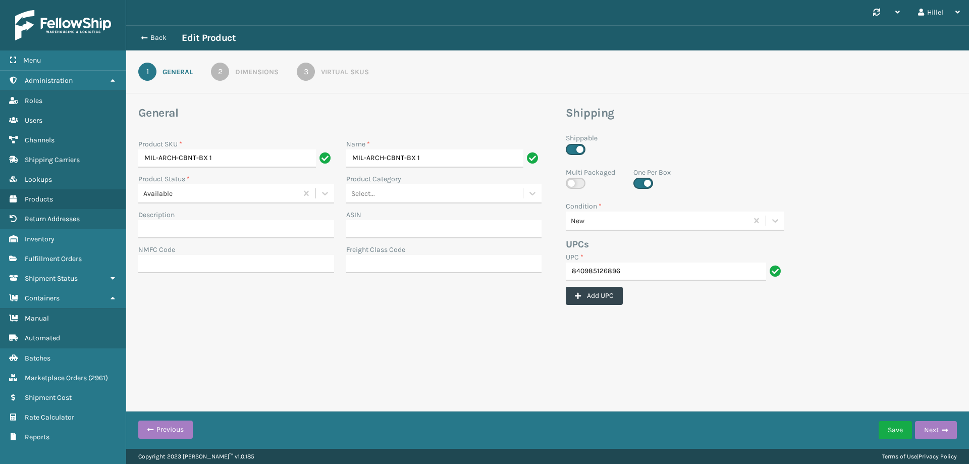
click at [256, 71] on div "Dimensions" at bounding box center [256, 72] width 43 height 11
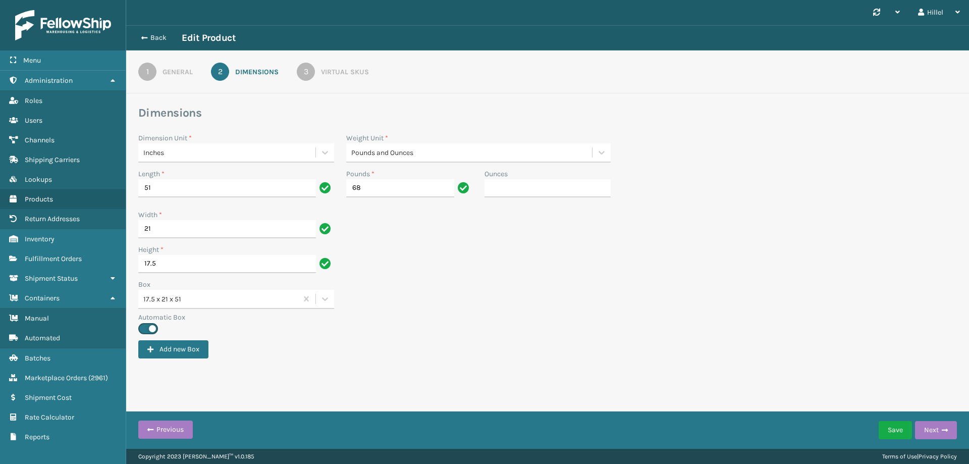
click at [332, 69] on div "Virtual SKUs" at bounding box center [345, 72] width 48 height 11
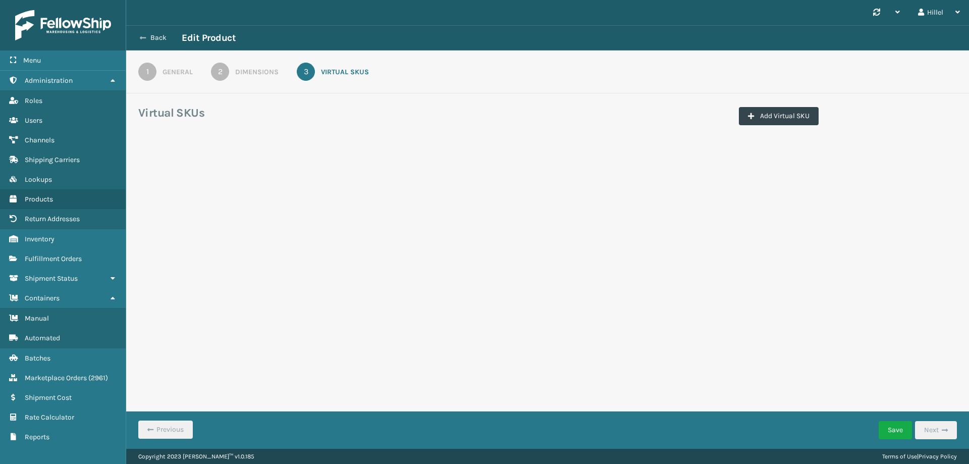
click at [149, 35] on button "Back" at bounding box center [158, 37] width 46 height 9
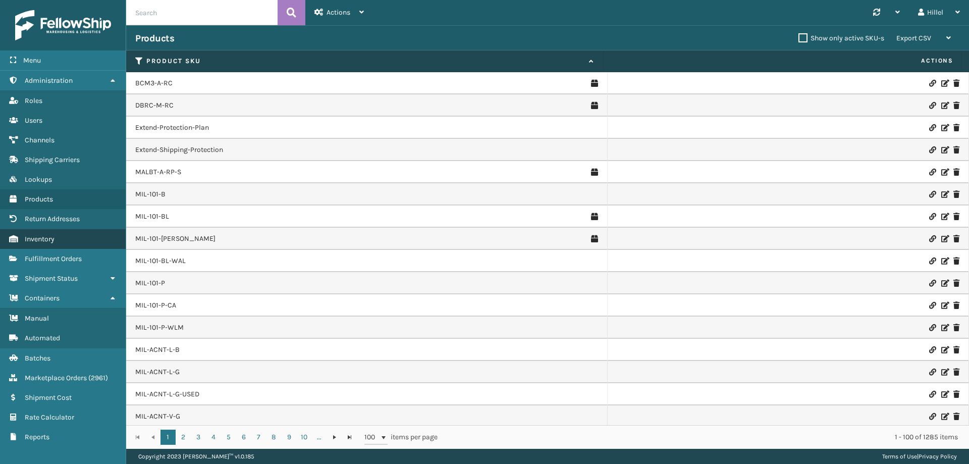
click at [77, 237] on link "Inventory" at bounding box center [63, 239] width 126 height 20
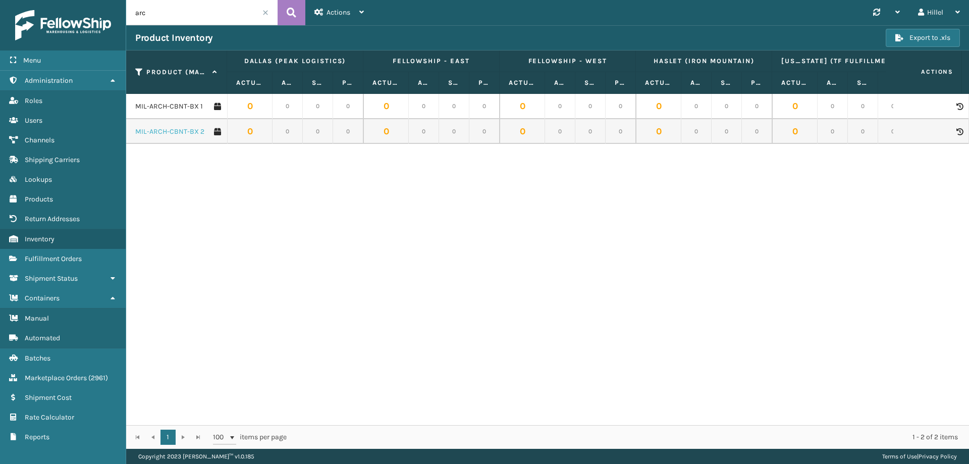
click at [186, 130] on link "MIL-ARCH-CBNT-BX 2" at bounding box center [169, 132] width 69 height 10
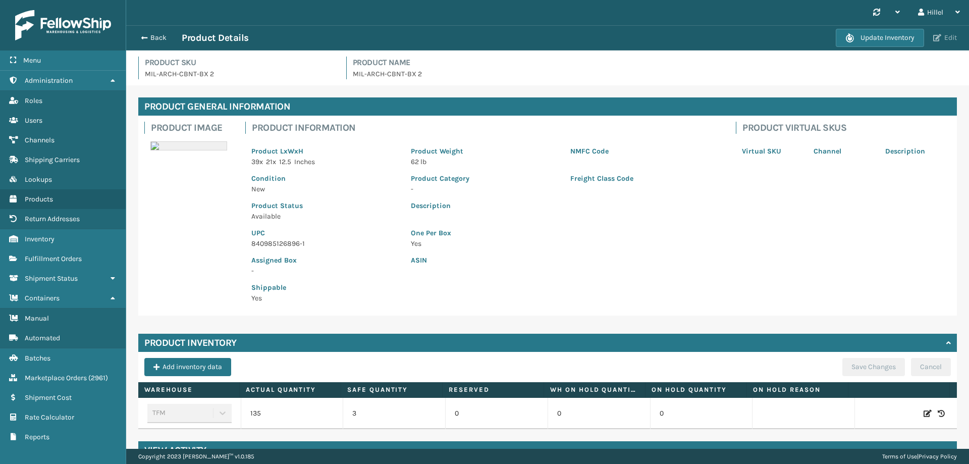
click at [943, 39] on button "Edit" at bounding box center [946, 37] width 30 height 9
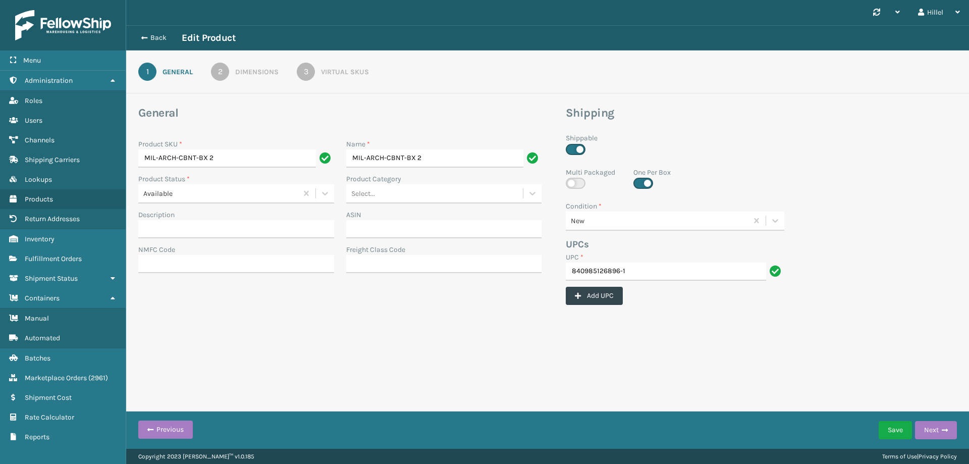
click at [250, 70] on div "Dimensions" at bounding box center [256, 72] width 43 height 11
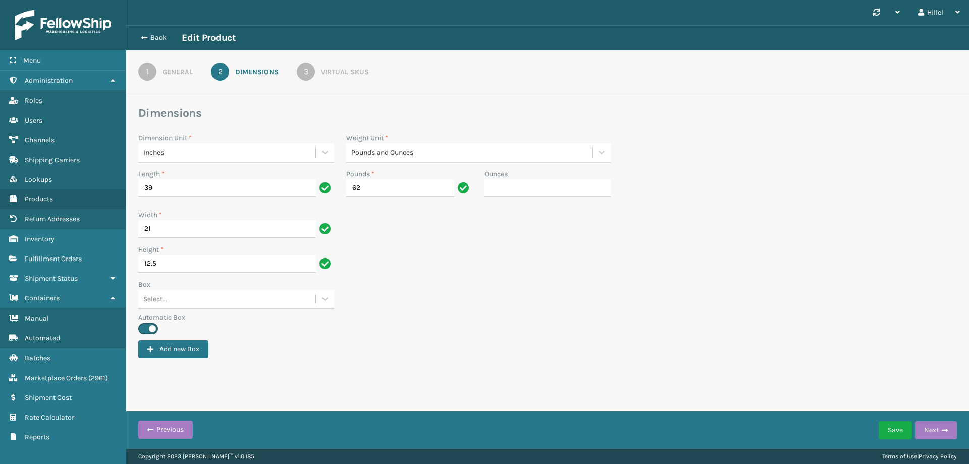
click at [339, 71] on div "Virtual SKUs" at bounding box center [345, 72] width 48 height 11
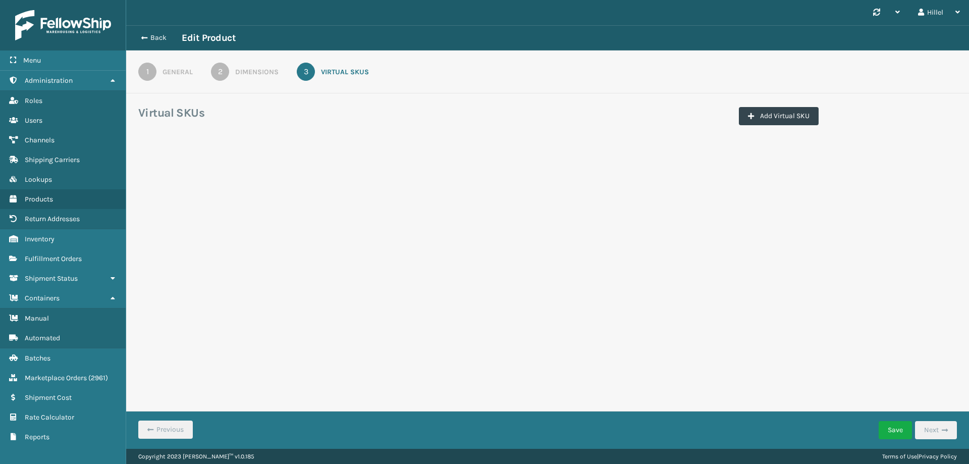
click at [152, 72] on div "1" at bounding box center [147, 72] width 18 height 18
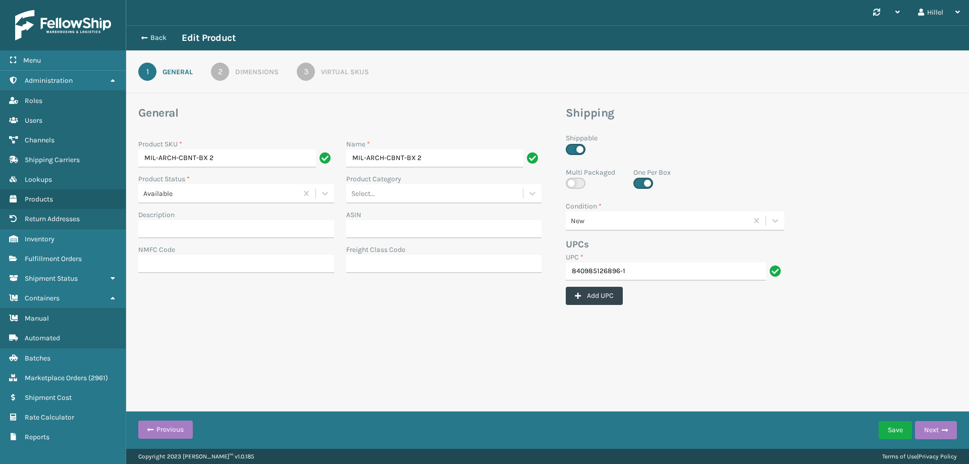
click at [246, 66] on link "2 Dimensions" at bounding box center [245, 72] width 104 height 18
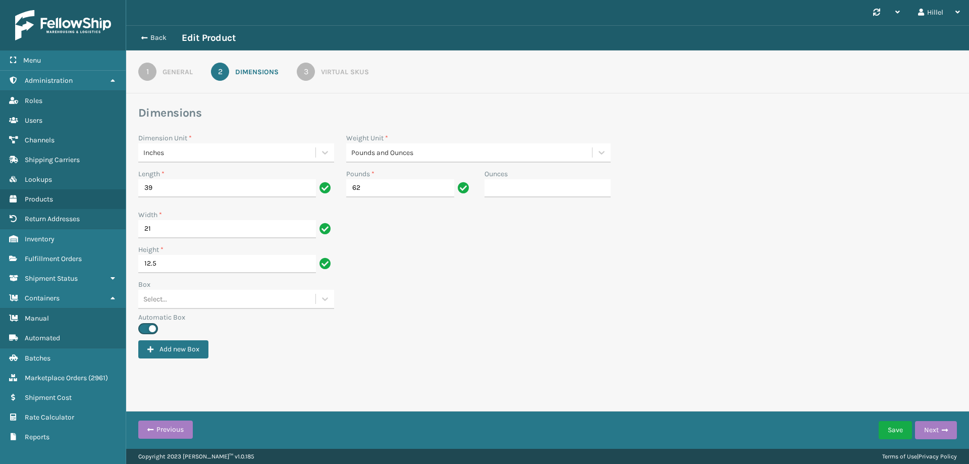
click at [188, 72] on div "General" at bounding box center [178, 72] width 30 height 11
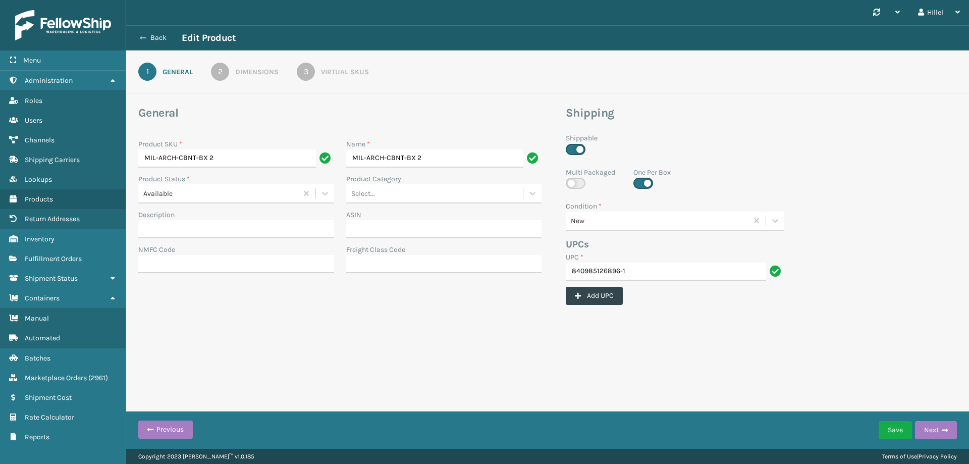
click at [140, 36] on icon at bounding box center [143, 37] width 6 height 7
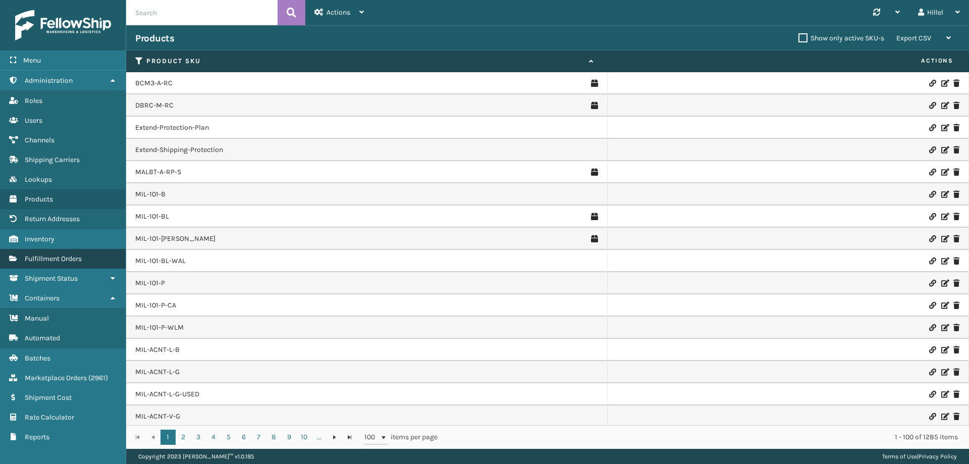
click at [73, 257] on span "Fulfillment Orders" at bounding box center [53, 258] width 57 height 9
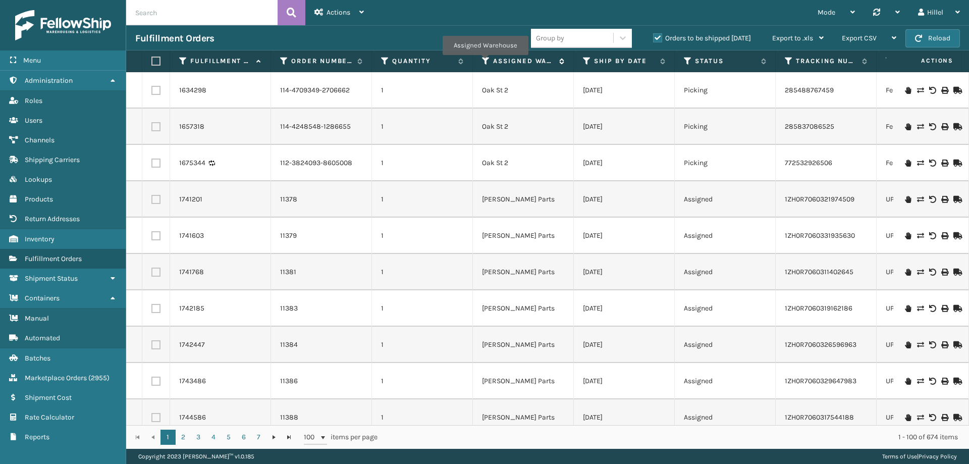
click at [485, 62] on icon at bounding box center [486, 61] width 8 height 9
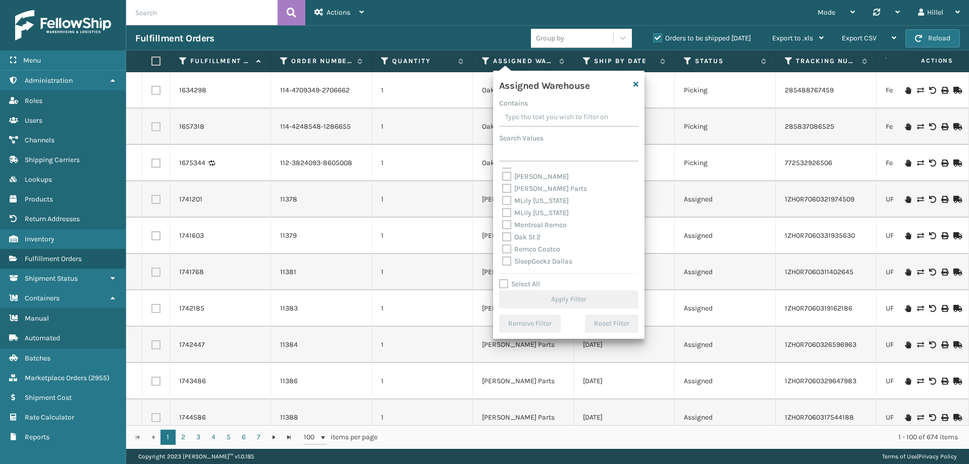
scroll to position [250, 0]
click at [509, 237] on label "TFM" at bounding box center [514, 238] width 25 height 9
click at [503, 237] on input "TFM" at bounding box center [502, 235] width 1 height 7
checkbox input "true"
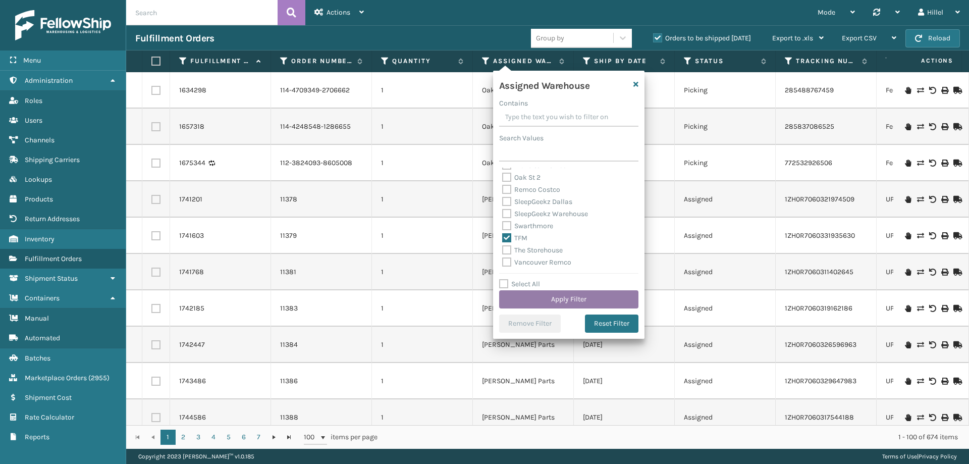
click at [562, 291] on button "Apply Filter" at bounding box center [568, 299] width 139 height 18
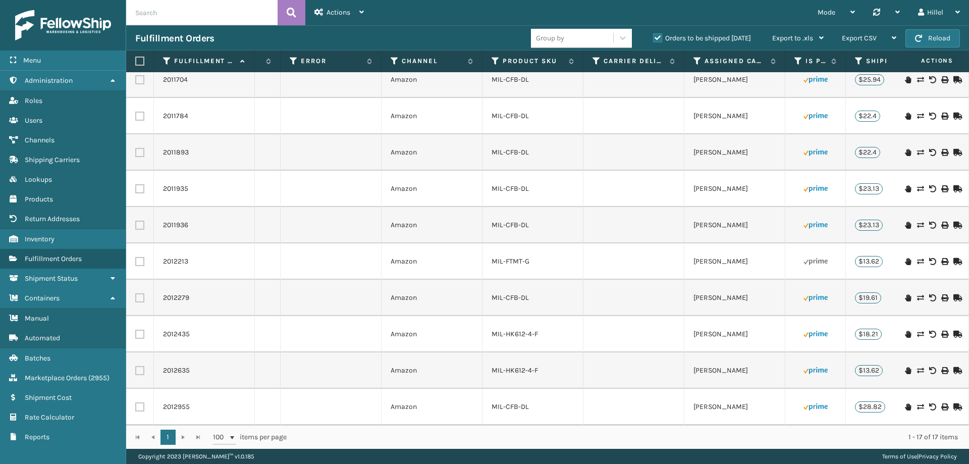
scroll to position [273, 798]
click at [520, 56] on th "Product SKU" at bounding box center [533, 61] width 101 height 22
click at [524, 58] on label "Product SKU" at bounding box center [533, 61] width 61 height 9
